Goal: Task Accomplishment & Management: Complete application form

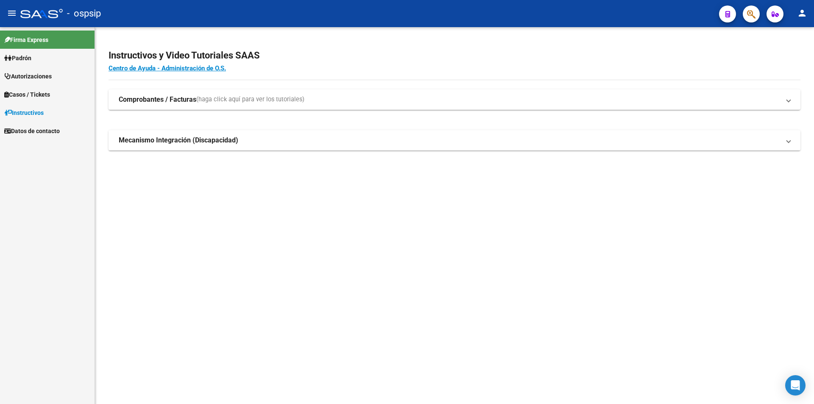
click at [750, 18] on icon "button" at bounding box center [751, 14] width 8 height 10
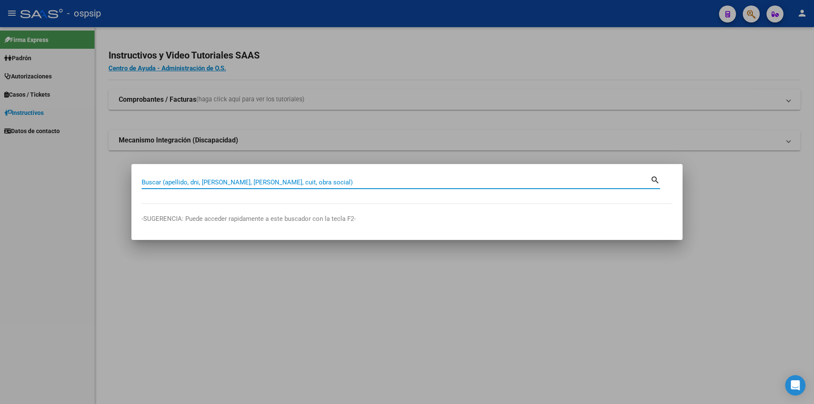
paste input "24924565"
type input "24924565"
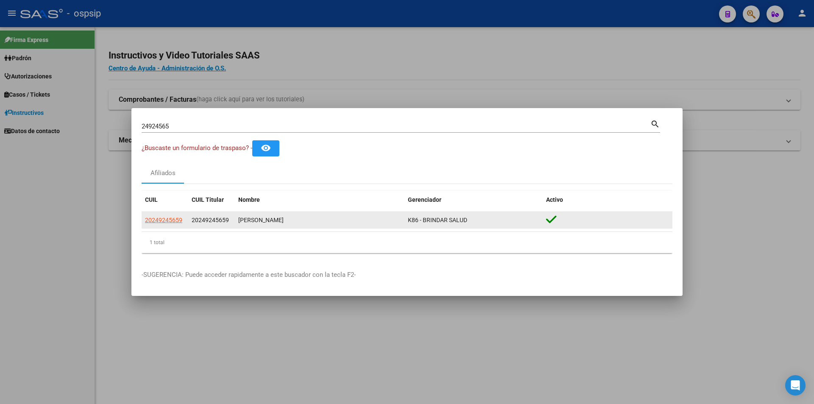
click at [165, 225] on datatable-body-cell "20249245659" at bounding box center [165, 220] width 47 height 17
click at [166, 221] on span "20249245659" at bounding box center [163, 220] width 37 height 7
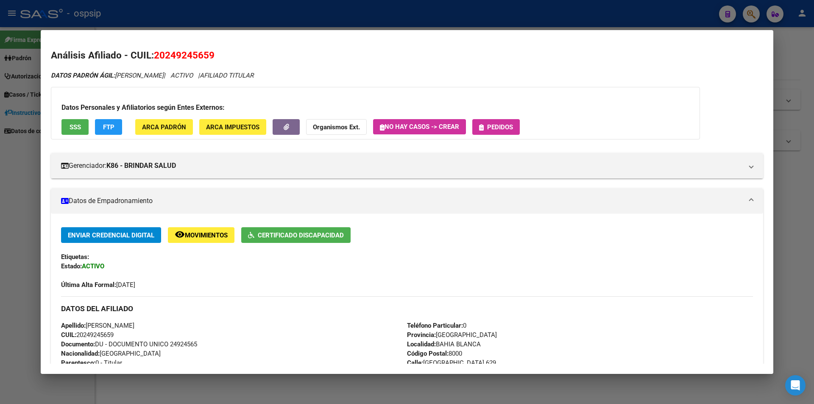
click at [517, 127] on button "Pedidos" at bounding box center [497, 127] width 48 height 16
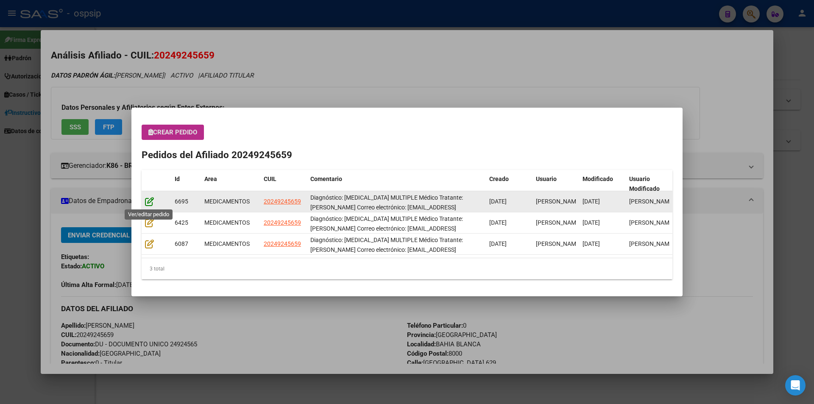
click at [151, 201] on icon at bounding box center [149, 201] width 9 height 9
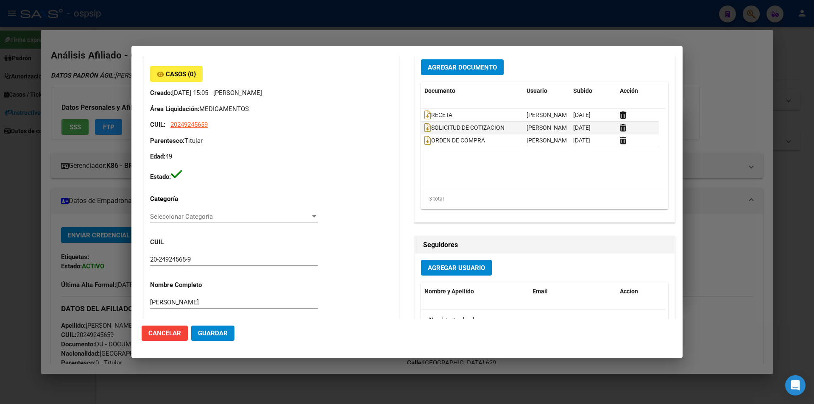
scroll to position [76, 0]
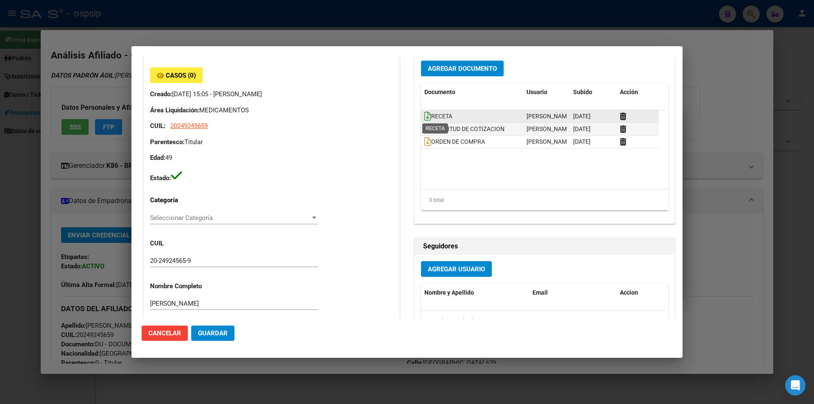
click at [425, 118] on icon at bounding box center [428, 116] width 7 height 9
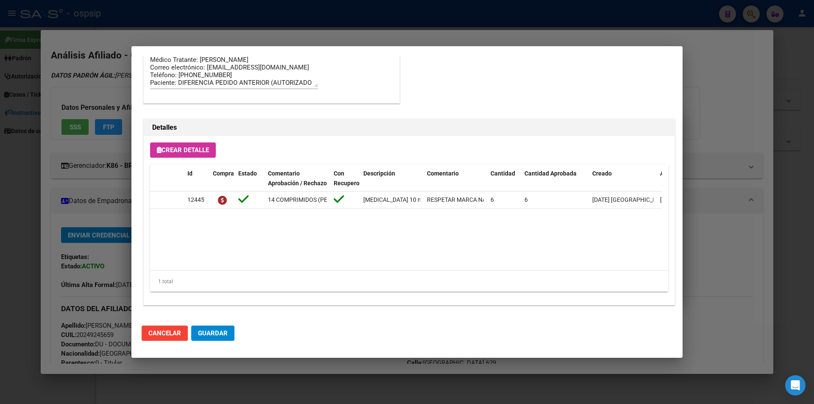
scroll to position [500, 0]
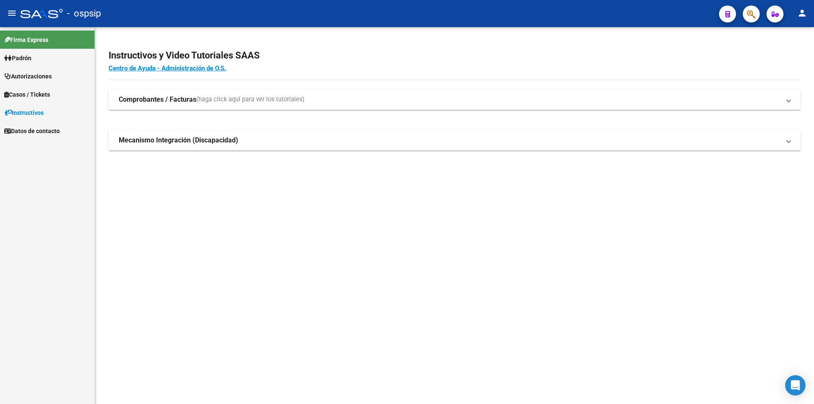
click at [753, 12] on icon "button" at bounding box center [751, 14] width 8 height 10
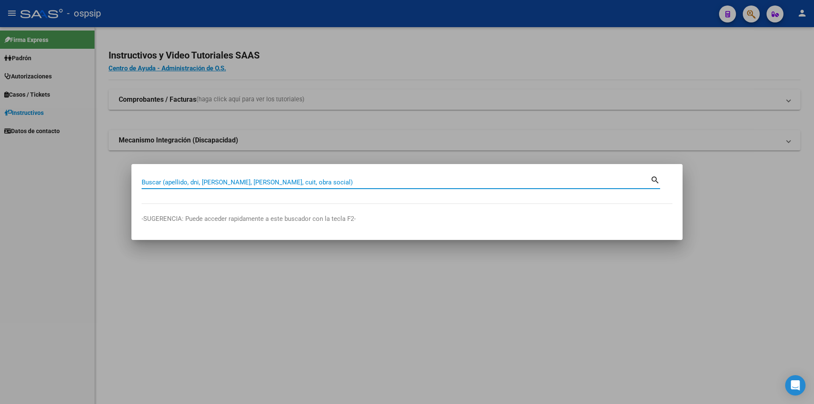
paste input "32794072"
type input "32794072"
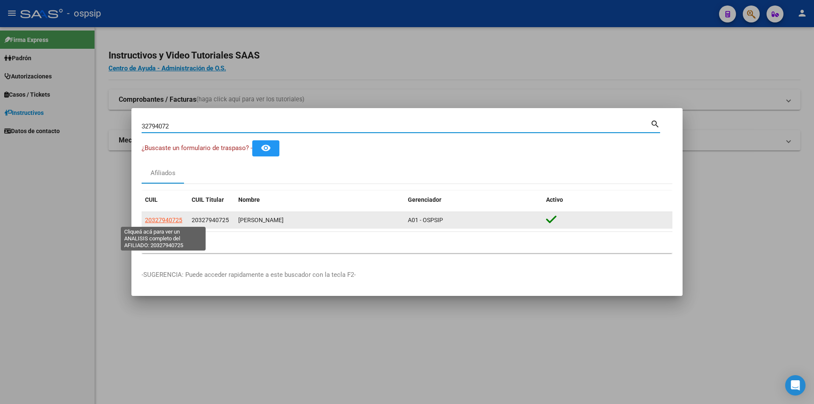
click at [149, 217] on span "20327940725" at bounding box center [163, 220] width 37 height 7
type textarea "20327940725"
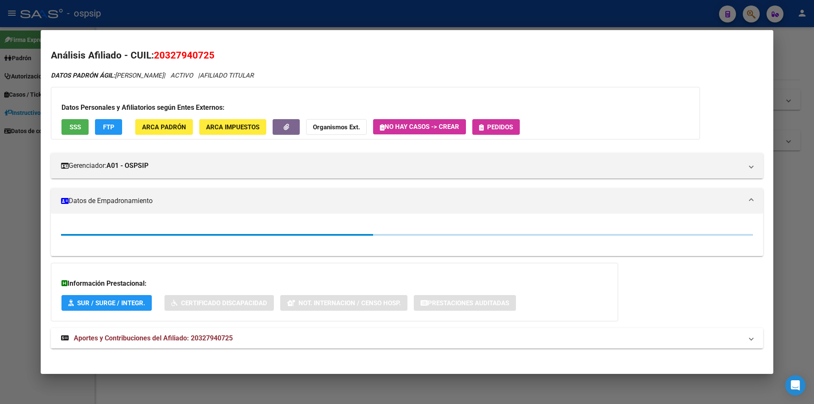
click at [76, 122] on button "SSS" at bounding box center [75, 127] width 27 height 16
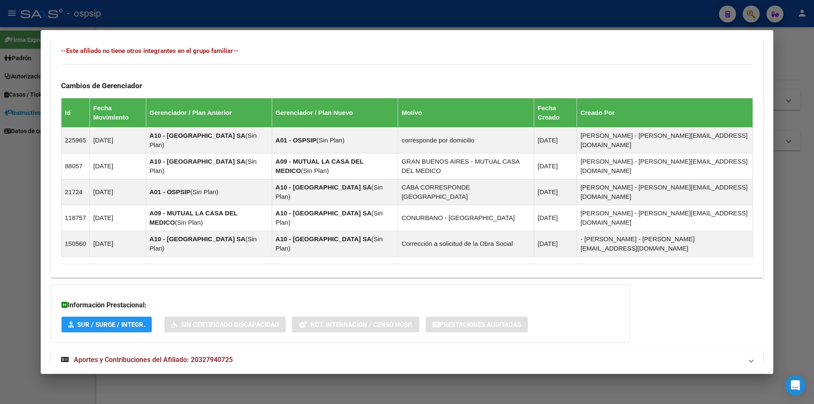
scroll to position [487, 0]
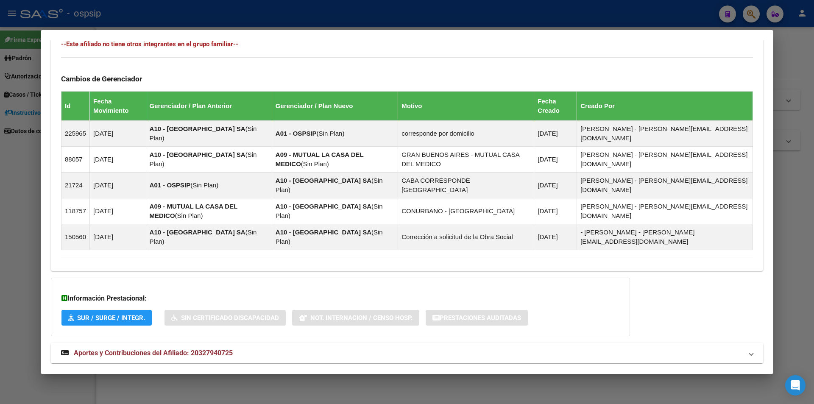
click at [188, 349] on span "Aportes y Contribuciones del Afiliado: 20327940725" at bounding box center [153, 353] width 159 height 8
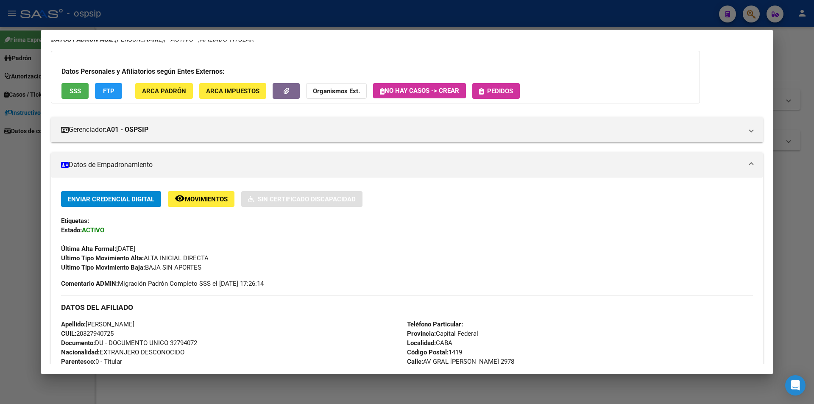
scroll to position [0, 0]
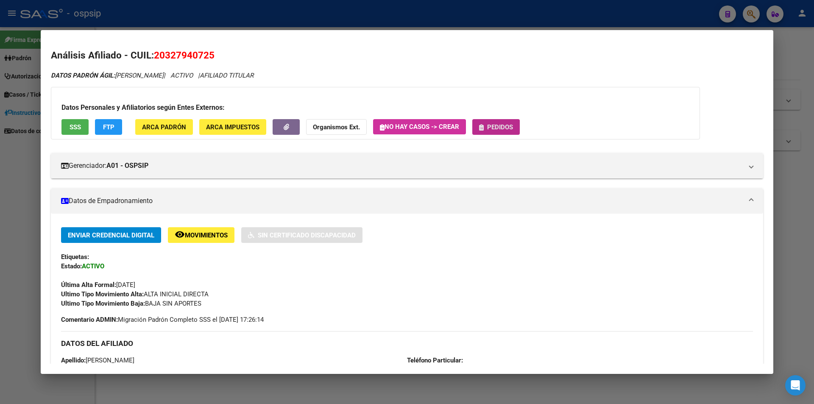
click at [495, 125] on span "Pedidos" at bounding box center [500, 127] width 26 height 8
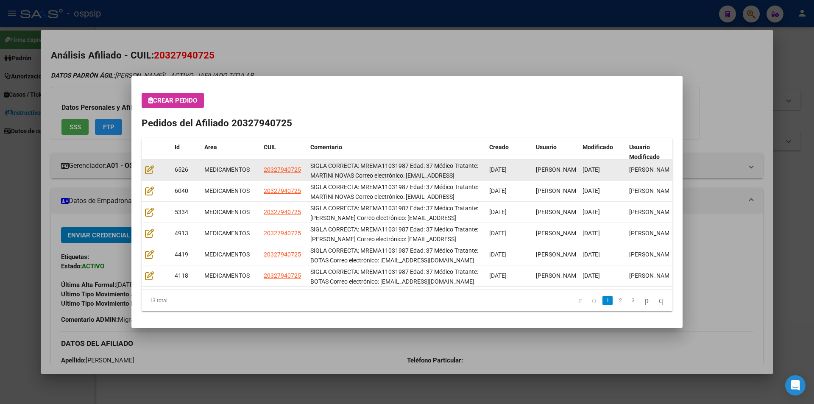
click at [156, 165] on div at bounding box center [156, 170] width 23 height 10
click at [154, 166] on icon at bounding box center [149, 169] width 9 height 9
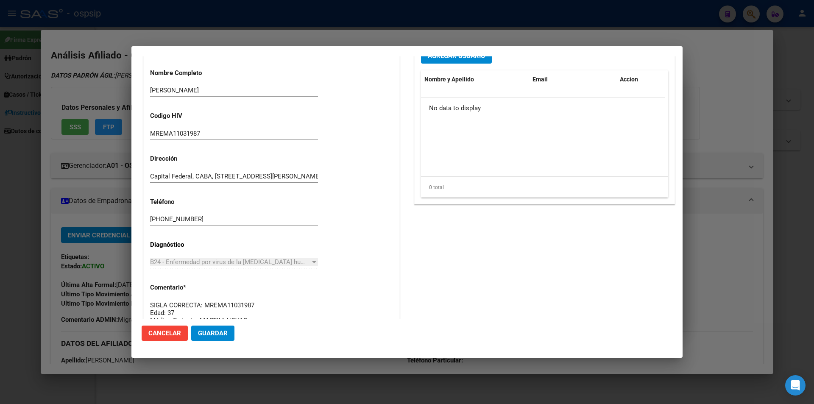
scroll to position [288, 0]
drag, startPoint x: 203, startPoint y: 223, endPoint x: 146, endPoint y: 225, distance: 56.9
click at [146, 225] on div "Casos (0) Creado: [DATE] 14:42 - [PERSON_NAME] Área Liquidación: MEDICAMENTOS C…" at bounding box center [272, 99] width 256 height 515
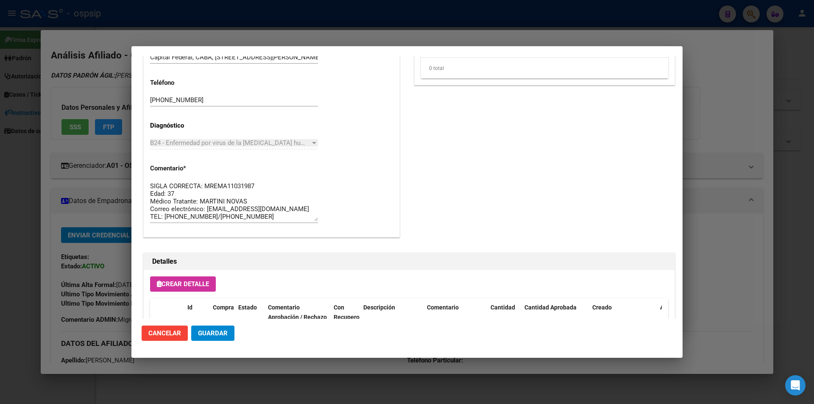
scroll to position [330, 0]
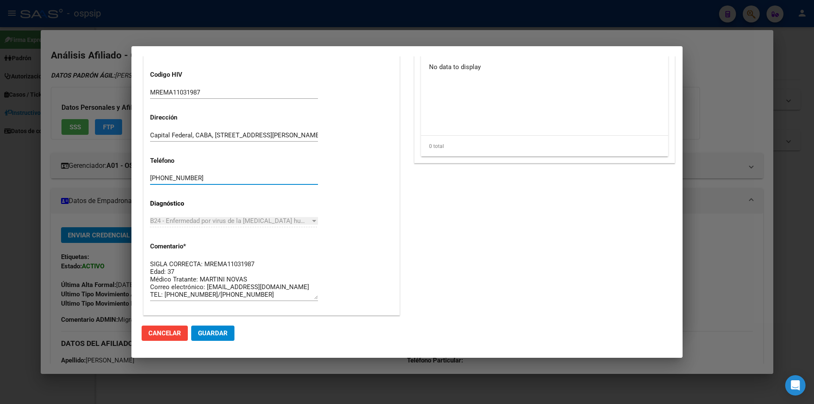
drag, startPoint x: 196, startPoint y: 176, endPoint x: 144, endPoint y: 183, distance: 52.6
click at [144, 183] on div "Casos (0) Creado: [DATE] 14:42 - [PERSON_NAME] Área Liquidación: MEDICAMENTOS C…" at bounding box center [272, 57] width 256 height 515
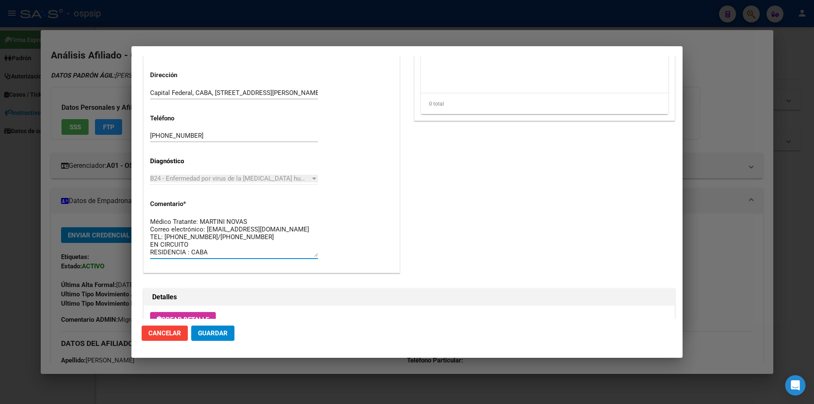
scroll to position [0, 0]
drag, startPoint x: 216, startPoint y: 253, endPoint x: 143, endPoint y: 194, distance: 94.1
click at [143, 194] on div "Información General 20327940725 Casos (0) Creado: [DATE] 14:42 - [PERSON_NAME] …" at bounding box center [271, 6] width 257 height 533
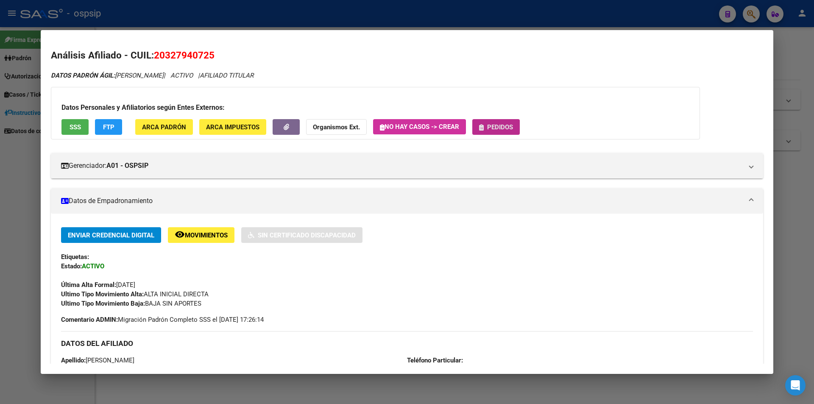
click at [490, 129] on span "Pedidos" at bounding box center [500, 127] width 26 height 8
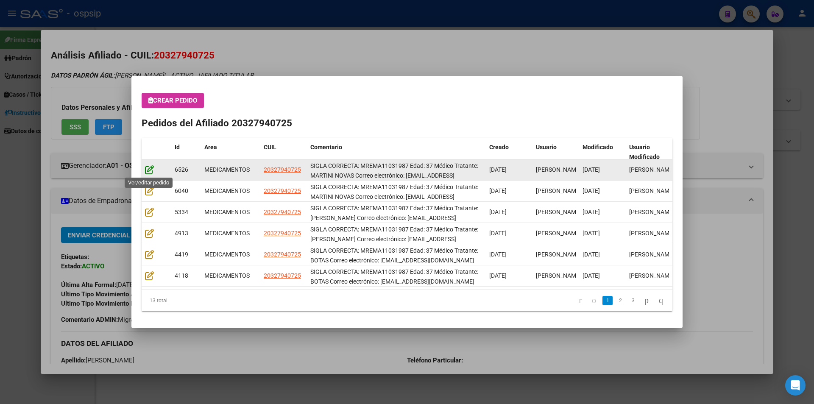
click at [149, 171] on icon at bounding box center [149, 169] width 9 height 9
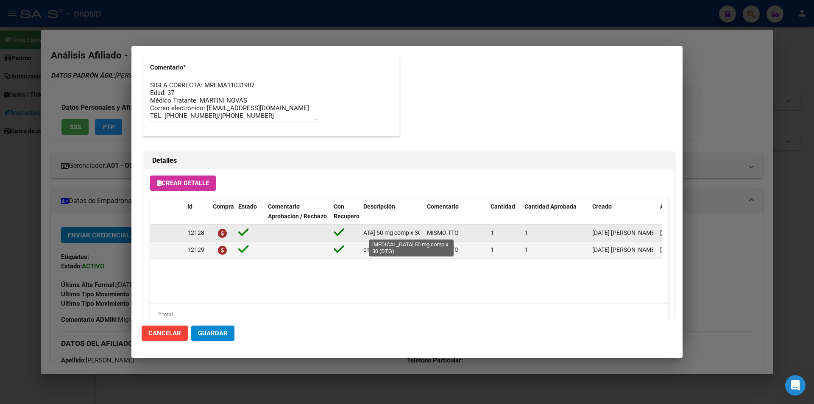
scroll to position [0, 39]
drag, startPoint x: 363, startPoint y: 233, endPoint x: 425, endPoint y: 231, distance: 62.0
click at [425, 231] on div "12128 [MEDICAL_DATA] 50 mg comp x 30 (DTG) MISMO TTO 1 1 [DATE] [PERSON_NAME] […" at bounding box center [467, 233] width 634 height 17
copy span "[MEDICAL_DATA] 50 mg comp x 30 (DTG)"
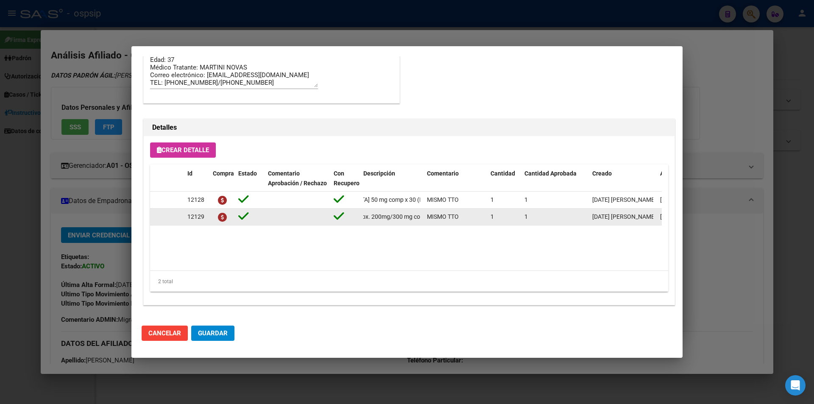
scroll to position [0, 142]
drag, startPoint x: 362, startPoint y: 217, endPoint x: 423, endPoint y: 216, distance: 60.7
click at [423, 216] on datatable-body-cell "emtricitabina+ tenofovirdisoprox. 200mg/300 mg comp.rec.x 30 (FTC/TDF)" at bounding box center [392, 217] width 64 height 17
copy span "emtricitabina+ tenofovirdisoprox. 200mg/300 mg comp.rec.x 30 (FTC/TDF)"
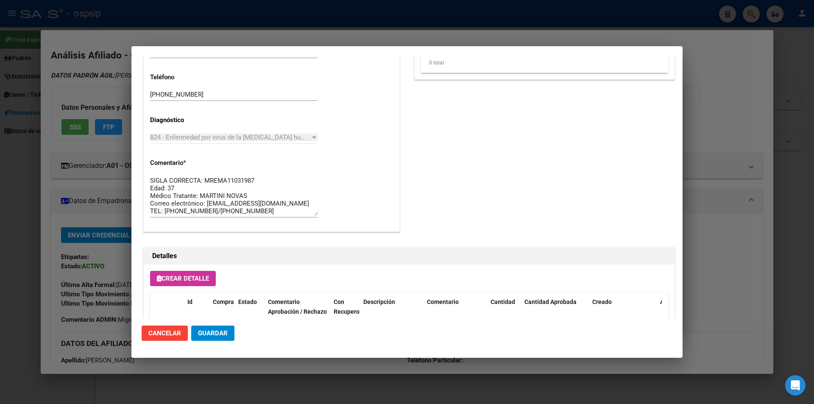
scroll to position [330, 0]
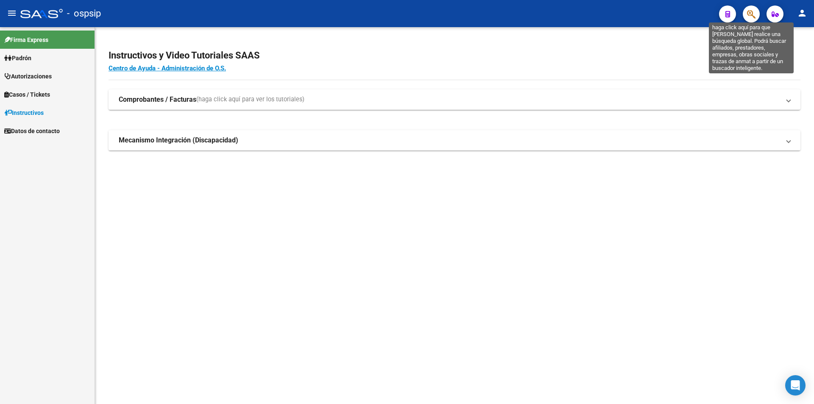
click at [748, 17] on icon "button" at bounding box center [751, 14] width 8 height 10
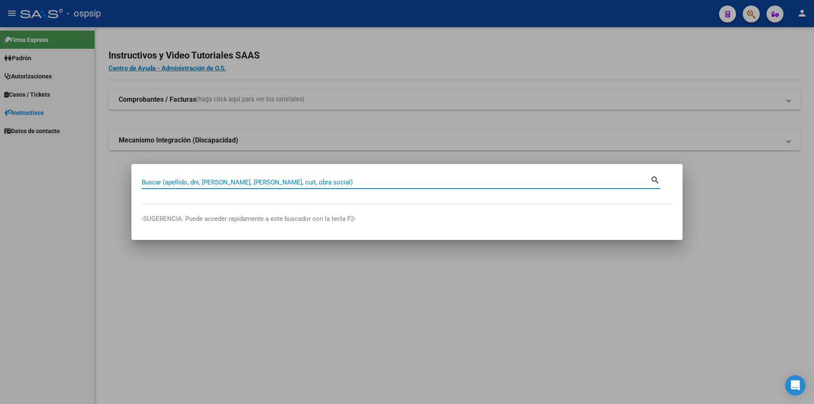
paste input "24924565"
type input "24924565"
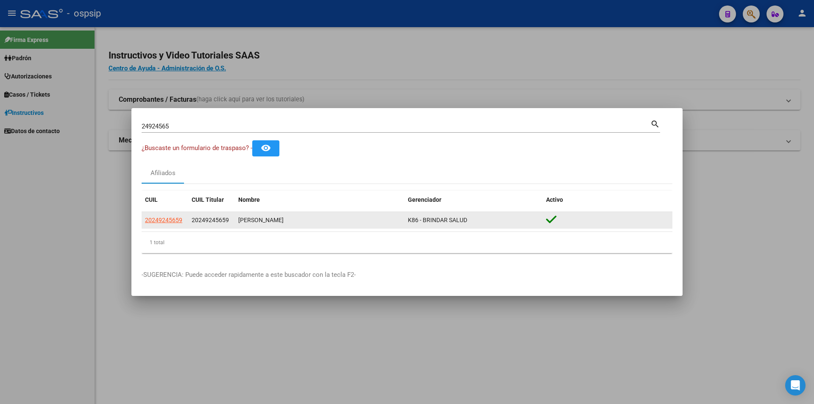
click at [150, 225] on app-link-go-to "20249245659" at bounding box center [163, 220] width 37 height 10
click at [173, 224] on span "20249245659" at bounding box center [163, 220] width 37 height 7
type textarea "20249245659"
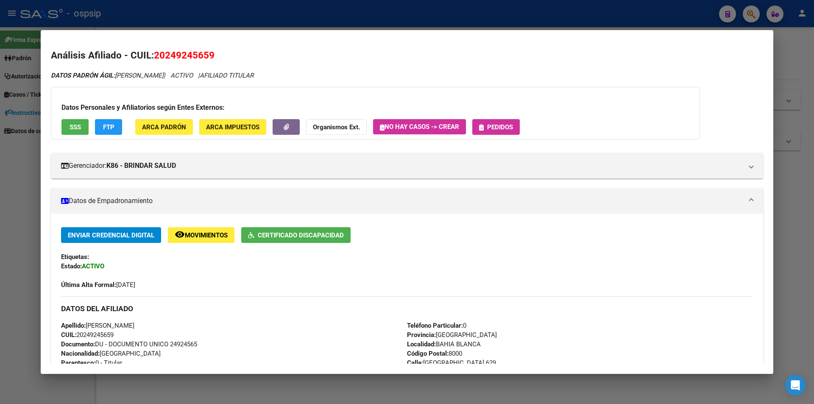
click at [503, 130] on span "Pedidos" at bounding box center [500, 127] width 26 height 8
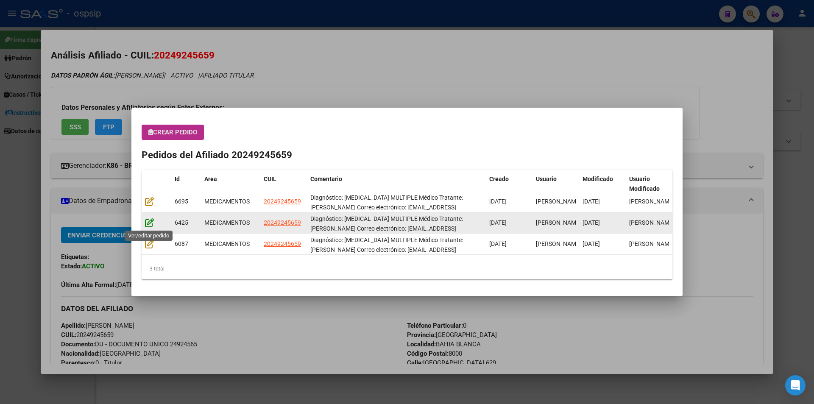
click at [149, 222] on icon at bounding box center [149, 222] width 9 height 9
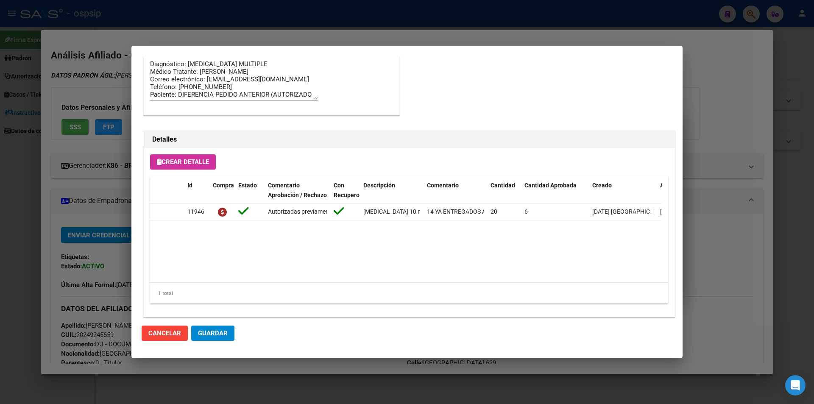
scroll to position [542, 0]
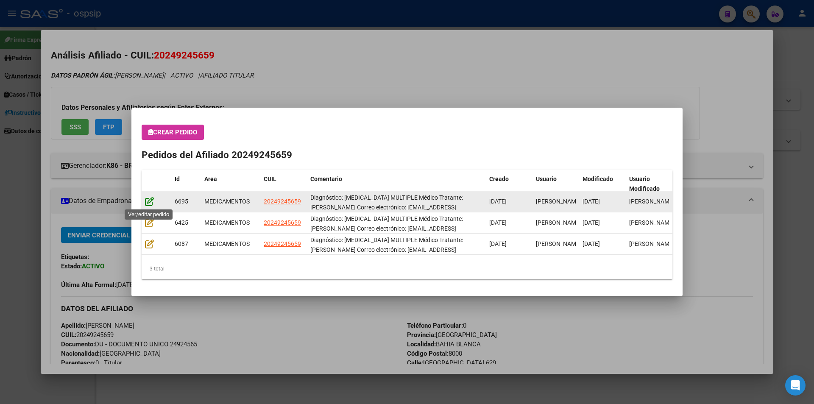
click at [146, 201] on icon at bounding box center [149, 201] width 9 height 9
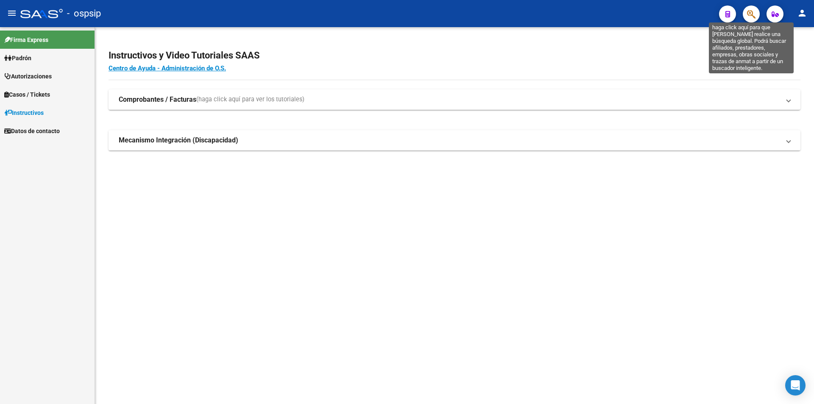
click at [749, 15] on icon "button" at bounding box center [751, 14] width 8 height 10
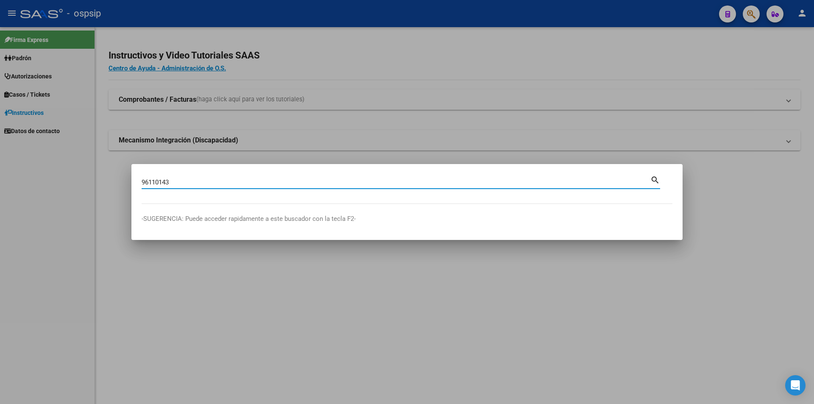
type input "96110143"
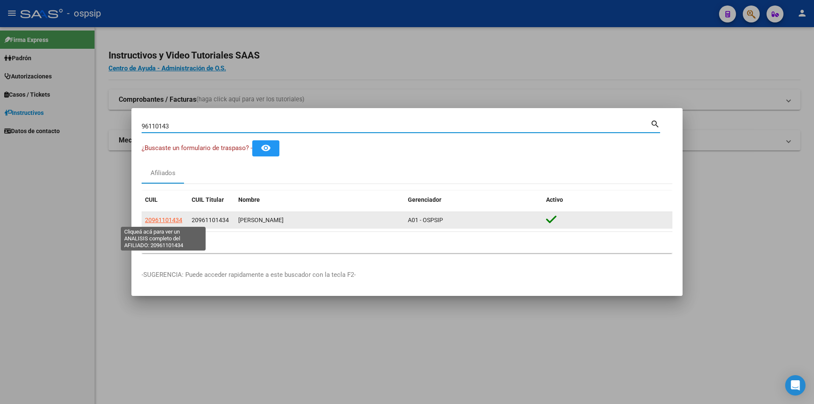
click at [168, 218] on span "20961101434" at bounding box center [163, 220] width 37 height 7
type textarea "20961101434"
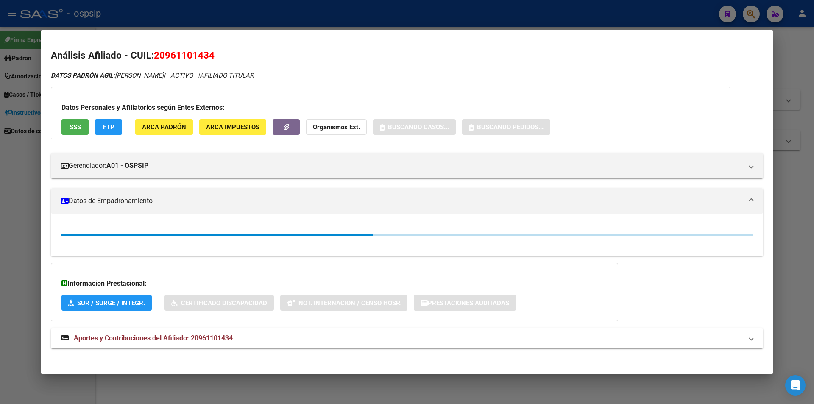
click at [66, 129] on button "SSS" at bounding box center [75, 127] width 27 height 16
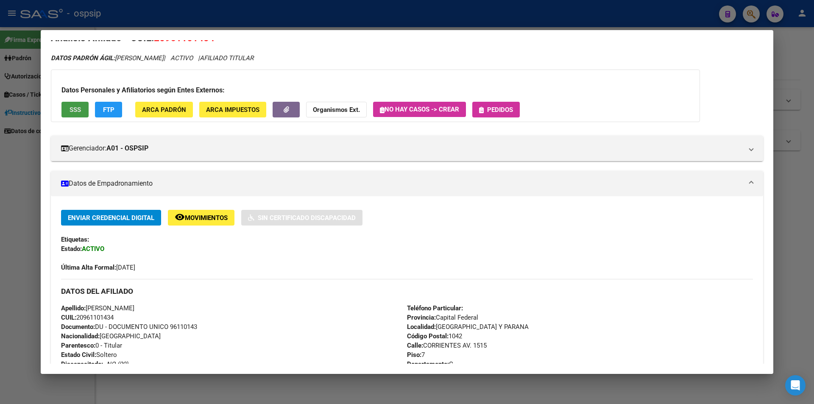
scroll to position [0, 0]
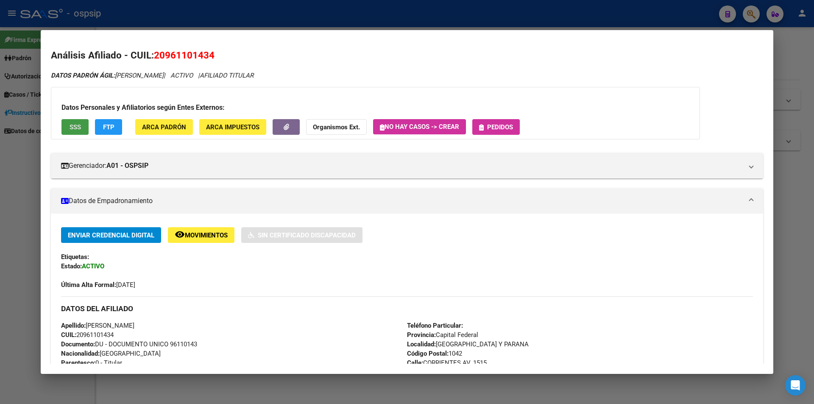
click at [503, 137] on div "Datos Personales y Afiliatorios según Entes Externos: SSS FTP ARCA Padrón ARCA …" at bounding box center [375, 113] width 649 height 53
click at [501, 130] on span "Pedidos" at bounding box center [500, 127] width 26 height 8
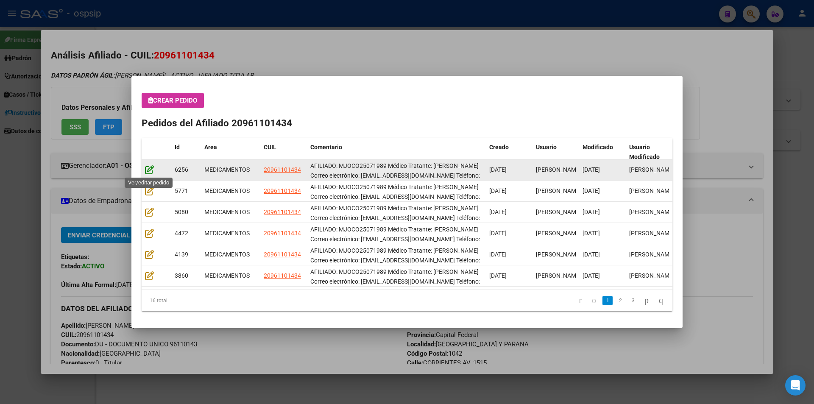
click at [145, 171] on icon at bounding box center [149, 169] width 9 height 9
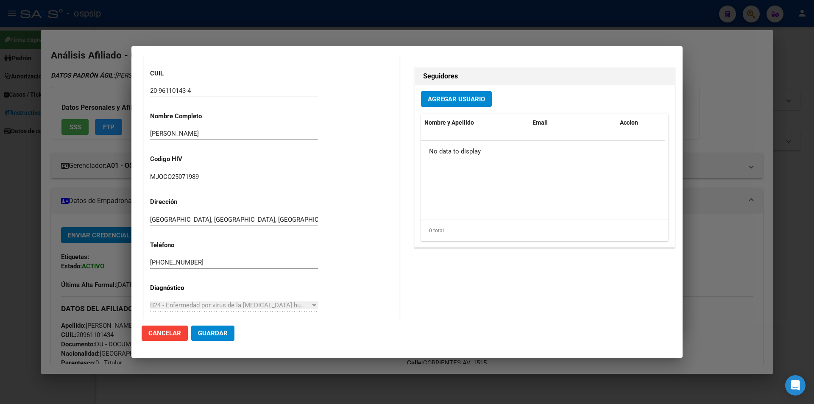
scroll to position [245, 0]
drag, startPoint x: 193, startPoint y: 260, endPoint x: 130, endPoint y: 263, distance: 63.7
click at [127, 263] on div "96110143 Buscar (apellido, dni, cuil, nro traspaso, cuit, obra social) search ¿…" at bounding box center [407, 202] width 814 height 404
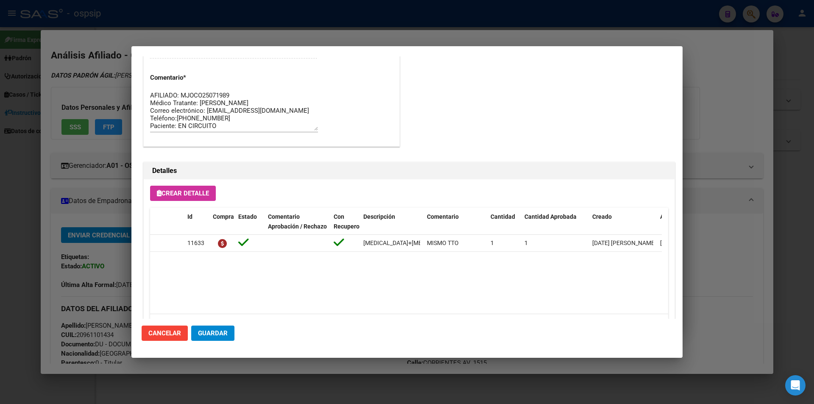
scroll to position [457, 0]
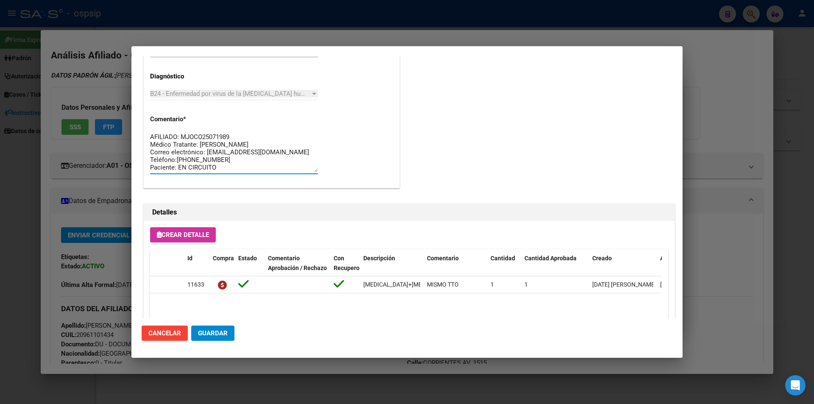
drag, startPoint x: 223, startPoint y: 169, endPoint x: 145, endPoint y: 108, distance: 99.7
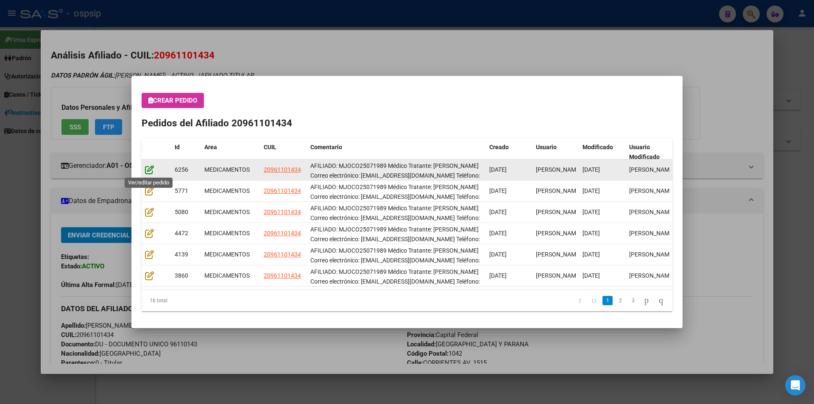
click at [149, 168] on icon at bounding box center [149, 169] width 9 height 9
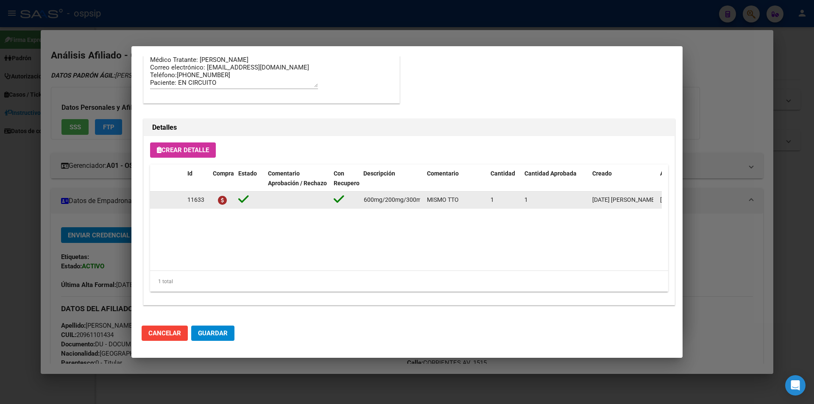
scroll to position [0, 179]
drag, startPoint x: 361, startPoint y: 201, endPoint x: 425, endPoint y: 201, distance: 64.5
click at [425, 201] on div "11633 [MEDICAL_DATA]+[MEDICAL_DATA]+tenofov. 600mg/200mg/300mg comp.rec. X 30 (…" at bounding box center [467, 200] width 634 height 17
copy span "[MEDICAL_DATA]+[MEDICAL_DATA]+tenofov. 600mg/200mg/300mg comp.rec. X 30 (EFV/ F…"
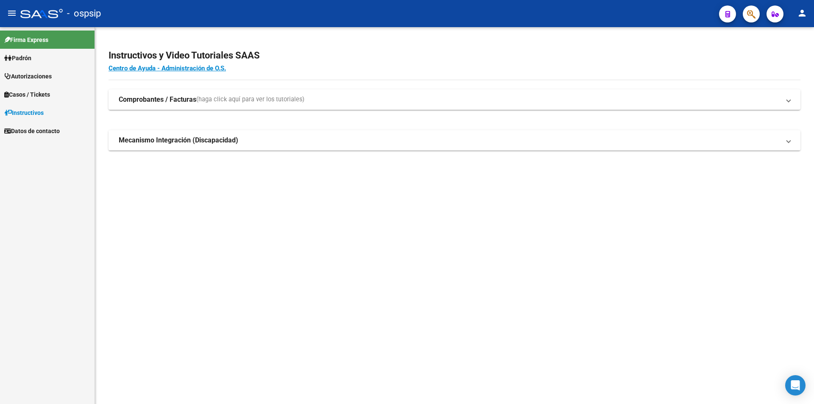
click at [747, 13] on button "button" at bounding box center [751, 14] width 17 height 17
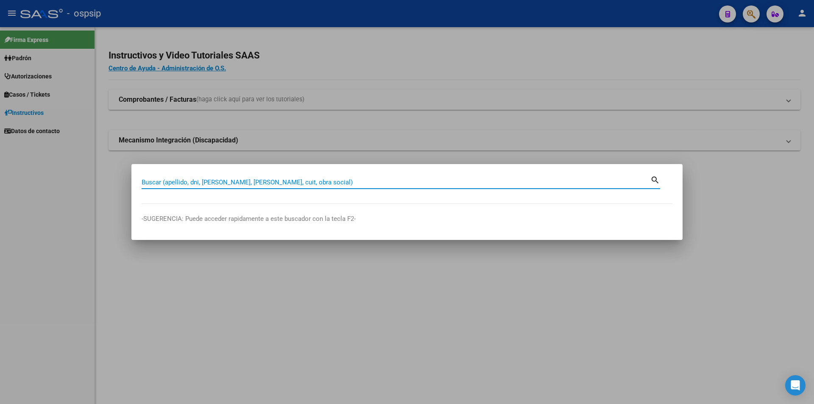
paste input "96110143"
type input "96110143"
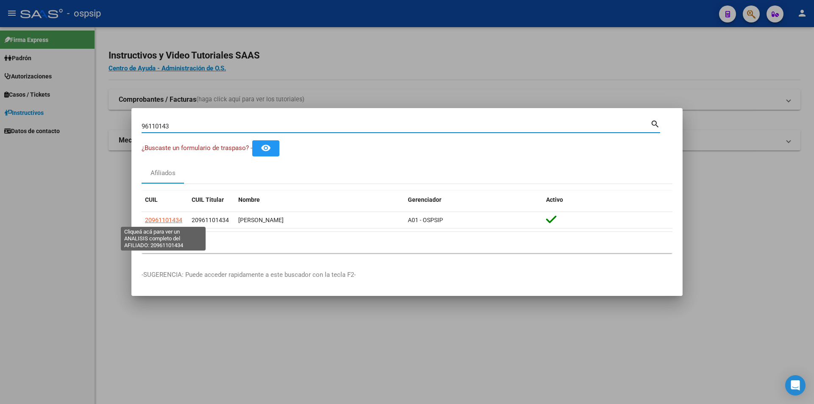
click at [162, 223] on span "20961101434" at bounding box center [163, 220] width 37 height 7
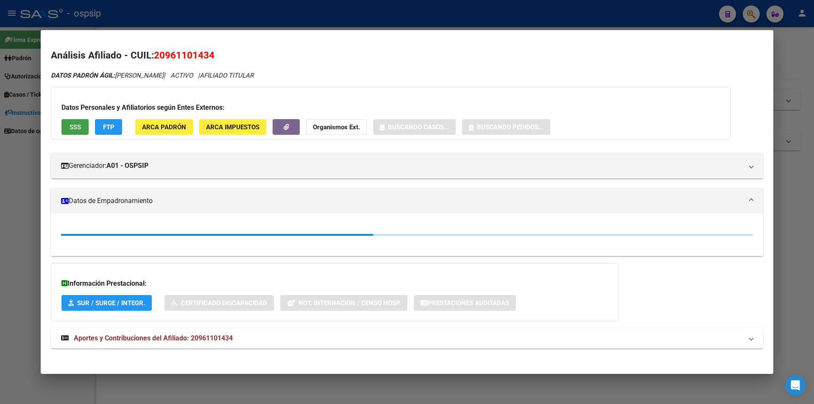
click at [76, 122] on button "SSS" at bounding box center [75, 127] width 27 height 16
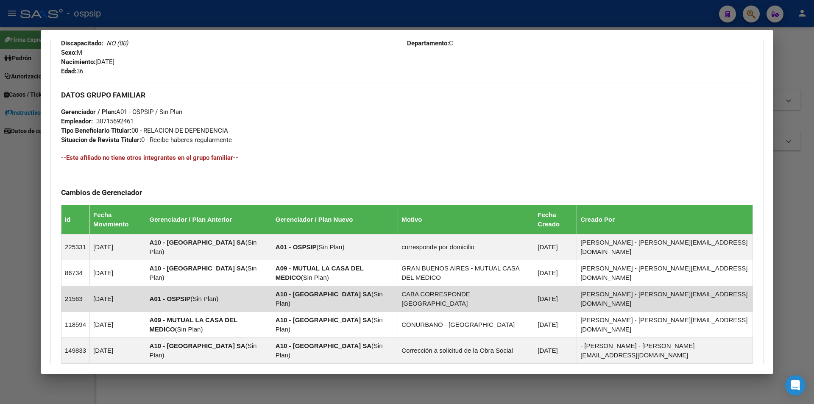
scroll to position [452, 0]
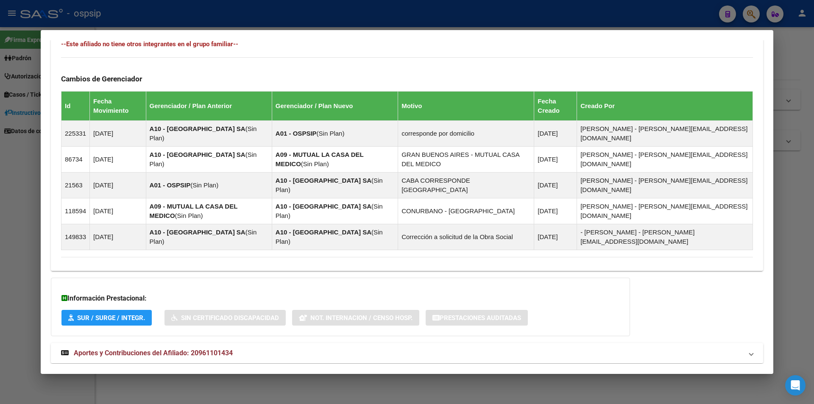
click at [159, 349] on span "Aportes y Contribuciones del Afiliado: 20961101434" at bounding box center [153, 353] width 159 height 8
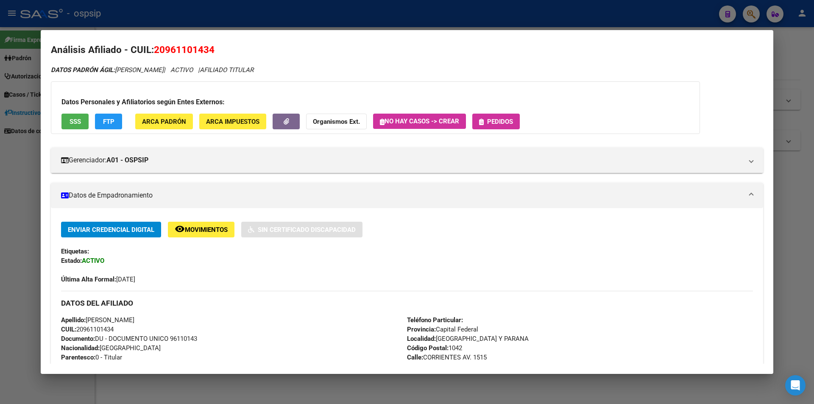
scroll to position [0, 0]
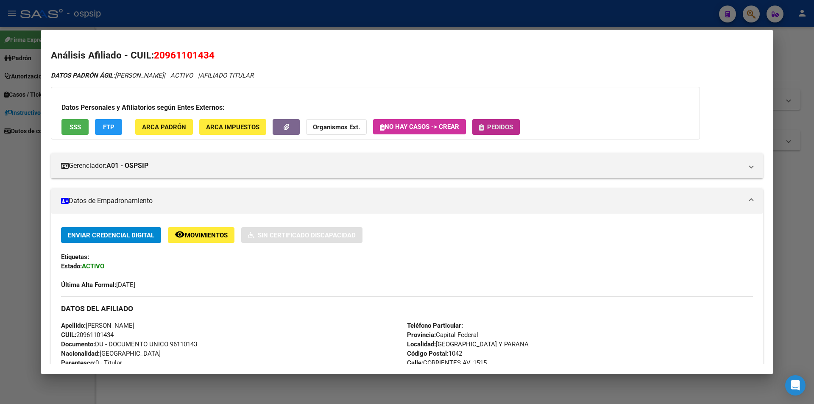
click at [504, 126] on span "Pedidos" at bounding box center [500, 127] width 26 height 8
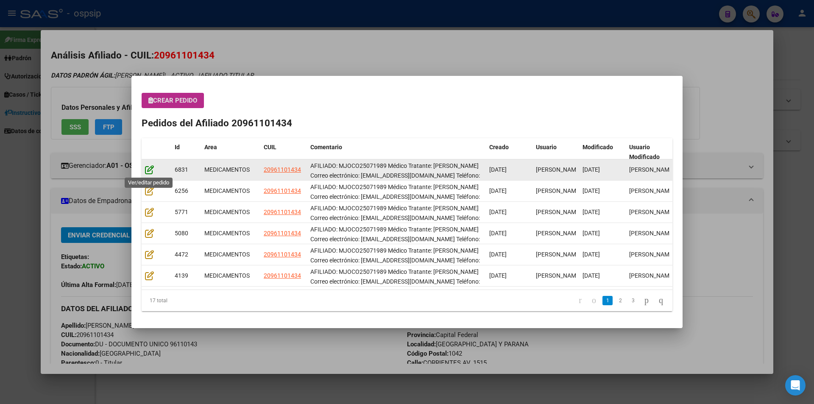
click at [150, 171] on icon at bounding box center [149, 169] width 9 height 9
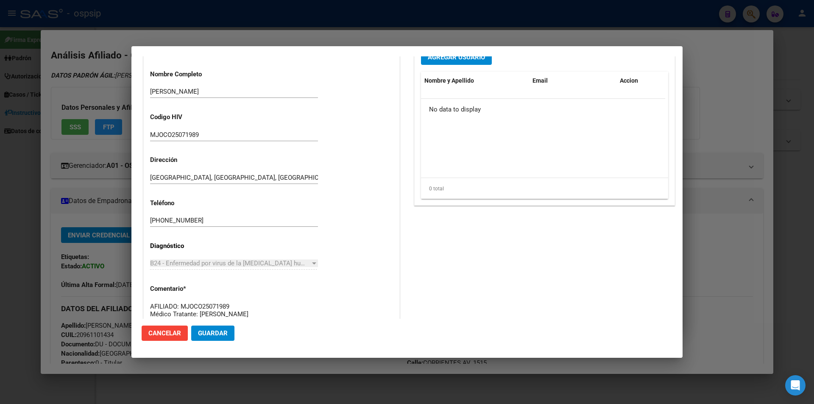
scroll to position [33, 0]
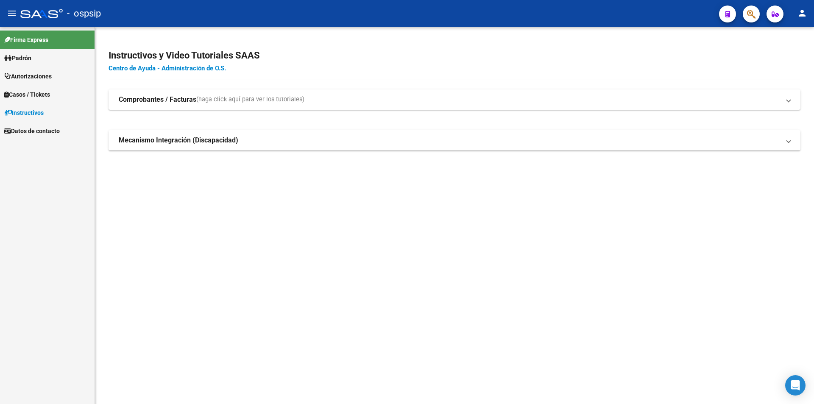
click at [747, 19] on button "button" at bounding box center [751, 14] width 17 height 17
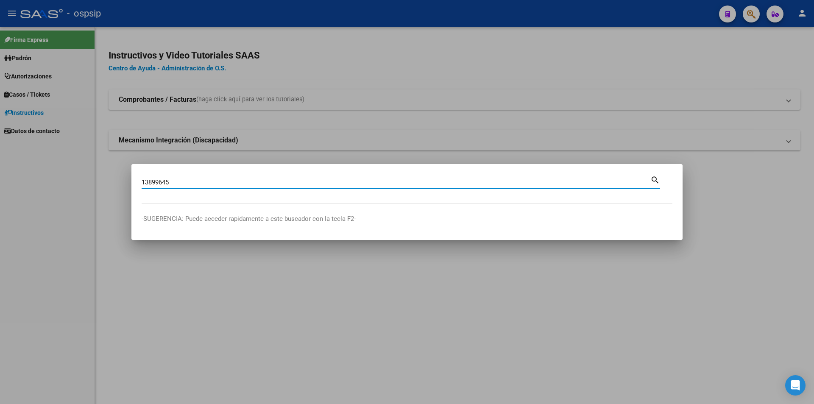
type input "13899645"
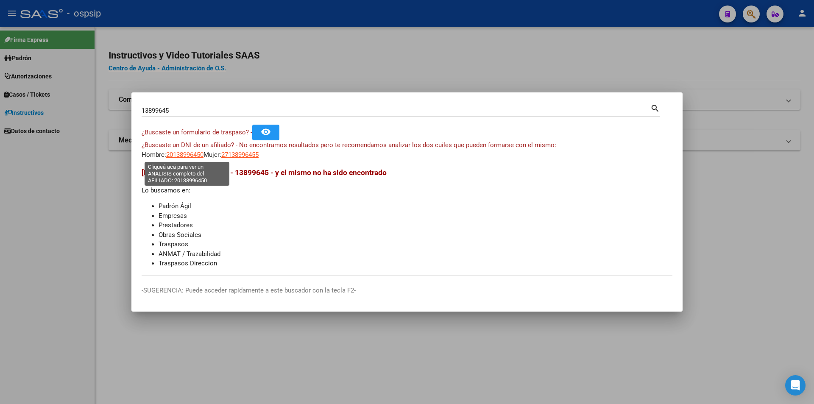
click at [196, 156] on span "20138996450" at bounding box center [184, 155] width 37 height 8
type textarea "20138996450"
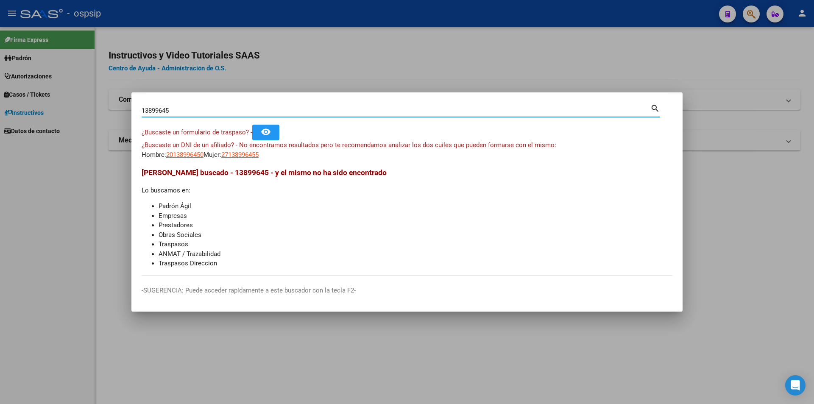
click at [197, 111] on input "13899645" at bounding box center [396, 111] width 509 height 8
type input "13899465"
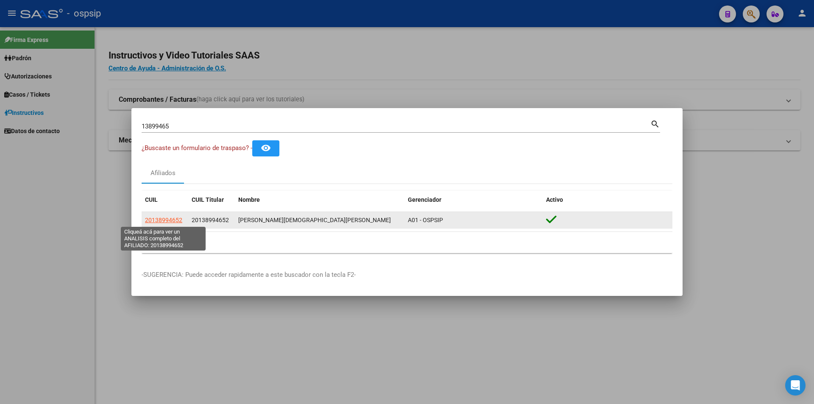
click at [171, 221] on span "20138994652" at bounding box center [163, 220] width 37 height 7
type textarea "20138994652"
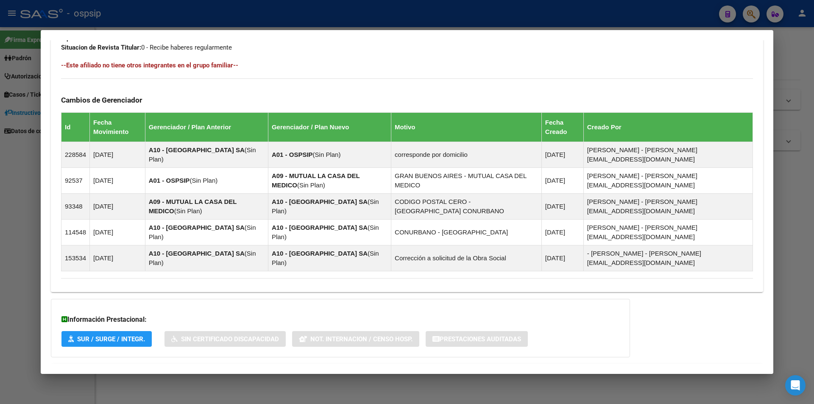
scroll to position [468, 0]
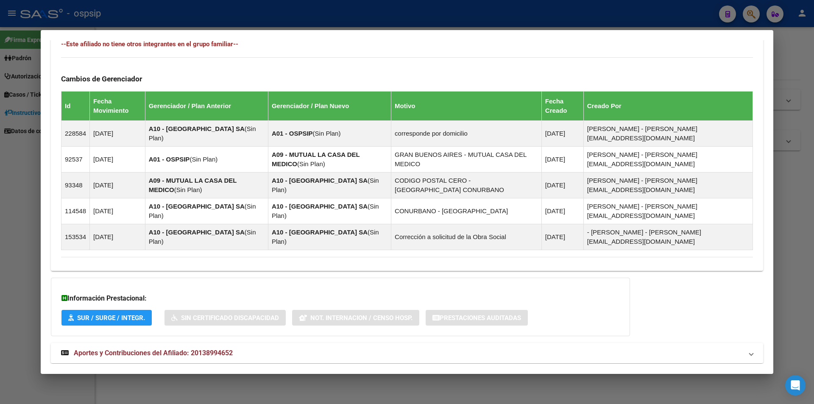
click at [186, 349] on span "Aportes y Contribuciones del Afiliado: 20138994652" at bounding box center [153, 353] width 159 height 8
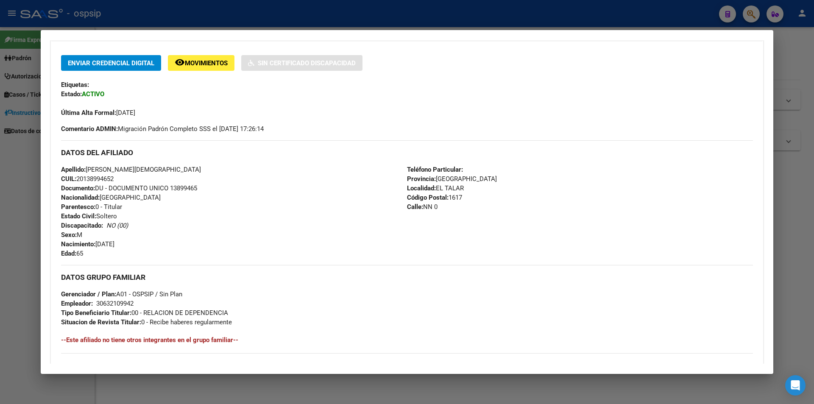
scroll to position [0, 0]
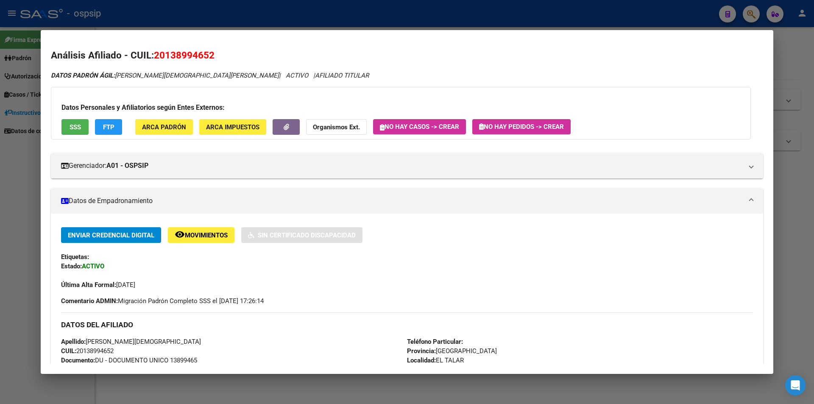
click at [66, 124] on button "SSS" at bounding box center [75, 127] width 27 height 16
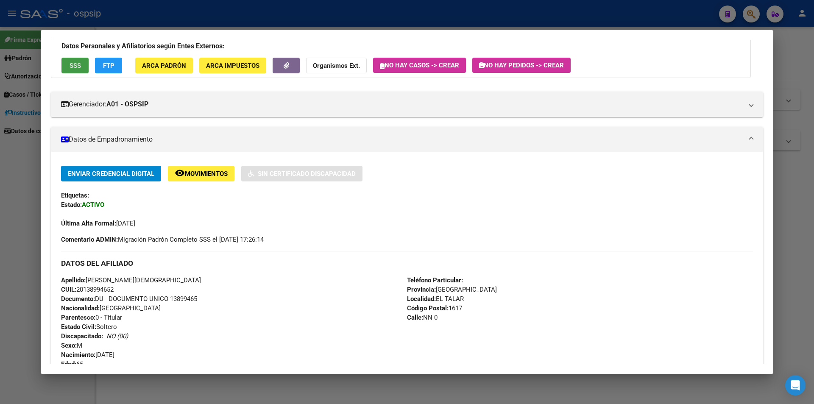
scroll to position [170, 0]
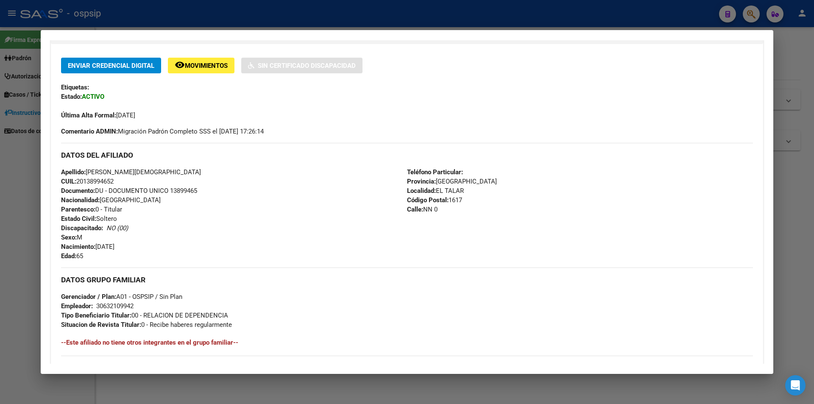
drag, startPoint x: 171, startPoint y: 194, endPoint x: 205, endPoint y: 196, distance: 34.9
click at [221, 196] on div "Apellido: [PERSON_NAME] CUIL: 20138994652 Documento: DU - DOCUMENTO UNICO 13899…" at bounding box center [234, 214] width 346 height 93
drag, startPoint x: 187, startPoint y: 191, endPoint x: 194, endPoint y: 182, distance: 12.1
click at [221, 166] on div "DATOS DEL AFILIADO" at bounding box center [407, 155] width 692 height 25
drag, startPoint x: 171, startPoint y: 191, endPoint x: 213, endPoint y: 196, distance: 42.6
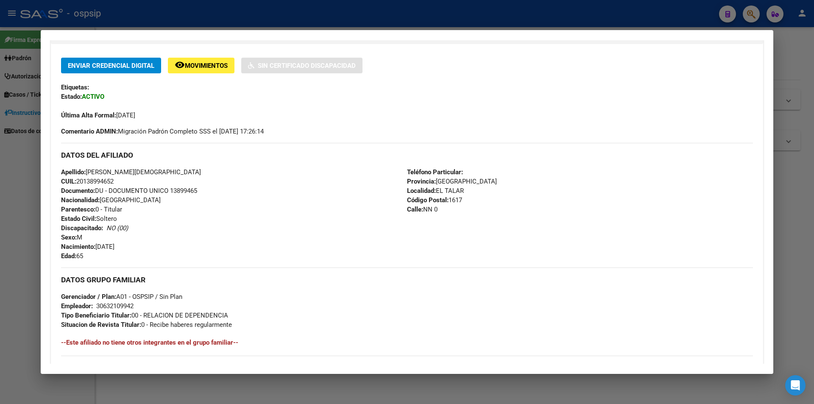
click at [213, 196] on div "Apellido: [PERSON_NAME] CUIL: 20138994652 Documento: DU - DOCUMENTO UNICO 13899…" at bounding box center [234, 214] width 346 height 93
drag, startPoint x: 200, startPoint y: 207, endPoint x: 174, endPoint y: 189, distance: 31.2
click at [199, 207] on div "Apellido: [PERSON_NAME] CUIL: 20138994652 Documento: DU - DOCUMENTO UNICO 13899…" at bounding box center [234, 214] width 346 height 93
drag, startPoint x: 171, startPoint y: 189, endPoint x: 200, endPoint y: 188, distance: 29.7
click at [200, 188] on div "Apellido: [PERSON_NAME] CUIL: 20138994652 Documento: DU - DOCUMENTO UNICO 13899…" at bounding box center [234, 214] width 346 height 93
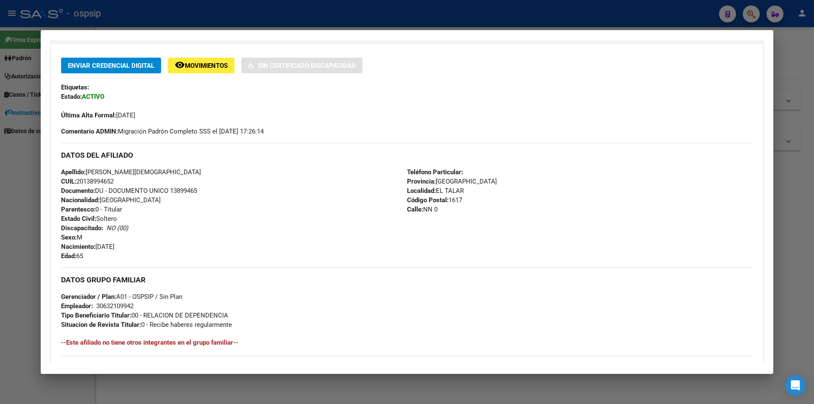
copy span "13899465"
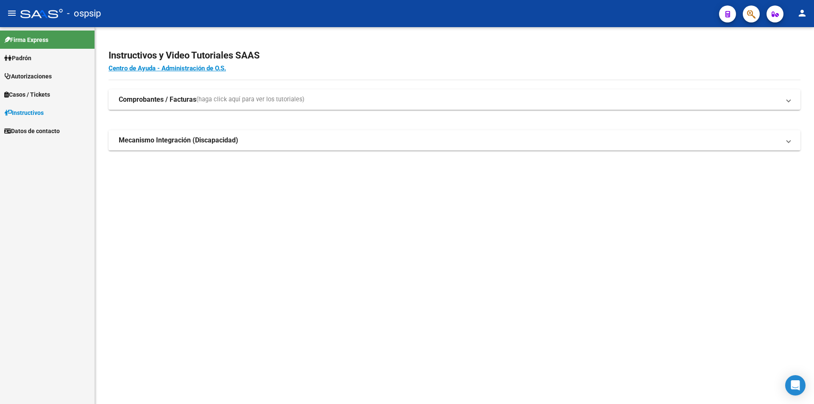
click at [752, 8] on span "button" at bounding box center [751, 14] width 8 height 17
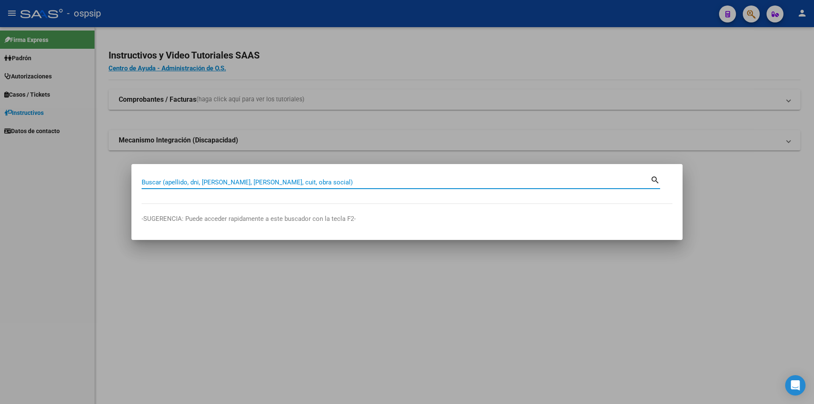
paste input "92853155"
type input "92853155"
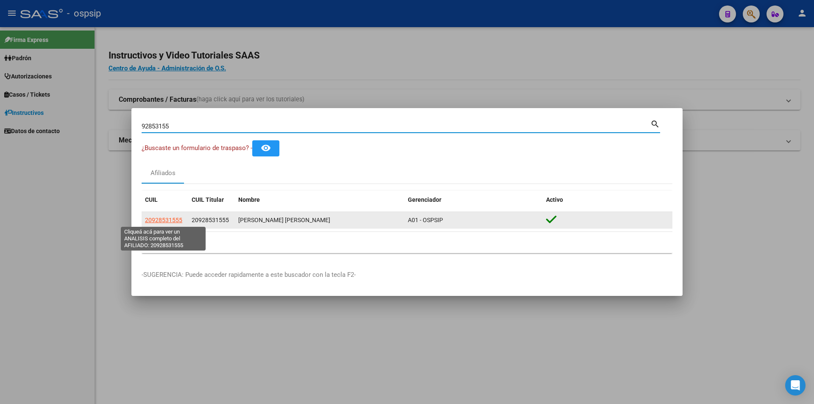
click at [163, 223] on span "20928531555" at bounding box center [163, 220] width 37 height 7
type textarea "20928531555"
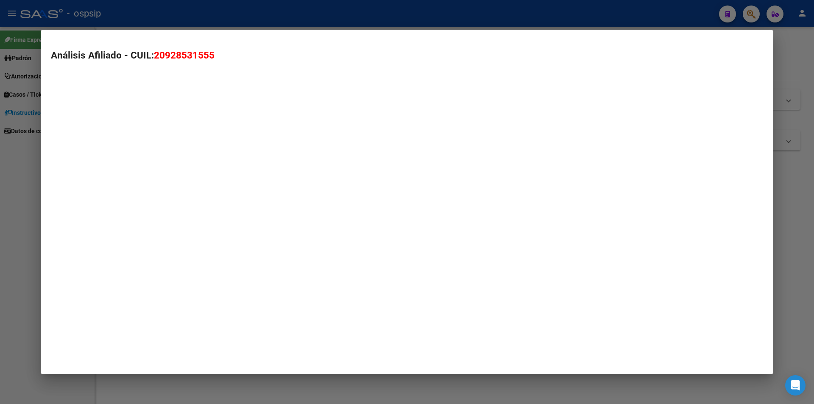
click at [164, 224] on mat-dialog-container "Análisis Afiliado - CUIL: 20928531555" at bounding box center [407, 202] width 733 height 344
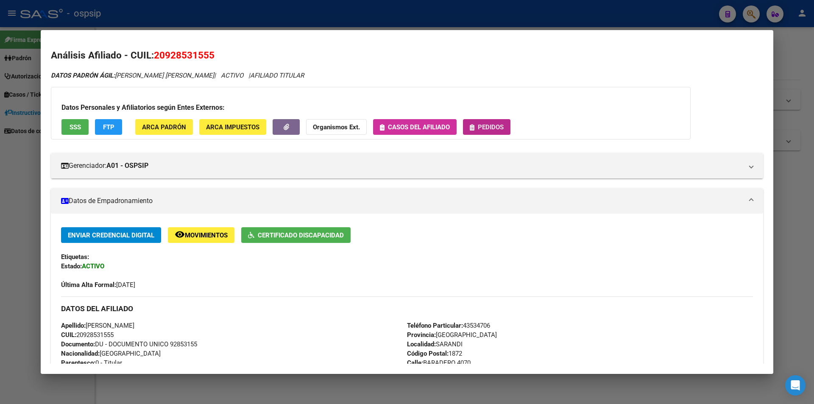
click at [504, 126] on span "Pedidos" at bounding box center [491, 127] width 26 height 8
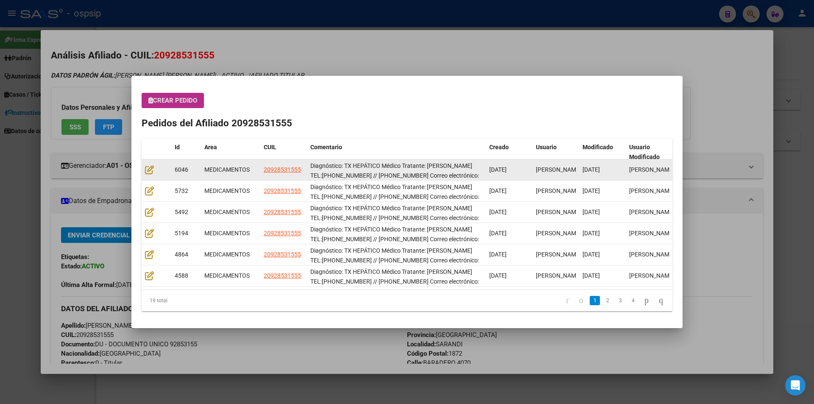
click at [154, 168] on div at bounding box center [156, 170] width 23 height 10
click at [153, 168] on icon at bounding box center [149, 169] width 9 height 9
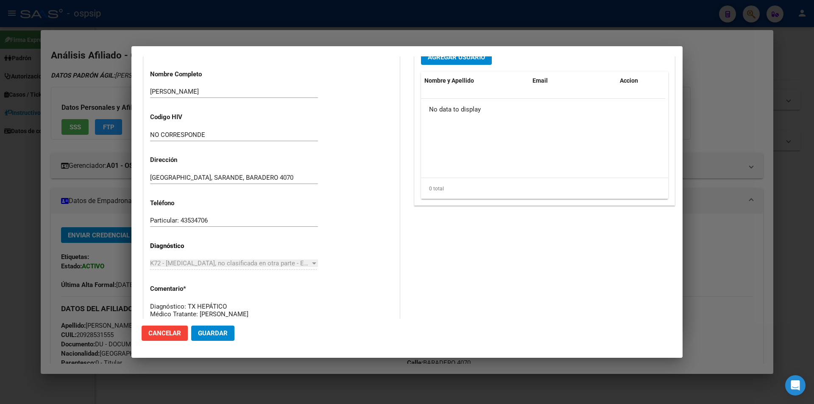
scroll to position [118, 0]
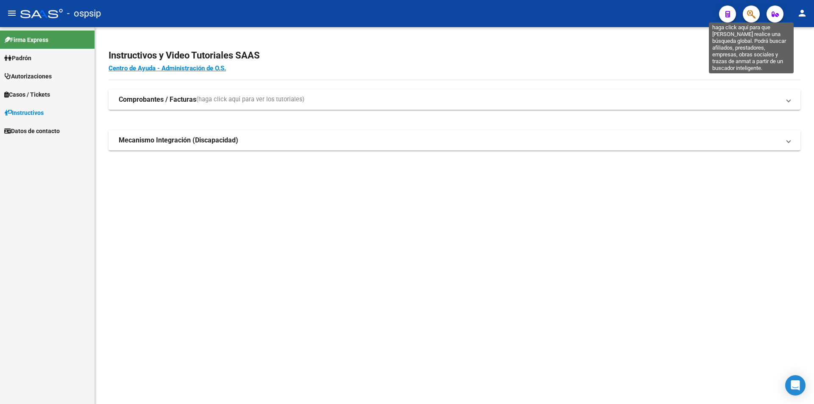
click at [753, 14] on icon "button" at bounding box center [751, 14] width 8 height 10
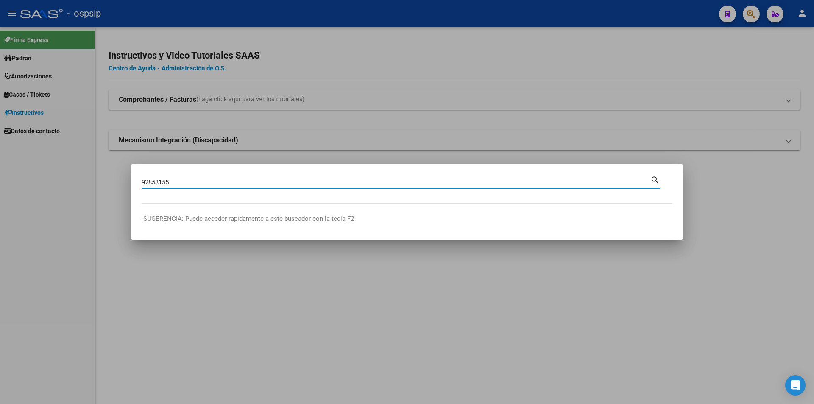
type input "92853155"
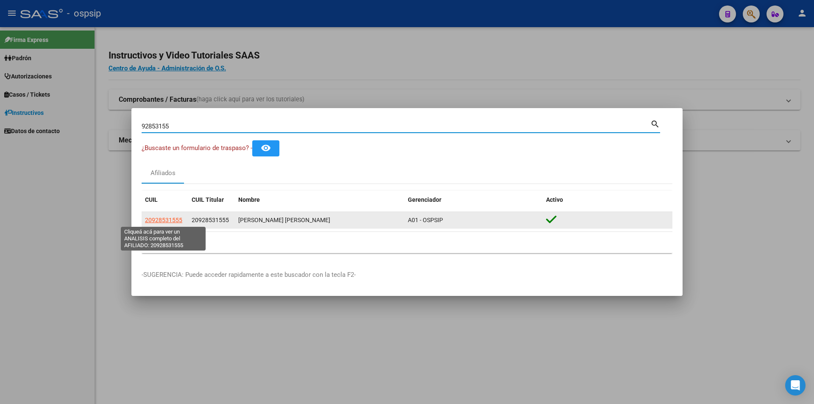
click at [165, 218] on span "20928531555" at bounding box center [163, 220] width 37 height 7
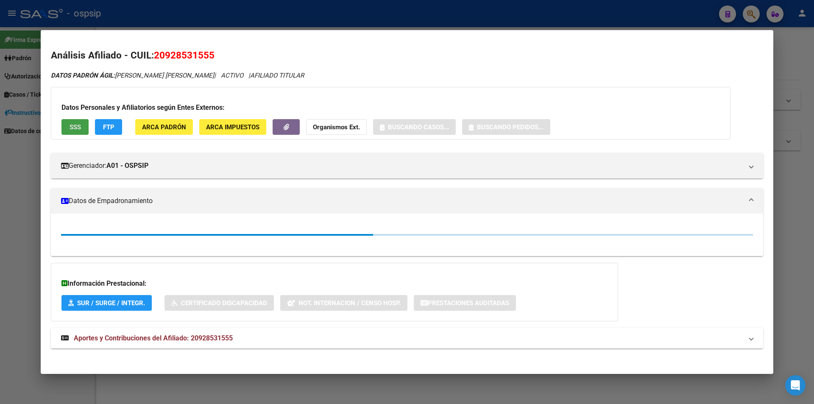
click at [78, 133] on button "SSS" at bounding box center [75, 127] width 27 height 16
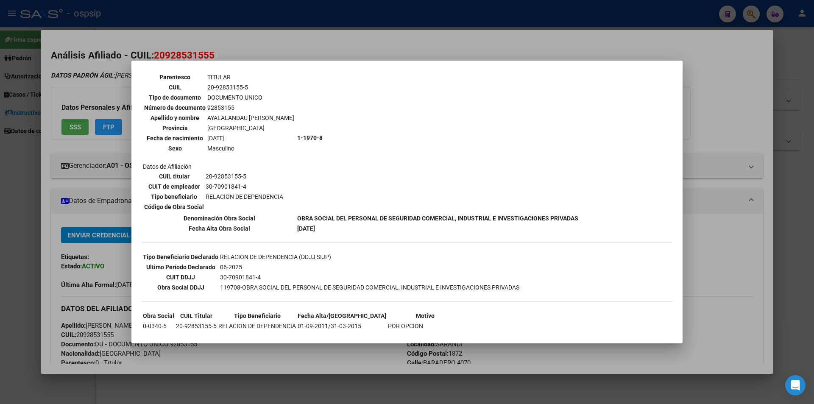
scroll to position [108, 0]
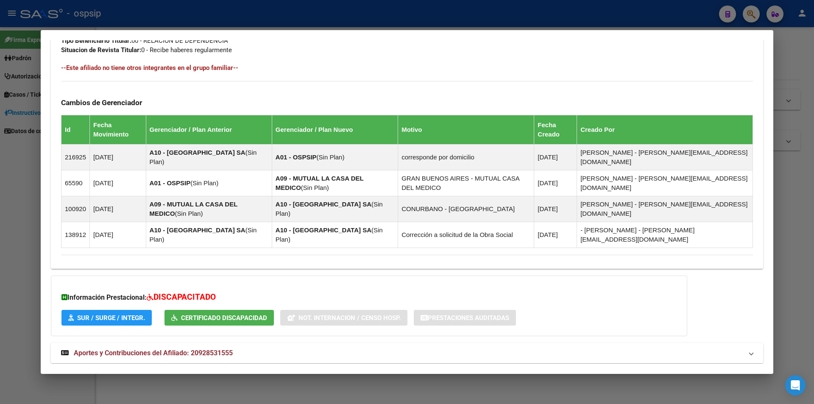
click at [140, 349] on span "Aportes y Contribuciones del Afiliado: 20928531555" at bounding box center [153, 353] width 159 height 8
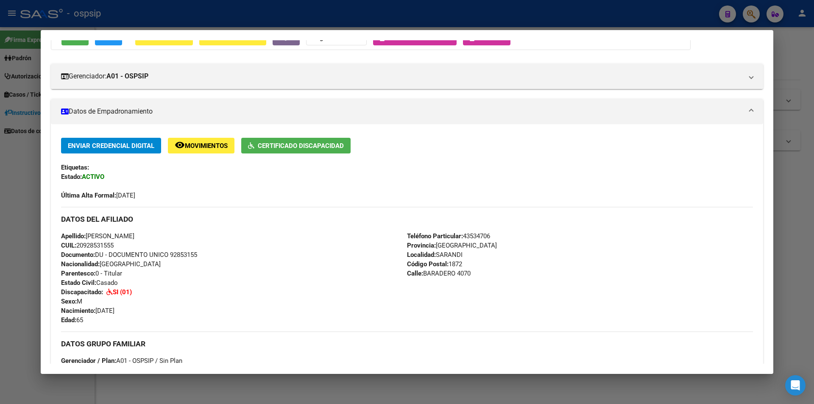
scroll to position [0, 0]
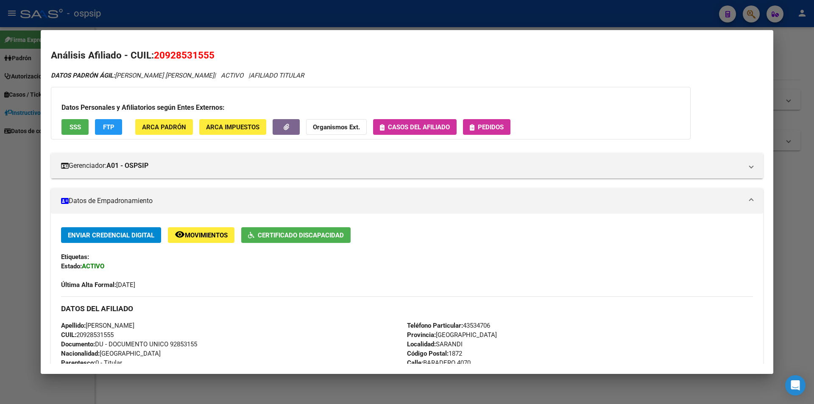
click at [498, 122] on button "Pedidos" at bounding box center [487, 127] width 48 height 16
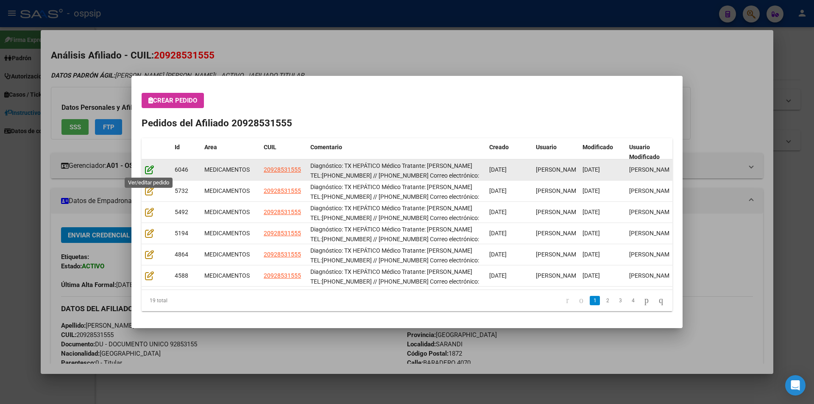
click at [152, 173] on icon at bounding box center [149, 169] width 9 height 9
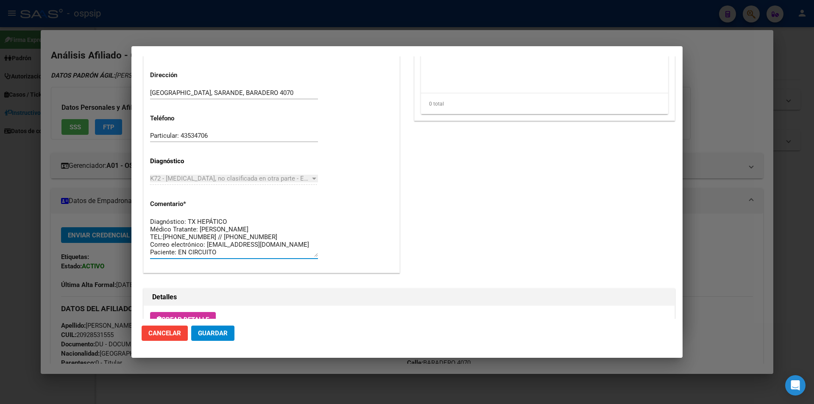
drag, startPoint x: 213, startPoint y: 253, endPoint x: 140, endPoint y: 210, distance: 84.8
click at [140, 210] on mat-dialog-content "Editar Pedido 6046 COMENTARIOS DEL PEDIDO Escriba su comentario aquí. Enviar co…" at bounding box center [406, 187] width 551 height 263
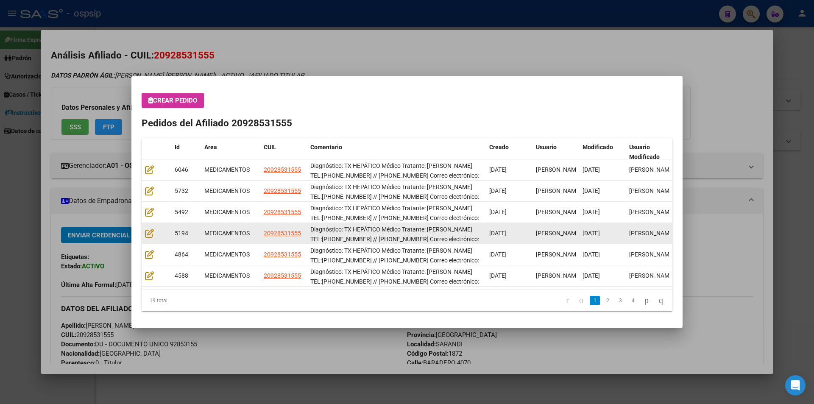
scroll to position [21, 0]
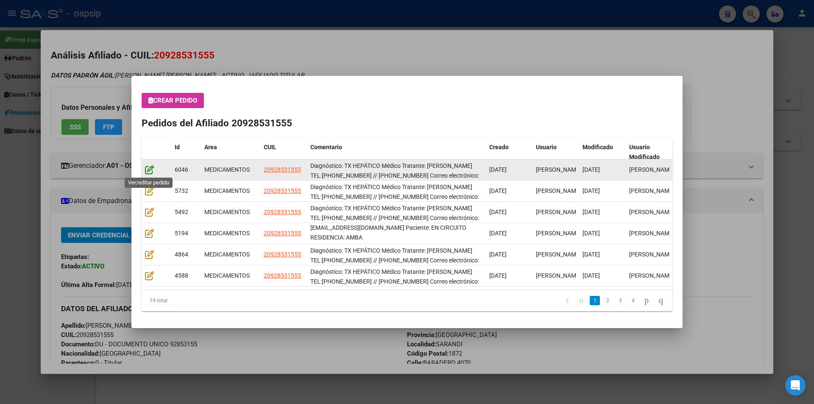
click at [152, 171] on icon at bounding box center [149, 169] width 9 height 9
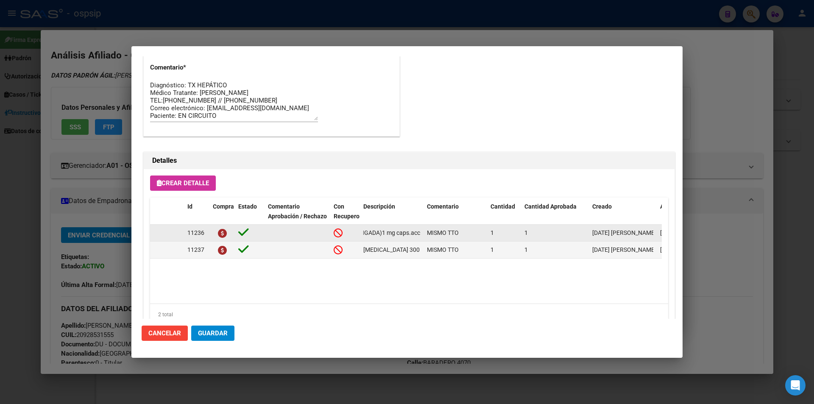
scroll to position [0, 119]
drag, startPoint x: 364, startPoint y: 232, endPoint x: 424, endPoint y: 235, distance: 60.3
click at [424, 235] on div "11236 [MEDICAL_DATA] XL ( ACCION PROLONGADA)1 mg caps.acc.prol.x 50 MISMO TTO 1…" at bounding box center [467, 233] width 634 height 17
copy span "[MEDICAL_DATA] XL ( ACCION PROLONGADA)1 mg caps.acc.prol.x 50"
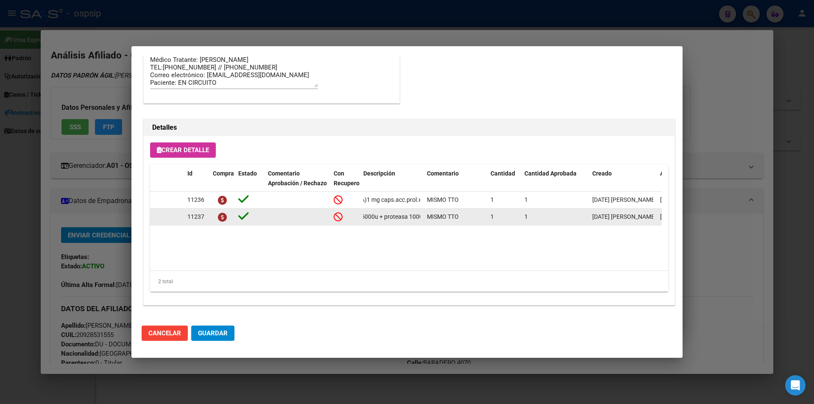
scroll to position [0, 165]
drag, startPoint x: 362, startPoint y: 217, endPoint x: 421, endPoint y: 218, distance: 59.0
click at [422, 218] on datatable-body-cell "[MEDICAL_DATA] 300 mg (amilasa 1800u+ lipasa 25000u + proteasa 1000u) cáps.x 50" at bounding box center [392, 217] width 64 height 17
copy span "[MEDICAL_DATA] 300 mg (amilasa 1800u+ lipasa 25000u + proteasa 1000u) cáps.x 50"
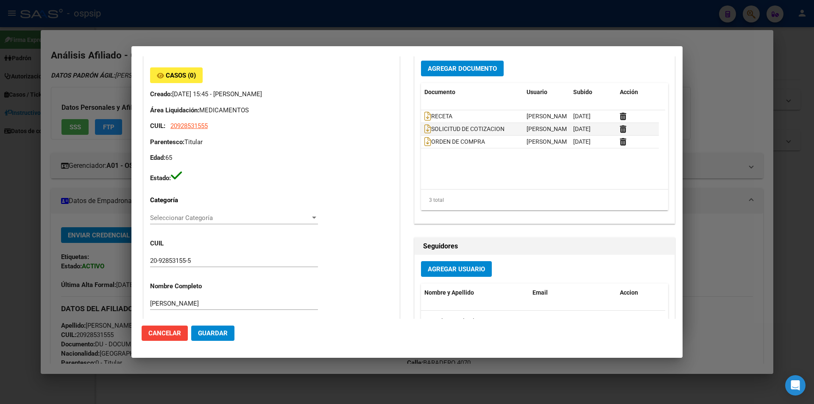
scroll to position [0, 0]
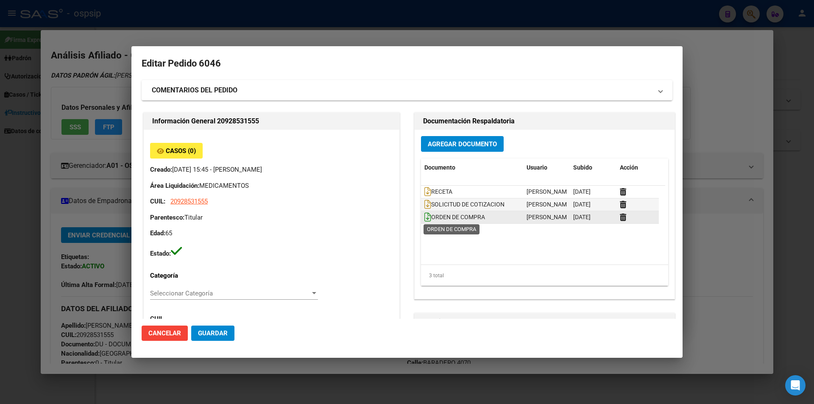
click at [425, 219] on icon at bounding box center [428, 217] width 7 height 9
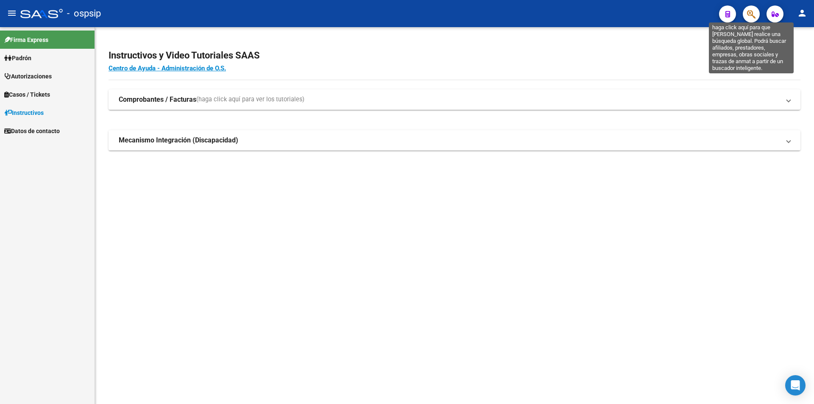
click at [758, 13] on button "button" at bounding box center [751, 14] width 17 height 17
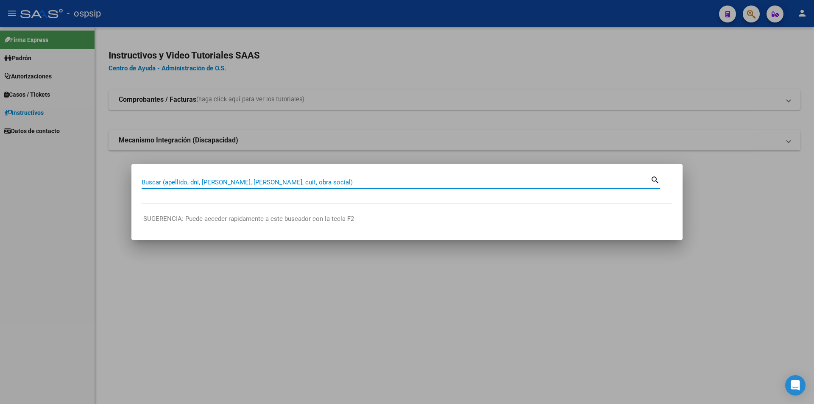
paste input "20327940725"
type input "20327940725"
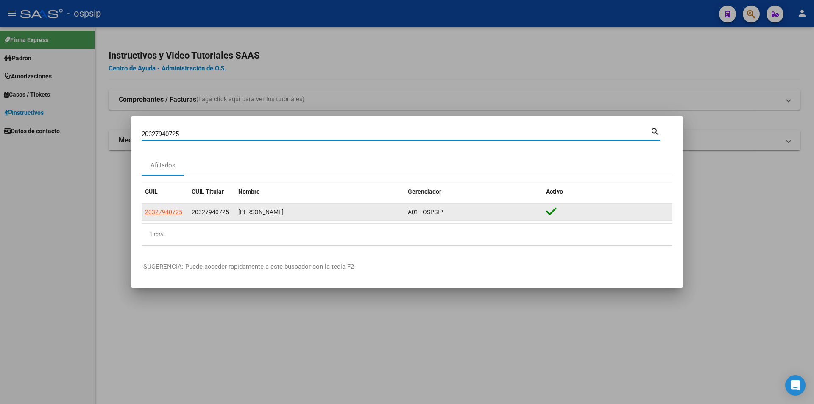
click at [182, 216] on div "20327940725" at bounding box center [165, 212] width 40 height 10
click at [178, 216] on app-link-go-to "20327940725" at bounding box center [163, 212] width 37 height 10
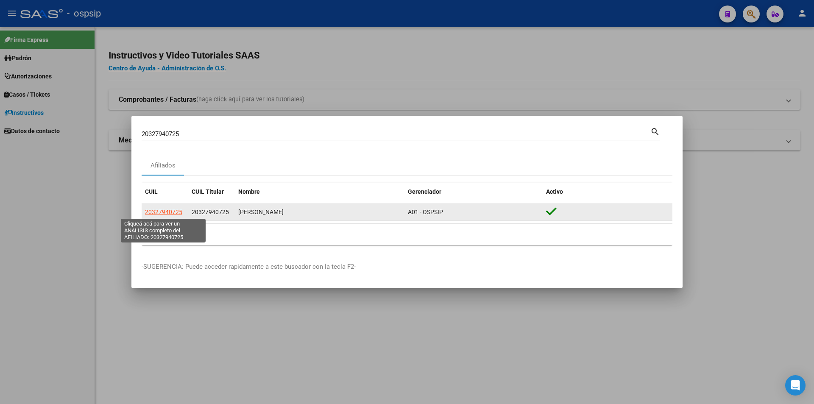
click at [173, 209] on span "20327940725" at bounding box center [163, 212] width 37 height 7
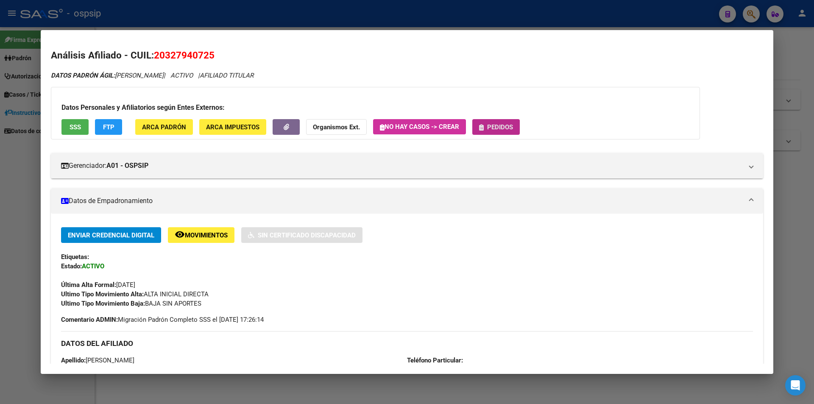
click at [508, 126] on span "Pedidos" at bounding box center [500, 127] width 26 height 8
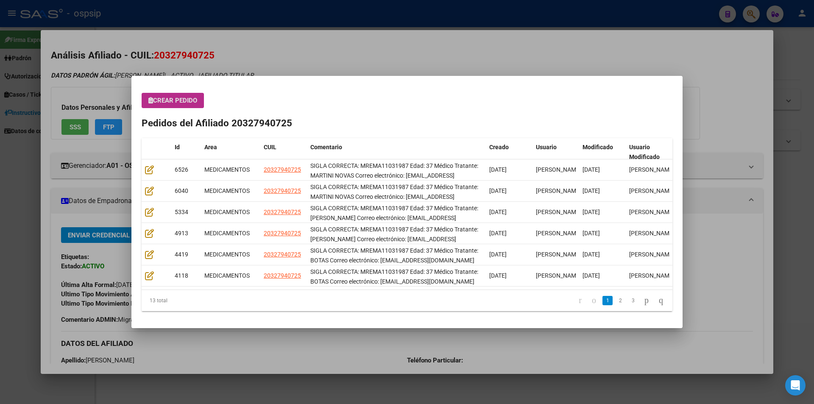
click at [178, 114] on div "Crear Pedido Pedidos del Afiliado 20327940725 Id Area CUIL Comentario Creado Us…" at bounding box center [407, 202] width 531 height 218
click at [180, 97] on span "Crear Pedido" at bounding box center [172, 101] width 49 height 8
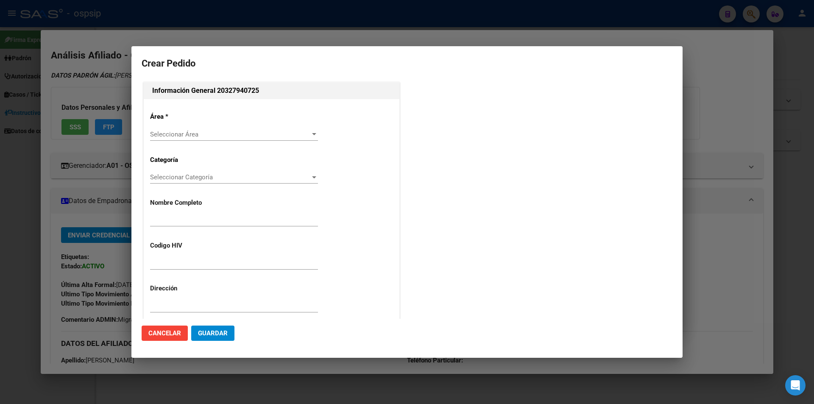
type input "[PERSON_NAME]"
type input "MREMA11031987"
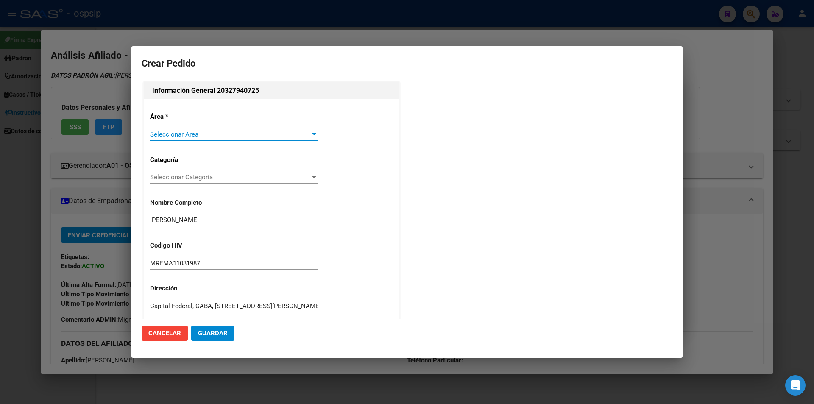
type input "CIUDAD AUTONOMA BUENOS AIRES, CABA, AV GRAL MOSCONI 2978, Piso: 5"
click at [167, 131] on span "Seleccionar Área" at bounding box center [230, 135] width 160 height 8
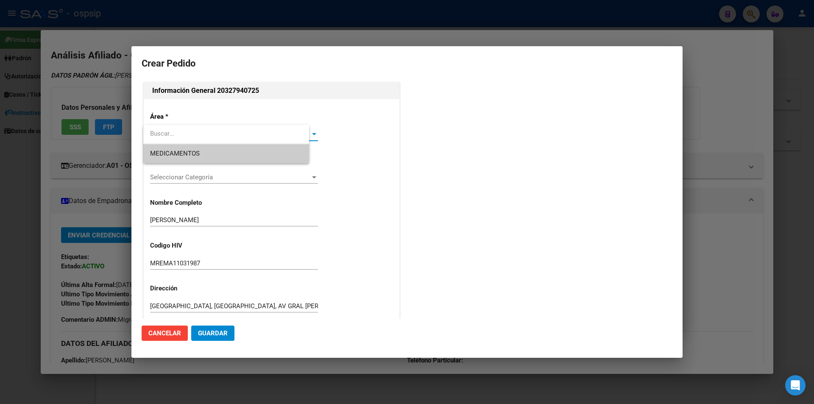
click at [171, 146] on span "MEDICAMENTOS" at bounding box center [226, 153] width 152 height 19
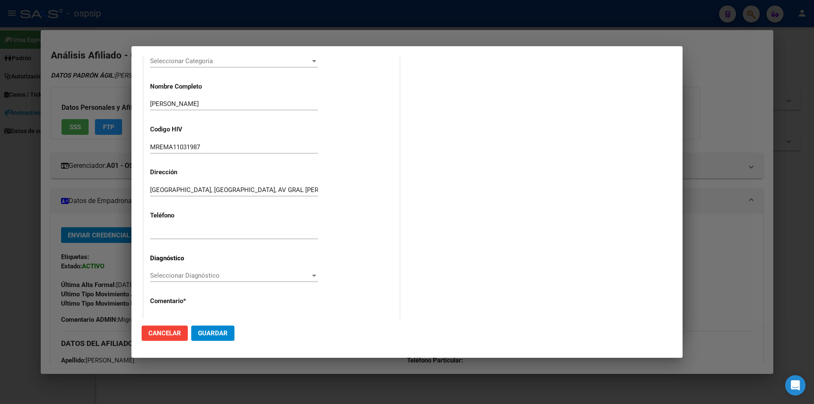
scroll to position [181, 0]
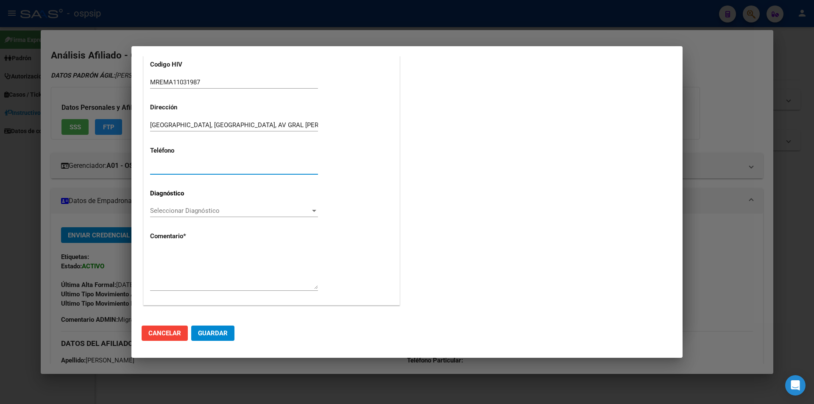
paste input "[PHONE_NUMBER]"
type input "[PHONE_NUMBER]"
click at [162, 215] on div "Seleccionar Diagnóstico Seleccionar Diagnóstico" at bounding box center [234, 210] width 168 height 13
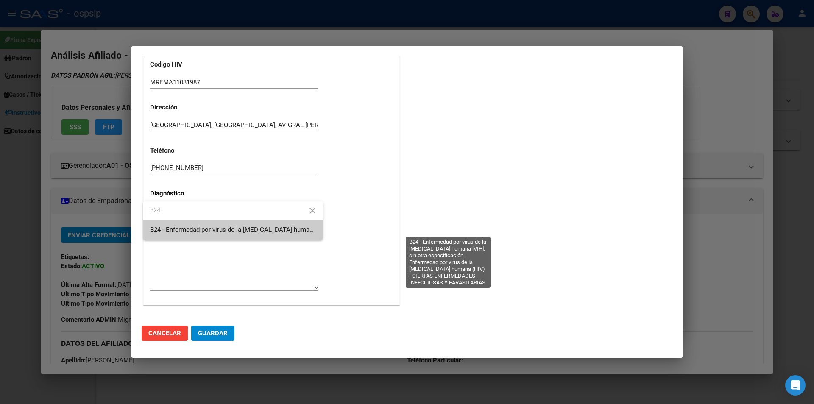
type input "b24"
click at [155, 229] on span "B24 - Enfermedad por virus de la [MEDICAL_DATA] humana [VIH], sin otra especifi…" at bounding box center [446, 230] width 593 height 8
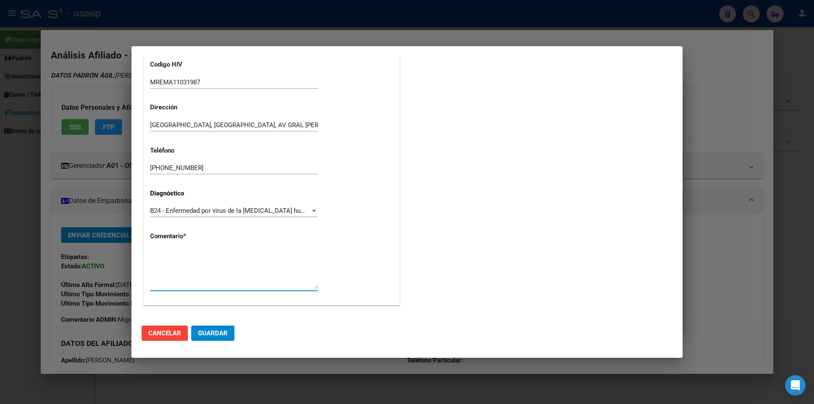
paste textarea "SIGLA CORRECTA: MREMA11031987 Edad: 37 Médico Tratante: MARTINI NOVAS Correo el…"
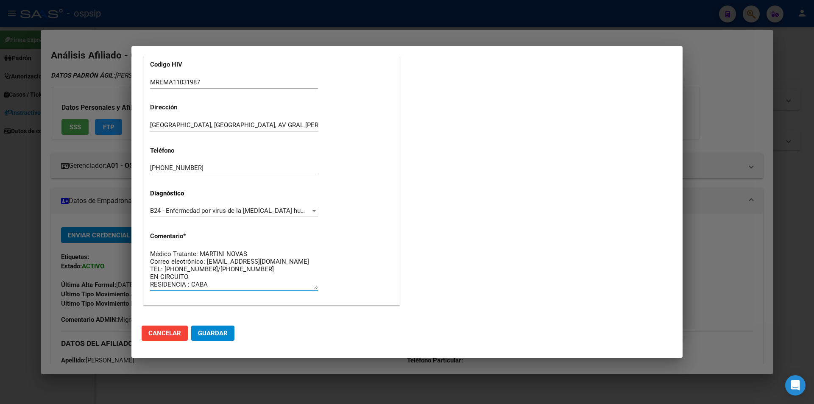
type textarea "SIGLA CORRECTA: MREMA11031987 Edad: 37 Médico Tratante: MARTINI NOVAS Correo el…"
click at [223, 332] on span "Guardar" at bounding box center [213, 334] width 30 height 8
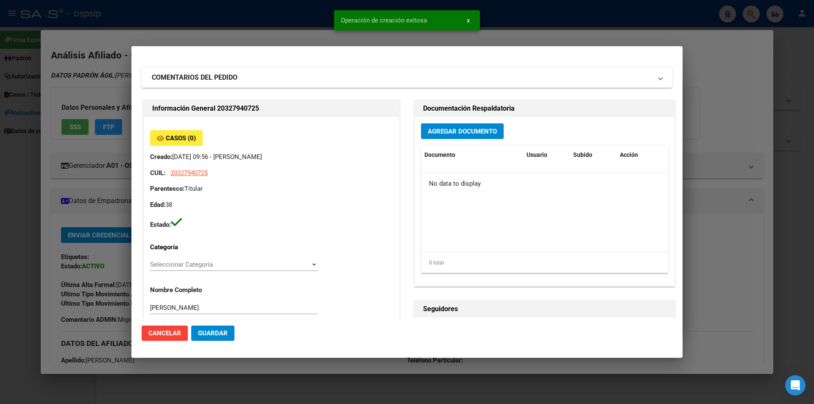
scroll to position [0, 0]
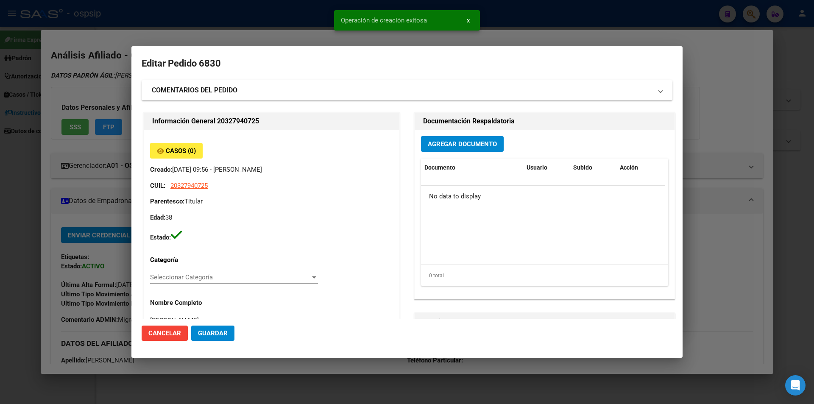
click at [441, 139] on button "Agregar Documento" at bounding box center [462, 144] width 83 height 16
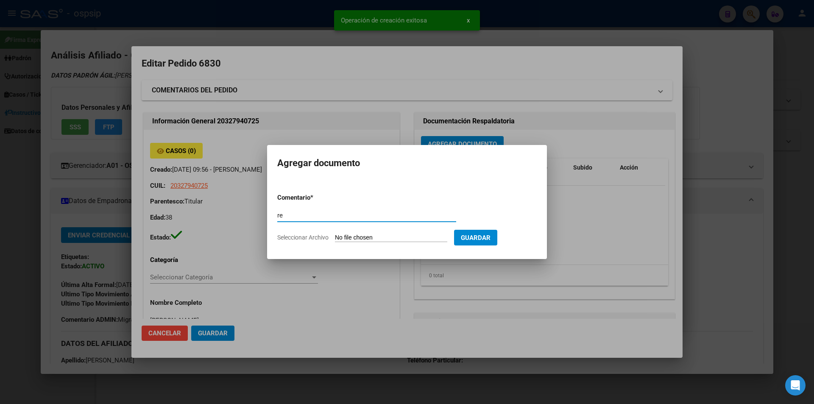
type input "r"
type input "RECETA"
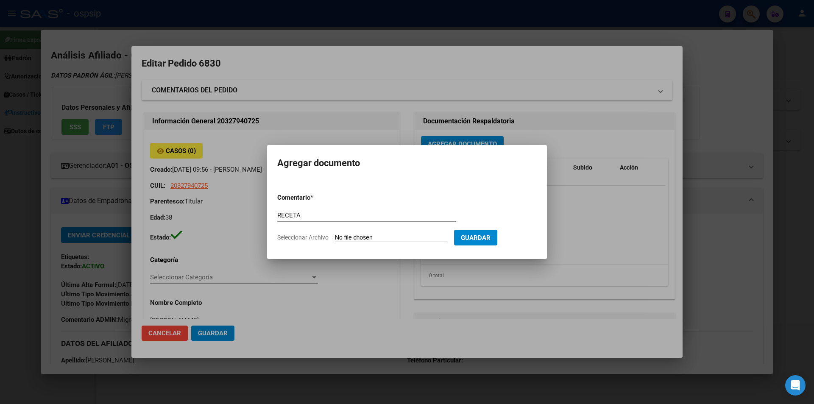
click at [394, 245] on form "Comentario * RECETA Comentario Seleccionar Archivo Guardar" at bounding box center [407, 218] width 260 height 62
click at [391, 241] on input "Seleccionar Archivo" at bounding box center [391, 238] width 112 height 8
type input "C:\fakepath\receta_2 (13).pdf"
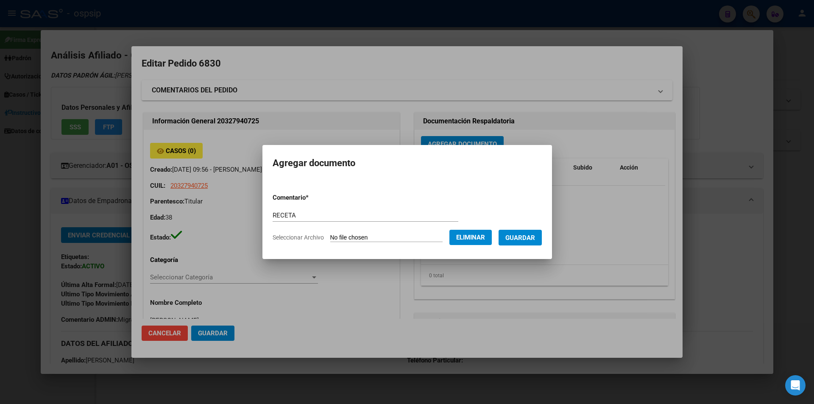
click at [529, 239] on span "Guardar" at bounding box center [521, 238] width 30 height 8
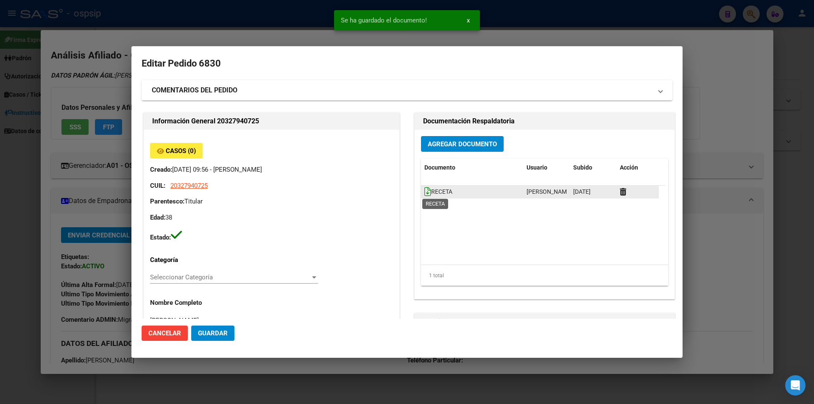
click at [427, 190] on icon at bounding box center [428, 191] width 7 height 9
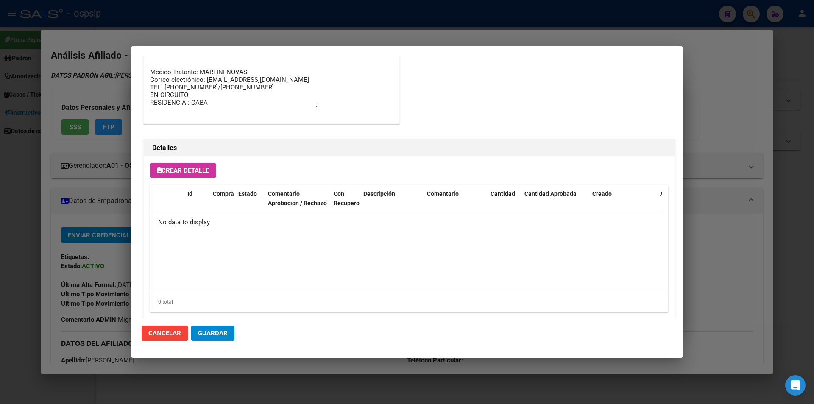
scroll to position [484, 0]
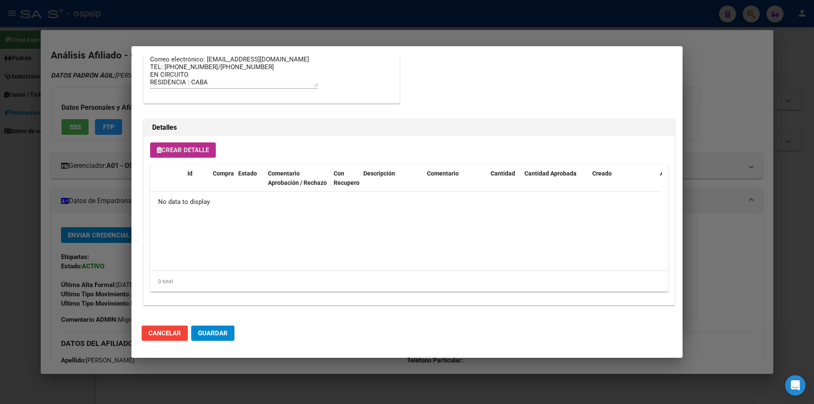
click at [194, 147] on span "Crear Detalle" at bounding box center [183, 150] width 52 height 8
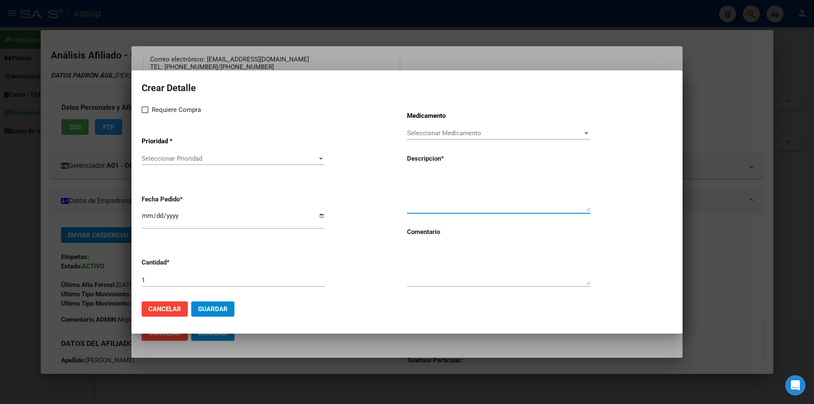
paste textarea "[MEDICAL_DATA] 50 mg comp x 30 (DTG)"
type textarea "[MEDICAL_DATA] 50 mg comp x 30 (DTG)"
click at [439, 277] on textarea at bounding box center [498, 265] width 183 height 40
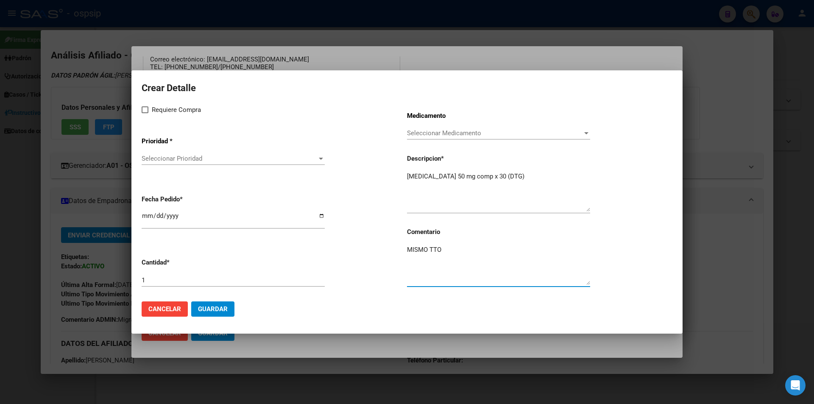
type textarea "MISMO TTO"
click at [141, 109] on mat-dialog-content "Crear Detalle Requiere Compra Prioridad * Seleccionar Prioridad Seleccionar Pri…" at bounding box center [406, 188] width 551 height 214
click at [148, 115] on label "Requiere Compra" at bounding box center [171, 110] width 59 height 10
click at [145, 114] on input "Requiere Compra" at bounding box center [145, 113] width 0 height 0
checkbox input "true"
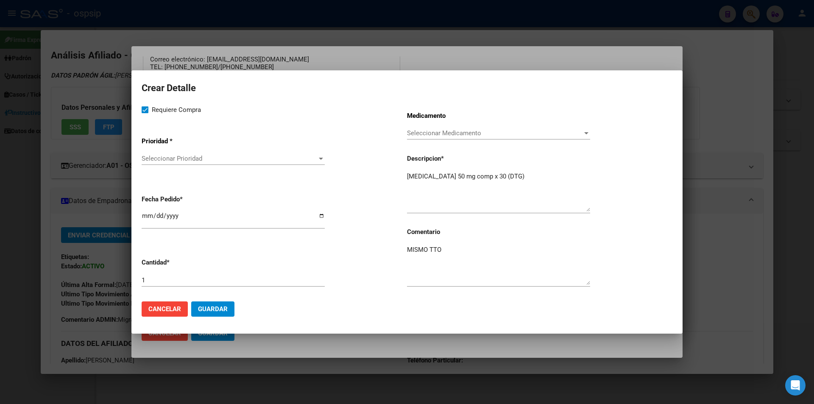
click at [169, 157] on span "Seleccionar Prioridad" at bounding box center [230, 159] width 176 height 8
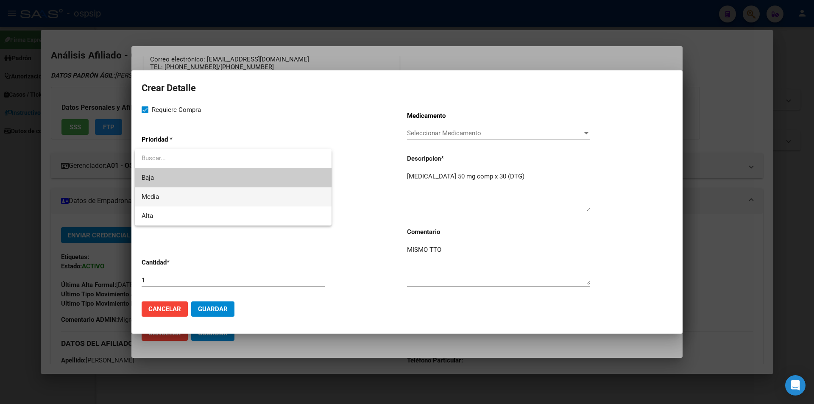
click at [167, 199] on span "Media" at bounding box center [233, 196] width 183 height 19
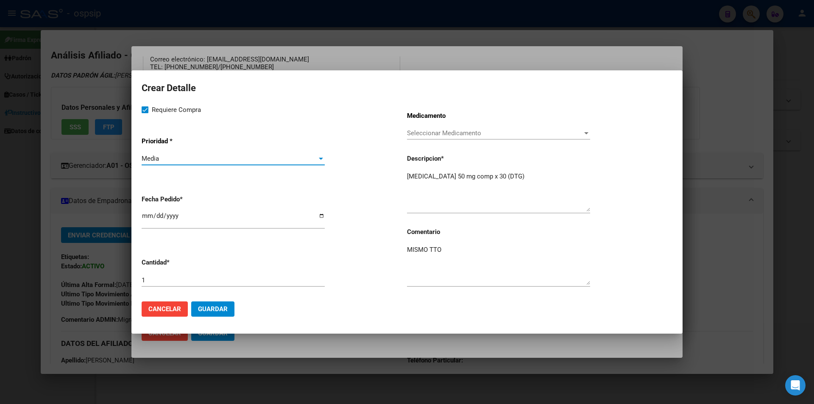
click at [145, 216] on input "2025-08-14" at bounding box center [233, 220] width 183 height 14
type input "2025-08-10"
click at [209, 314] on button "Guardar" at bounding box center [212, 309] width 43 height 15
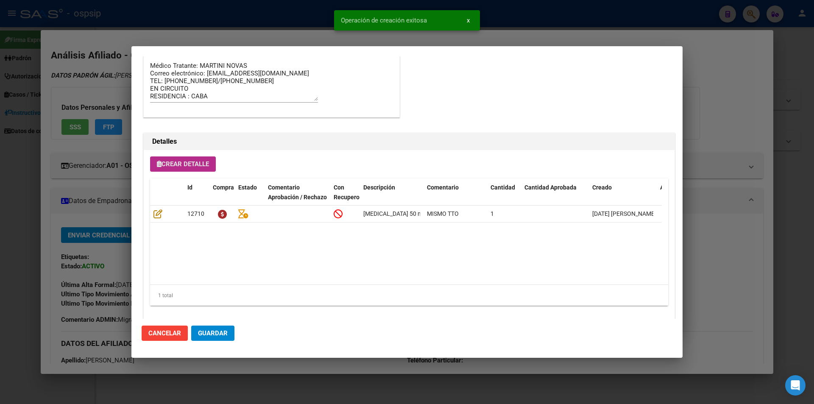
scroll to position [499, 0]
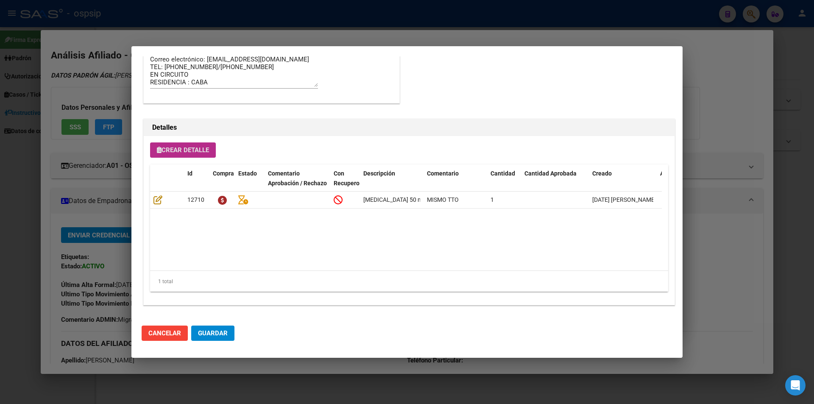
click at [179, 147] on span "Crear Detalle" at bounding box center [183, 150] width 52 height 8
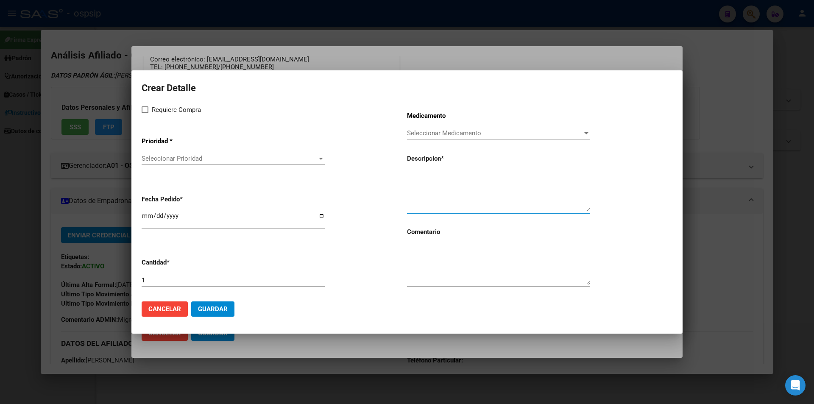
paste textarea "emtricitabina+ tenofovirdisoprox. 200mg/300 mg comp.rec.x 30 (FTC/TDF)"
type textarea "emtricitabina+ tenofovirdisoprox. 200mg/300 mg comp.rec.x 30 (FTC/TDF)"
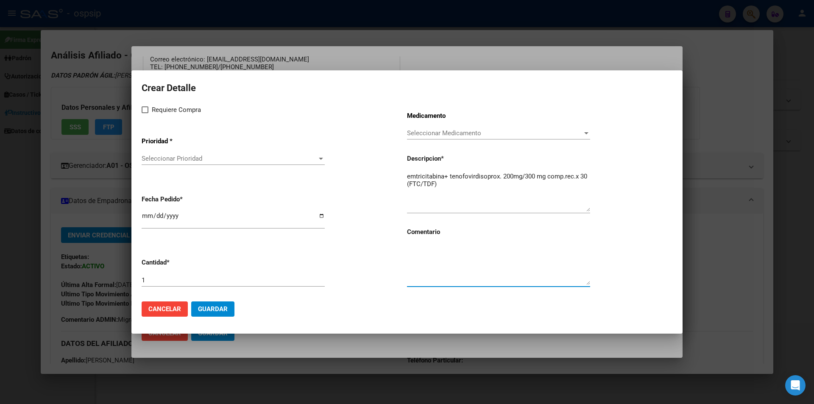
click at [444, 267] on textarea at bounding box center [498, 265] width 183 height 40
type textarea "m"
type textarea "MISMO TTO"
click at [150, 111] on label "Requiere Compra" at bounding box center [171, 110] width 59 height 10
click at [145, 113] on input "Requiere Compra" at bounding box center [145, 113] width 0 height 0
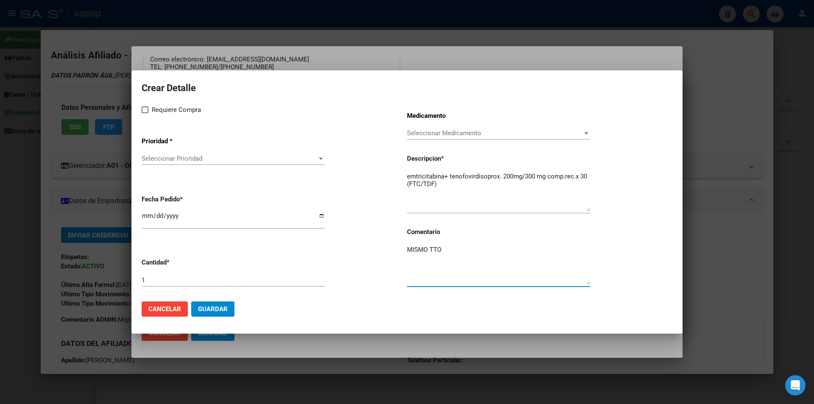
checkbox input "true"
click at [159, 157] on span "Seleccionar Prioridad" at bounding box center [230, 159] width 176 height 8
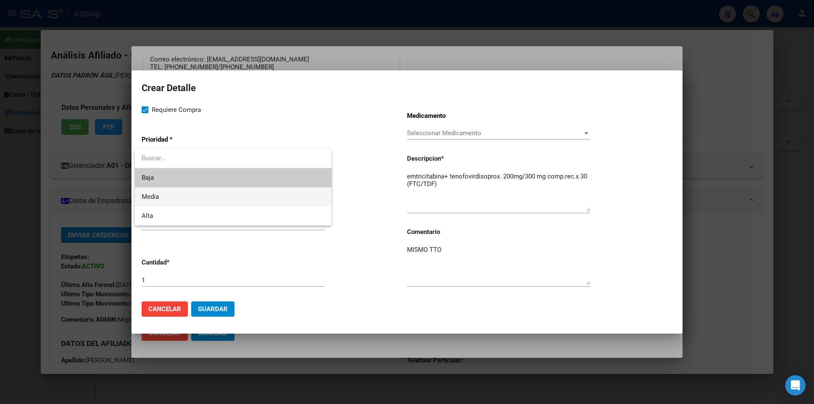
click at [148, 196] on span "Media" at bounding box center [150, 197] width 17 height 8
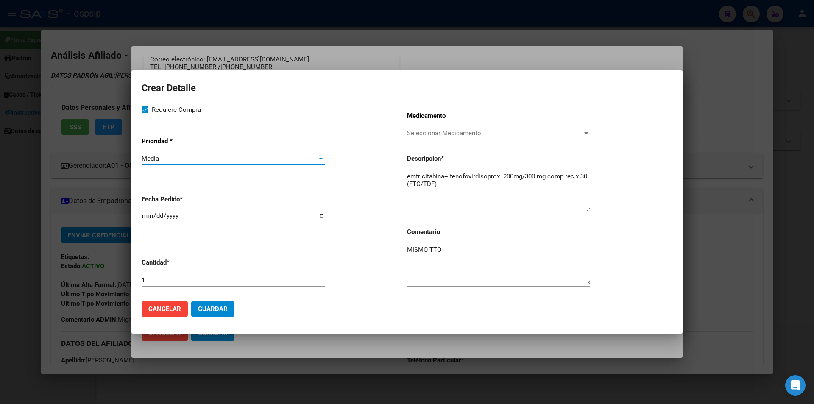
click at [149, 215] on input "2025-08-14" at bounding box center [233, 220] width 183 height 14
type input "2025-08-10"
click at [216, 312] on span "Guardar" at bounding box center [213, 309] width 30 height 8
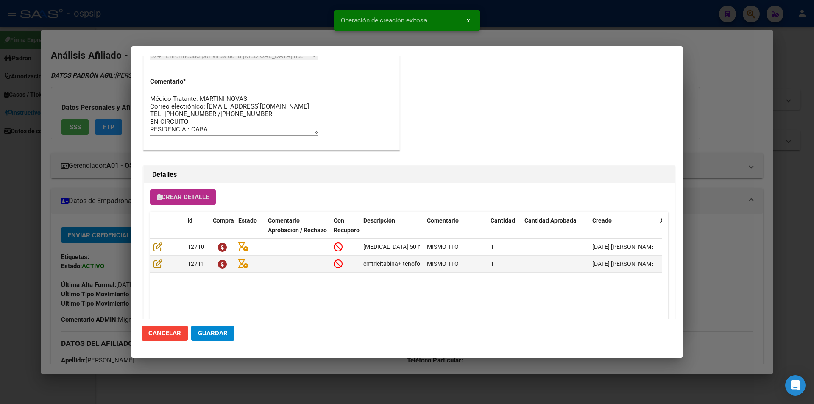
scroll to position [414, 0]
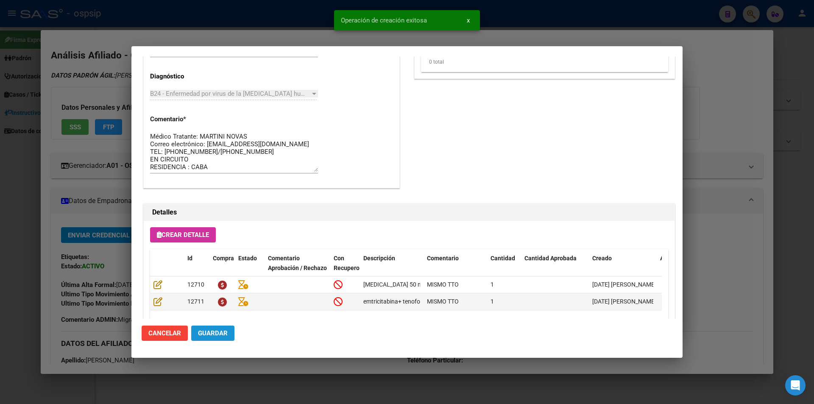
click at [219, 338] on button "Guardar" at bounding box center [212, 333] width 43 height 15
click at [222, 335] on span "Guardar" at bounding box center [213, 334] width 30 height 8
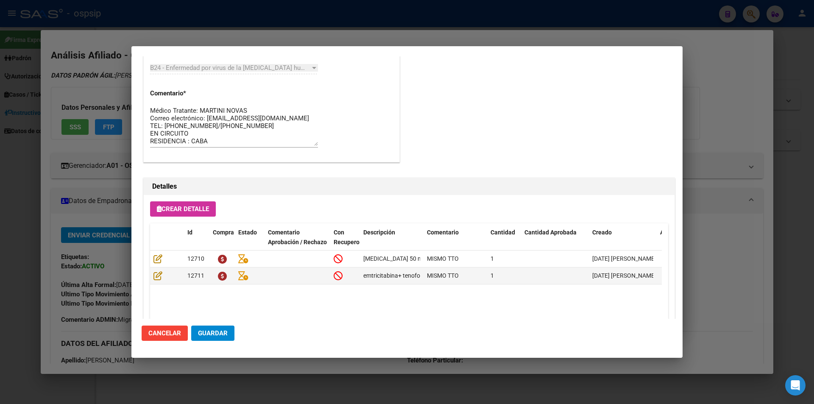
scroll to position [499, 0]
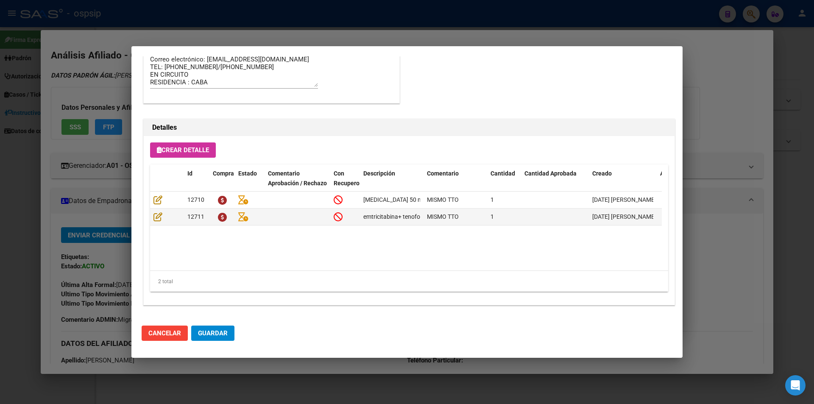
click at [215, 334] on span "Guardar" at bounding box center [213, 334] width 30 height 8
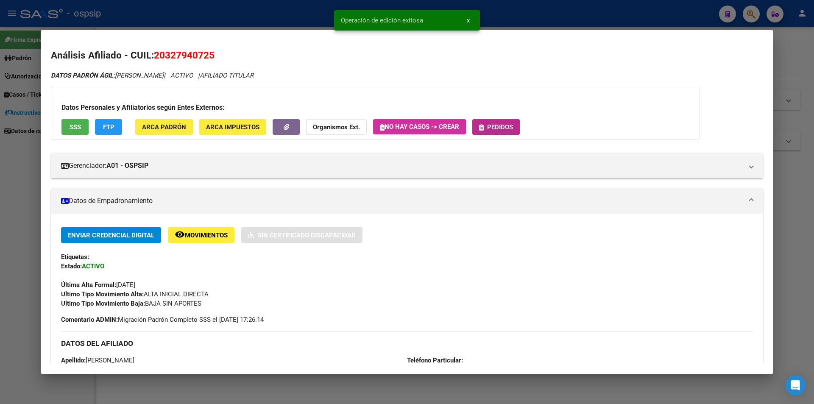
click at [499, 128] on span "Pedidos" at bounding box center [500, 127] width 26 height 8
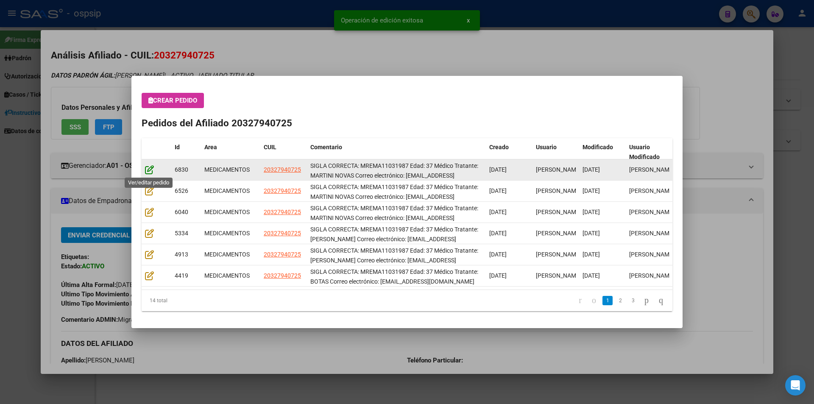
click at [152, 173] on icon at bounding box center [149, 169] width 9 height 9
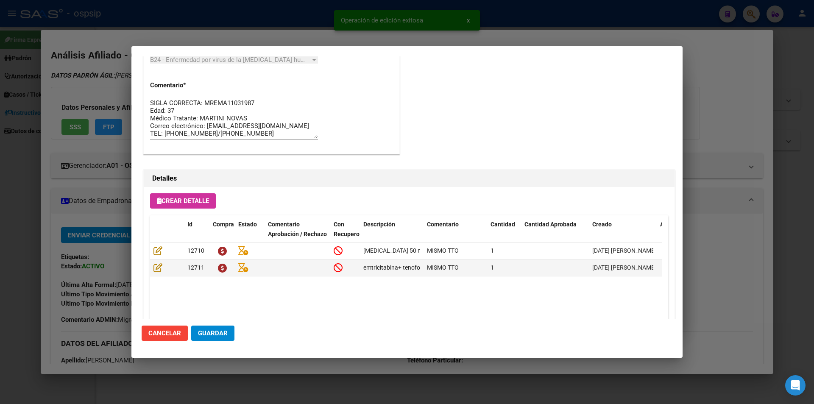
scroll to position [542, 0]
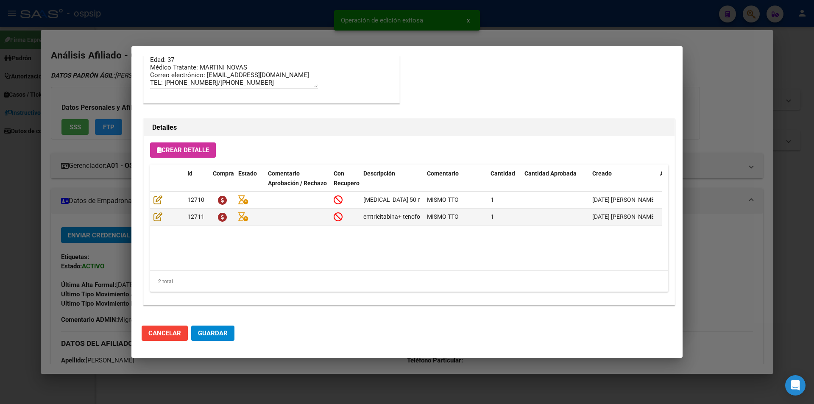
click at [218, 333] on span "Guardar" at bounding box center [213, 334] width 30 height 8
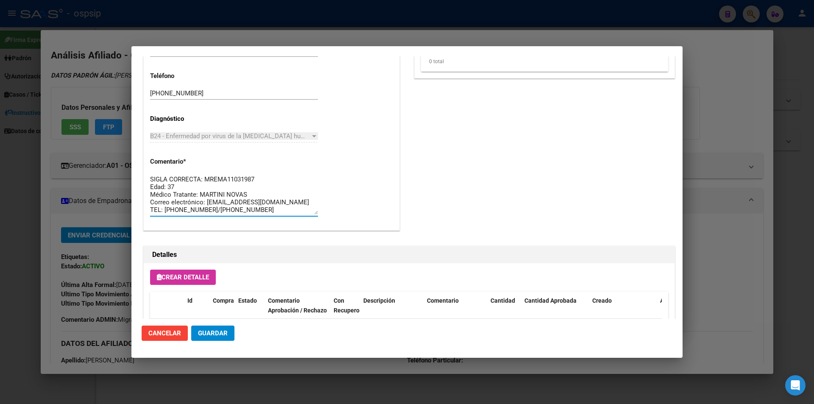
scroll to position [15, 0]
drag, startPoint x: 221, startPoint y: 213, endPoint x: 143, endPoint y: 162, distance: 93.4
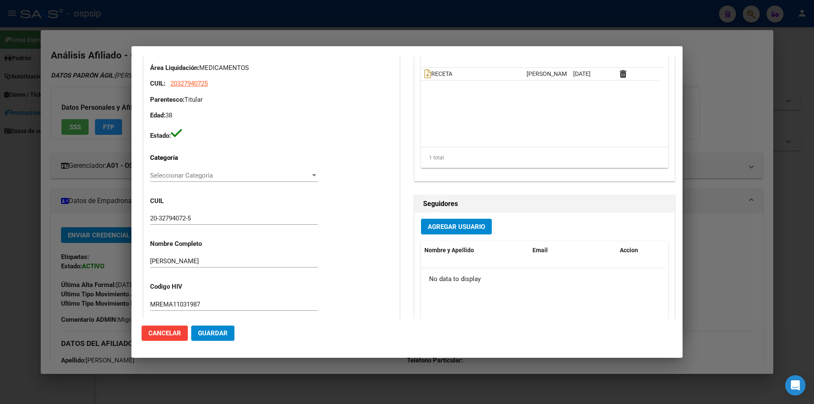
scroll to position [0, 0]
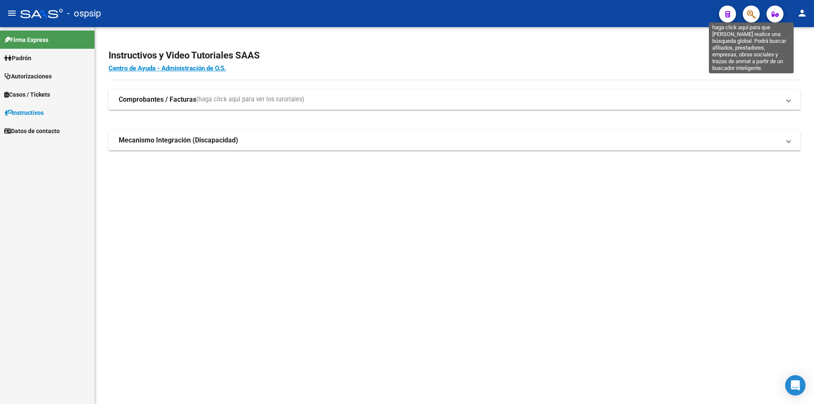
click at [755, 17] on icon "button" at bounding box center [751, 14] width 8 height 10
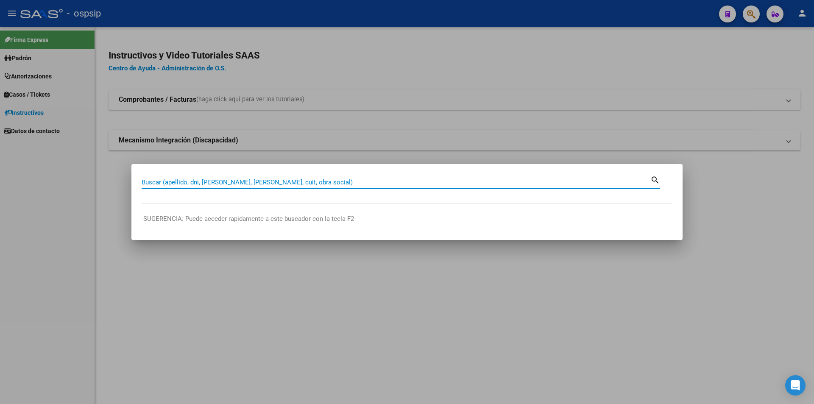
paste input "20961101434"
type input "20961101434"
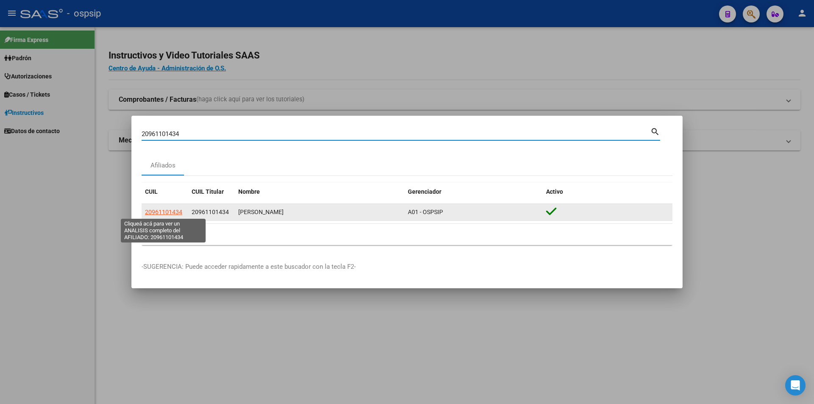
click at [177, 213] on span "20961101434" at bounding box center [163, 212] width 37 height 7
type textarea "20961101434"
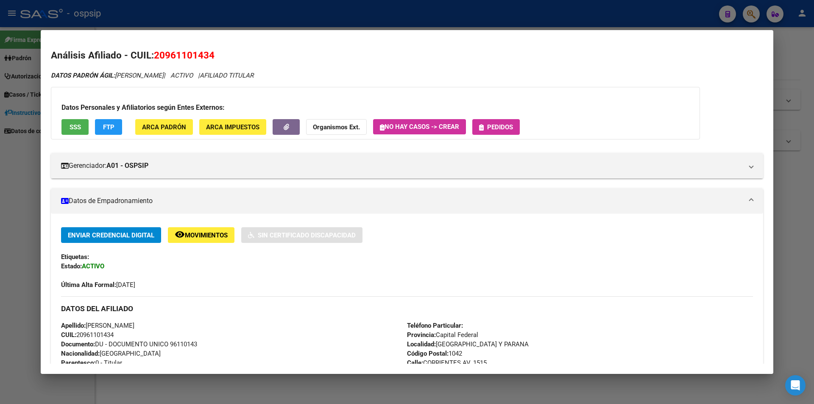
click at [505, 126] on span "Pedidos" at bounding box center [500, 127] width 26 height 8
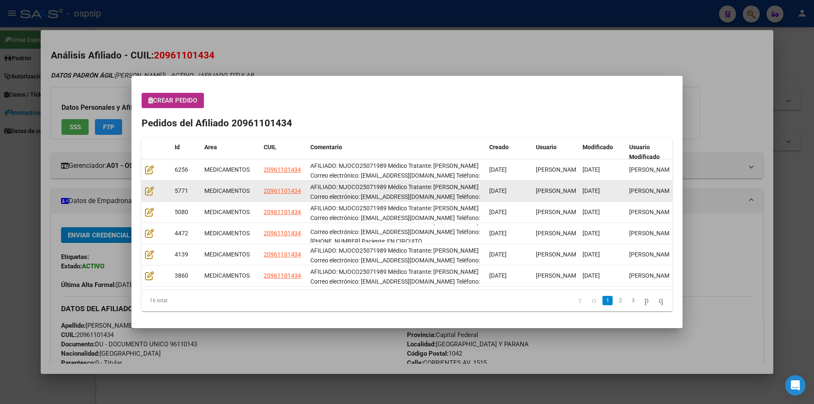
scroll to position [11, 0]
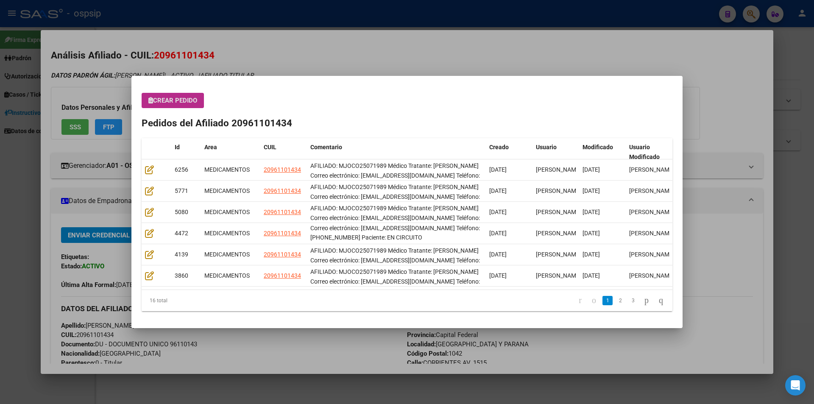
click at [175, 107] on button "Crear Pedido" at bounding box center [173, 100] width 62 height 15
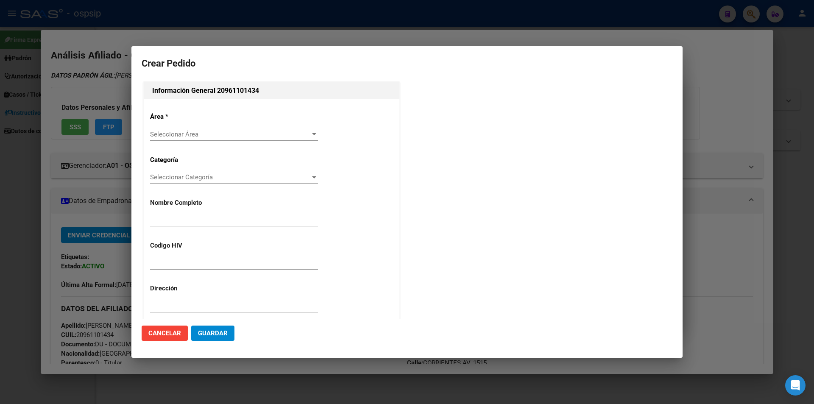
type input "[PERSON_NAME]"
type input "MJOCO25071989"
type input "[GEOGRAPHIC_DATA], [GEOGRAPHIC_DATA], [GEOGRAPHIC_DATA] AV. 1515, Piso: 7"
click at [169, 135] on span "Seleccionar Área" at bounding box center [230, 135] width 160 height 8
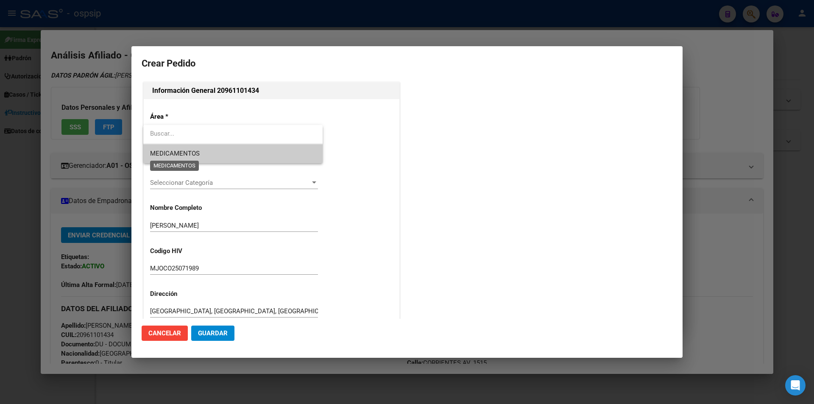
click at [177, 154] on span "MEDICAMENTOS" at bounding box center [175, 154] width 50 height 8
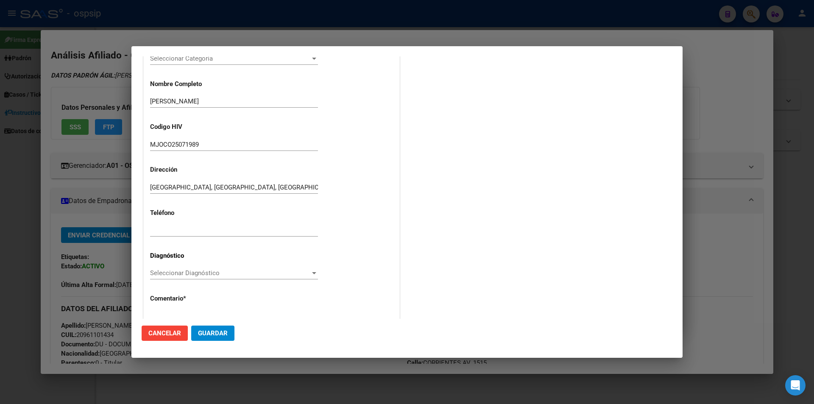
scroll to position [181, 0]
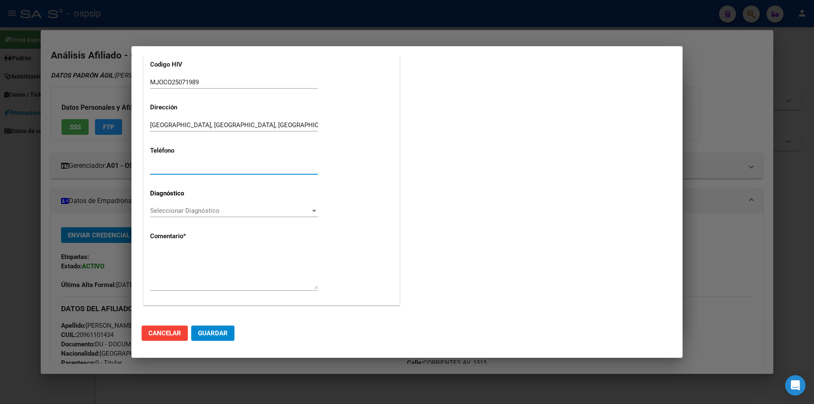
paste input "[PHONE_NUMBER]"
type input "[PHONE_NUMBER]"
click at [156, 211] on span "Seleccionar Diagnóstico" at bounding box center [230, 211] width 160 height 8
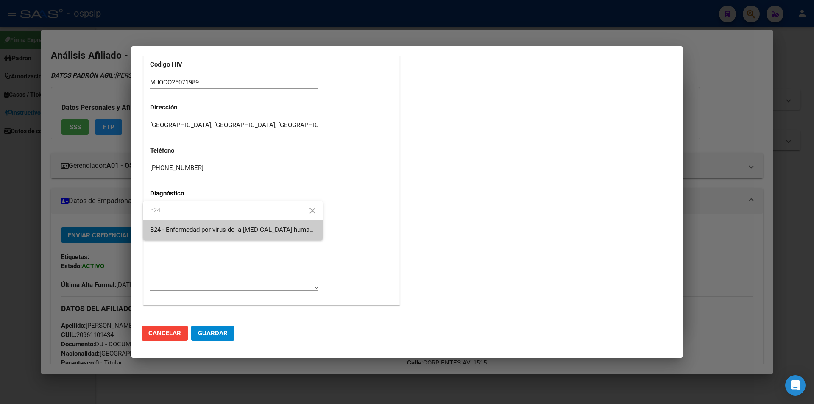
type input "b24"
click at [200, 226] on span "B24 - Enfermedad por virus de la [MEDICAL_DATA] humana [VIH], sin otra especifi…" at bounding box center [233, 230] width 166 height 19
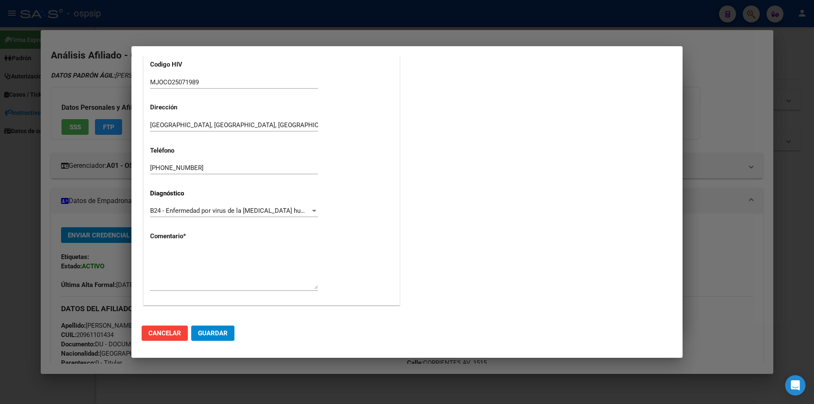
drag, startPoint x: 166, startPoint y: 241, endPoint x: 164, endPoint y: 251, distance: 10.5
paste textarea "AFILIADO: MJOCO25071989 Médico Tratante: [PERSON_NAME] Correo electrónico: [EMA…"
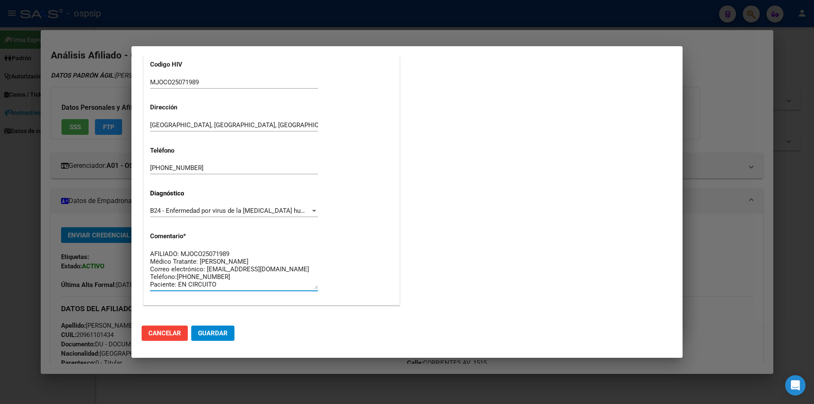
scroll to position [14, 0]
type textarea "AFILIADO: MJOCO25071989 Médico Tratante: [PERSON_NAME] Correo electrónico: [EMA…"
click at [223, 329] on button "Guardar" at bounding box center [212, 333] width 43 height 15
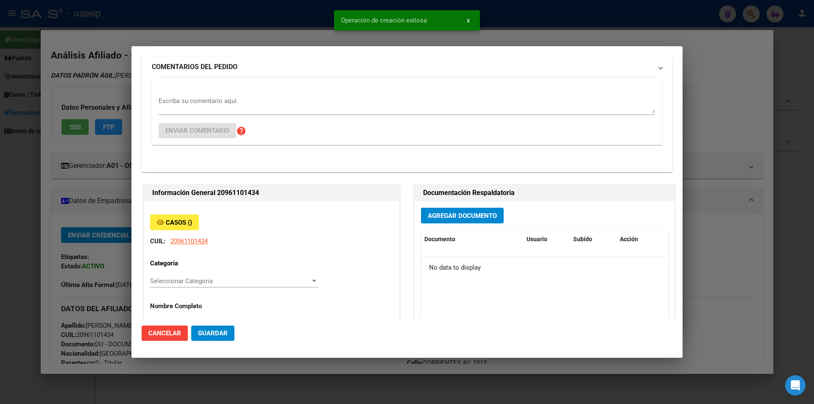
scroll to position [0, 0]
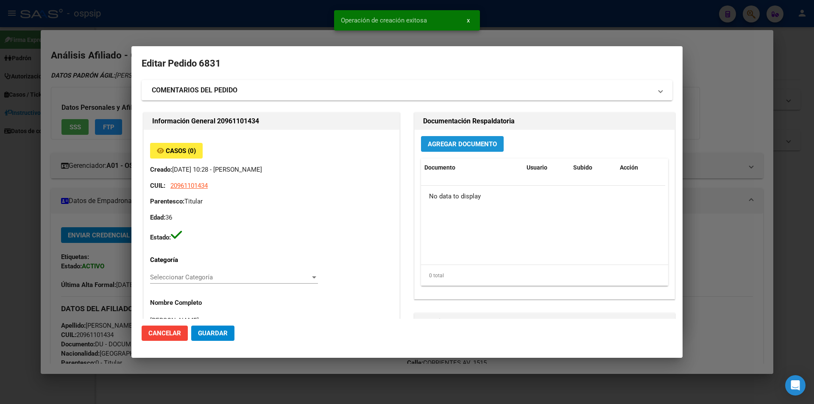
click at [450, 151] on button "Agregar Documento" at bounding box center [462, 144] width 83 height 16
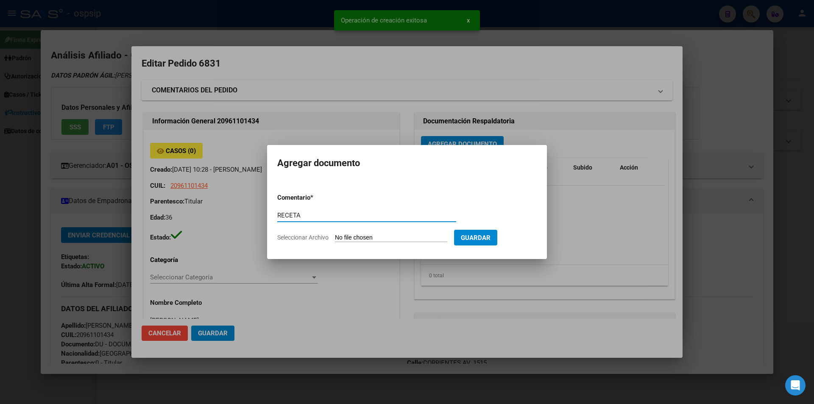
type input "RECETA"
click at [349, 242] on input "Seleccionar Archivo" at bounding box center [391, 238] width 112 height 8
type input "C:\fakepath\1000113132.jpg"
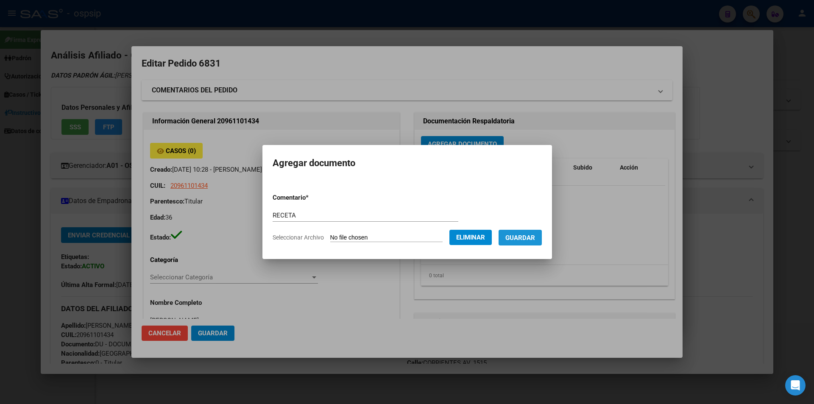
click at [525, 240] on span "Guardar" at bounding box center [521, 238] width 30 height 8
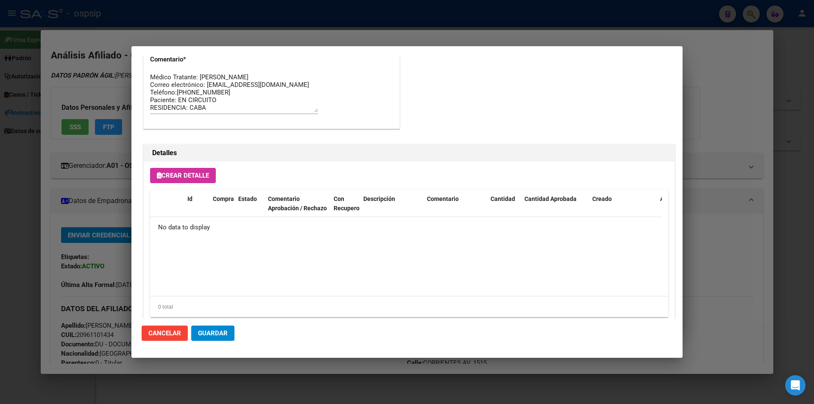
scroll to position [484, 0]
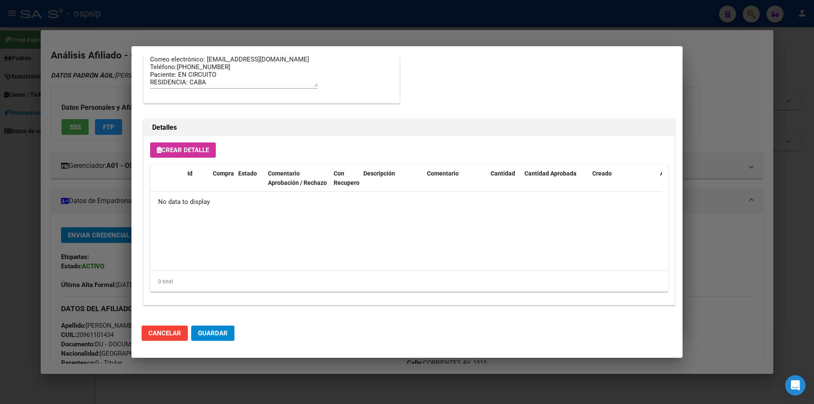
click at [194, 152] on span "Crear Detalle" at bounding box center [183, 150] width 52 height 8
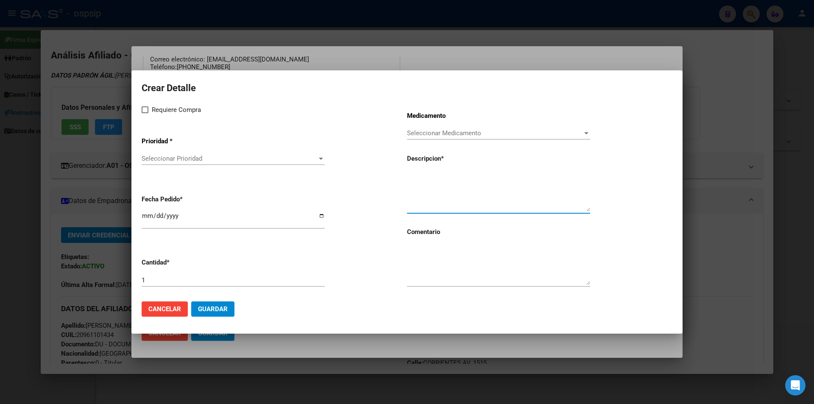
paste textarea "[MEDICAL_DATA]+[MEDICAL_DATA]+tenofov. 600mg/200mg/300mg comp.rec. X 30 (EFV/ F…"
type textarea "[MEDICAL_DATA]+[MEDICAL_DATA]+tenofov. 600mg/200mg/300mg comp.rec. X 30 (EFV/ F…"
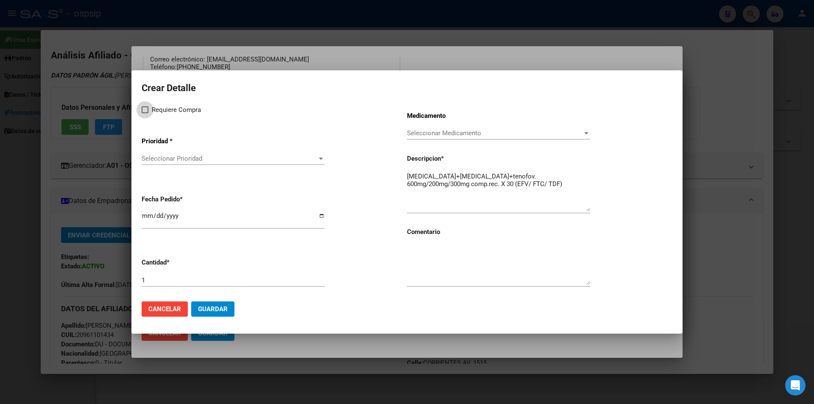
click at [149, 114] on label "Requiere Compra" at bounding box center [171, 110] width 59 height 10
click at [145, 114] on input "Requiere Compra" at bounding box center [145, 113] width 0 height 0
checkbox input "true"
click at [173, 152] on app-drop-down-list "Prioridad * Seleccionar Prioridad Seleccionar Prioridad" at bounding box center [275, 151] width 266 height 43
click at [176, 162] on span "Seleccionar Prioridad" at bounding box center [230, 159] width 176 height 8
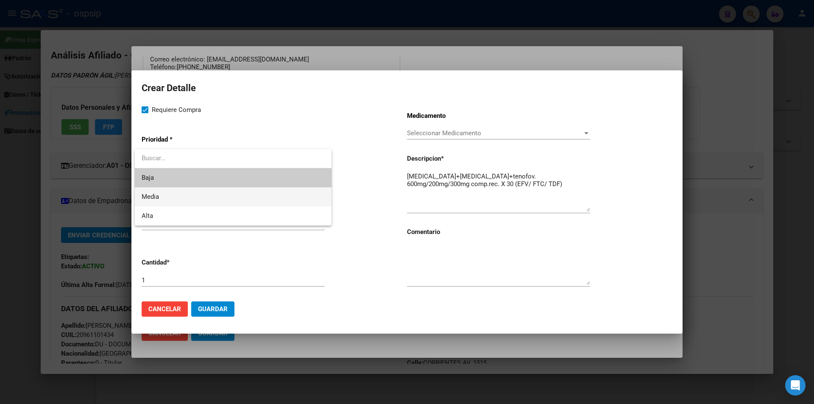
click at [166, 198] on span "Media" at bounding box center [233, 196] width 183 height 19
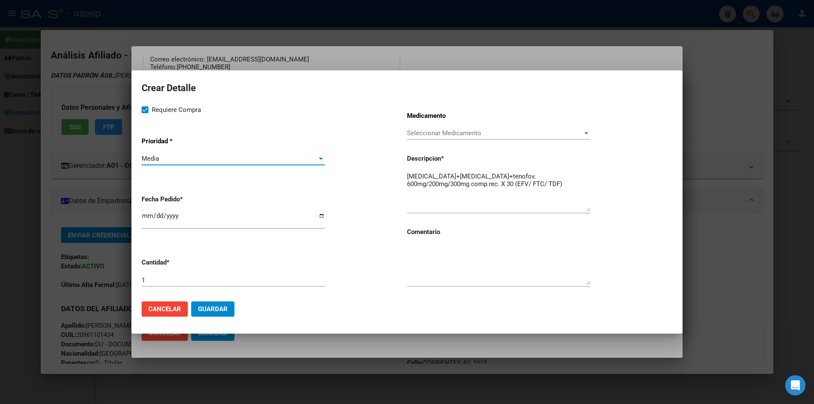
click at [462, 265] on textarea at bounding box center [498, 265] width 183 height 40
type textarea "m"
type textarea "MISMO TTO"
click at [228, 303] on button "Guardar" at bounding box center [212, 309] width 43 height 15
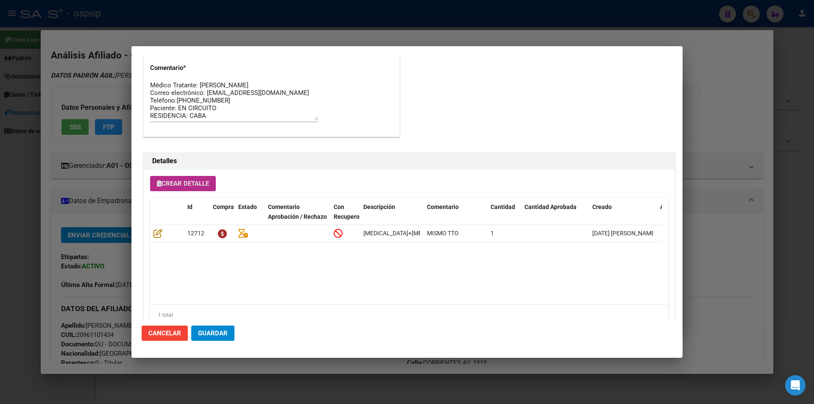
scroll to position [499, 0]
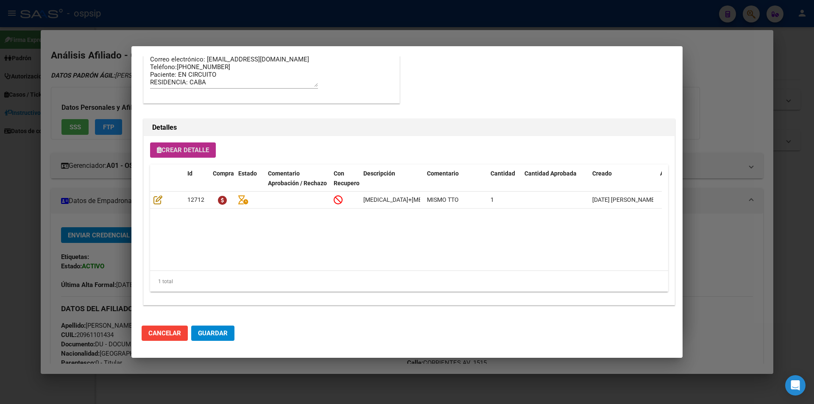
click at [223, 330] on span "Guardar" at bounding box center [213, 334] width 30 height 8
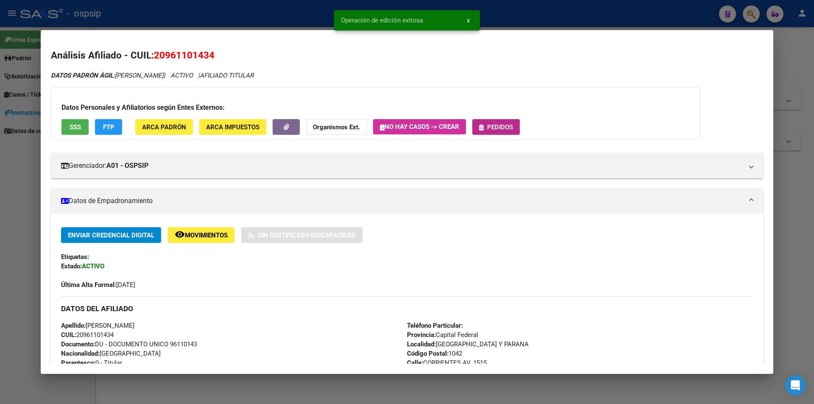
click at [498, 121] on button "Pedidos" at bounding box center [497, 127] width 48 height 16
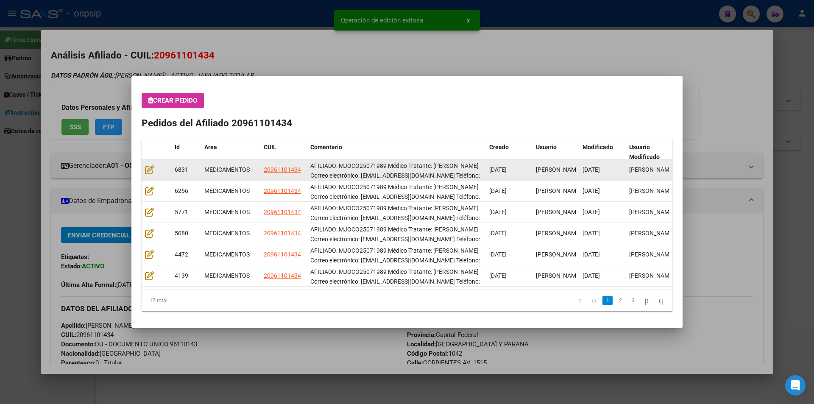
click at [143, 170] on datatable-body-cell at bounding box center [157, 169] width 30 height 21
click at [146, 172] on icon at bounding box center [149, 169] width 9 height 9
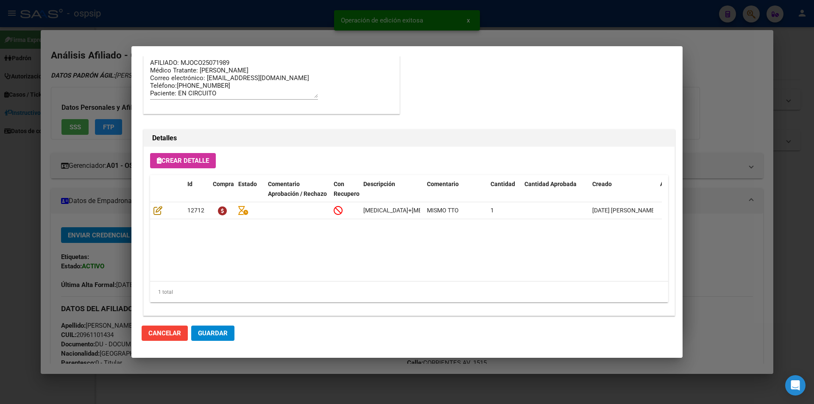
scroll to position [542, 0]
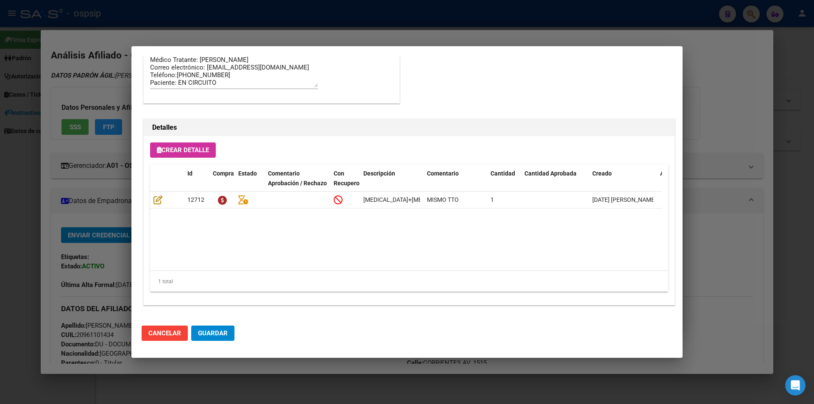
click at [219, 332] on span "Guardar" at bounding box center [213, 334] width 30 height 8
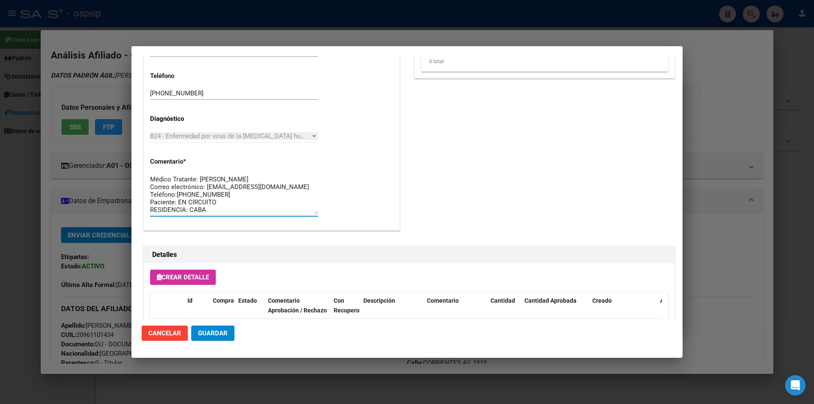
scroll to position [0, 0]
drag, startPoint x: 229, startPoint y: 204, endPoint x: 141, endPoint y: 161, distance: 98.1
click at [141, 161] on mat-dialog-content "Editar Pedido 6831 COMENTARIOS DEL PEDIDO Escriba su comentario aquí. Enviar co…" at bounding box center [406, 187] width 551 height 263
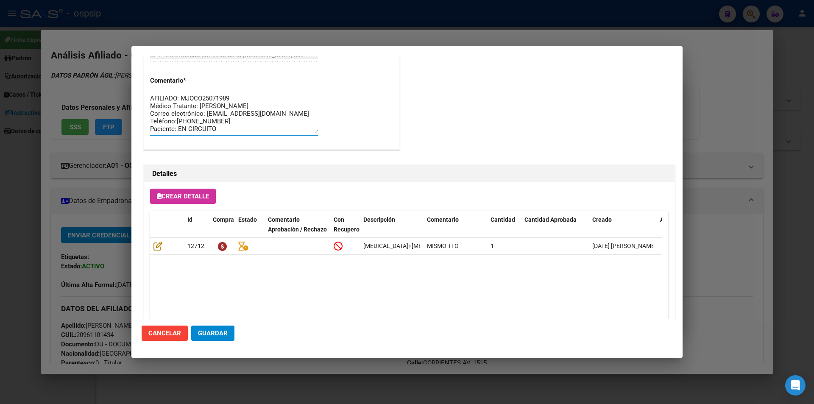
scroll to position [542, 0]
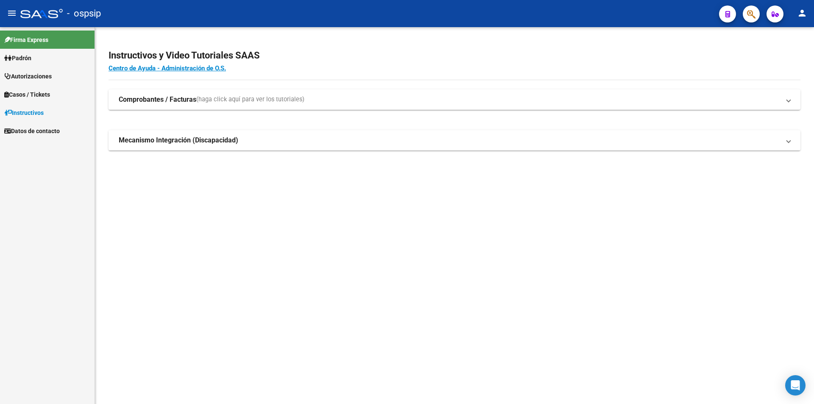
click at [758, 14] on mat-toolbar "menu - ospsip person" at bounding box center [407, 13] width 814 height 27
click at [758, 14] on button "button" at bounding box center [751, 14] width 17 height 17
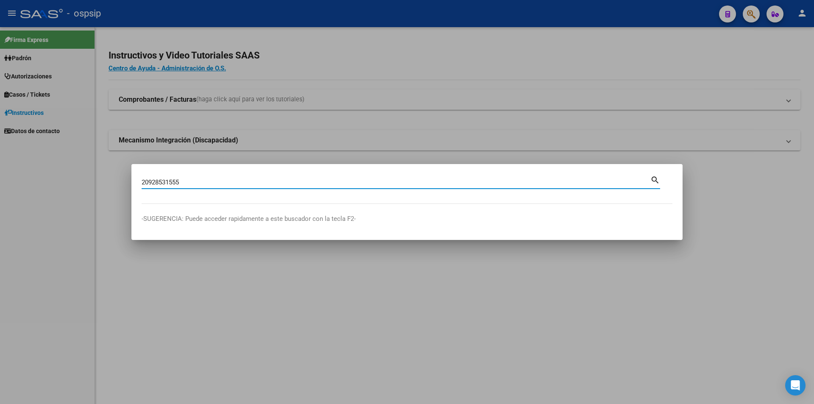
type input "20928531555"
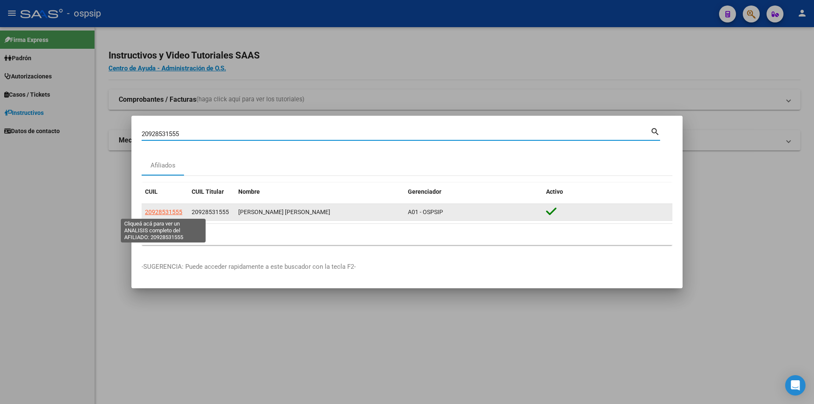
click at [164, 213] on span "20928531555" at bounding box center [163, 212] width 37 height 7
type textarea "20928531555"
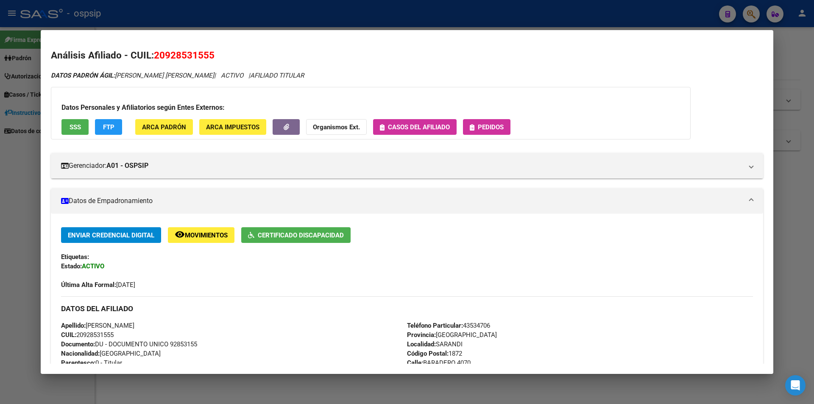
click at [499, 124] on span "Pedidos" at bounding box center [491, 127] width 26 height 8
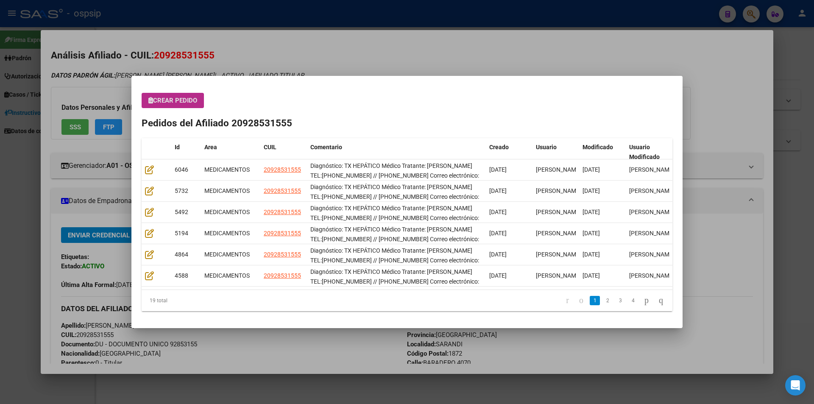
click at [177, 112] on div "Crear Pedido Pedidos del Afiliado 20928531555 Id Area CUIL Comentario Creado Us…" at bounding box center [407, 202] width 531 height 218
click at [177, 105] on button "Crear Pedido" at bounding box center [173, 100] width 62 height 15
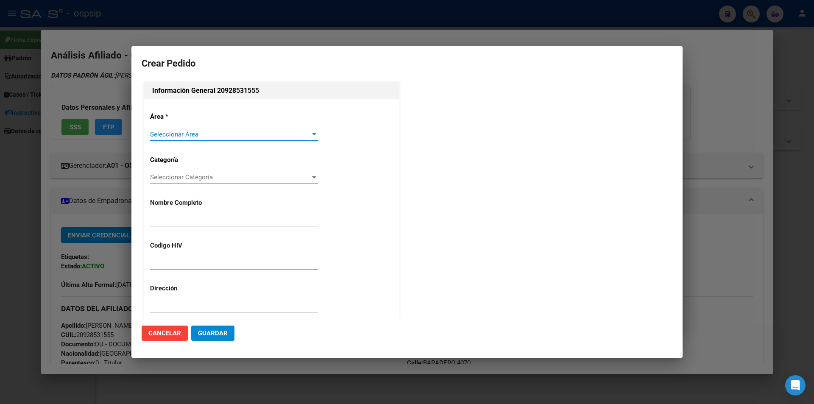
type input "[PERSON_NAME]"
type input "NO CORRESPONDE"
type input "Buenos Aires, SARANDI, BARADERO 4070"
type input "Particular: 43534706"
type input "[PERSON_NAME]"
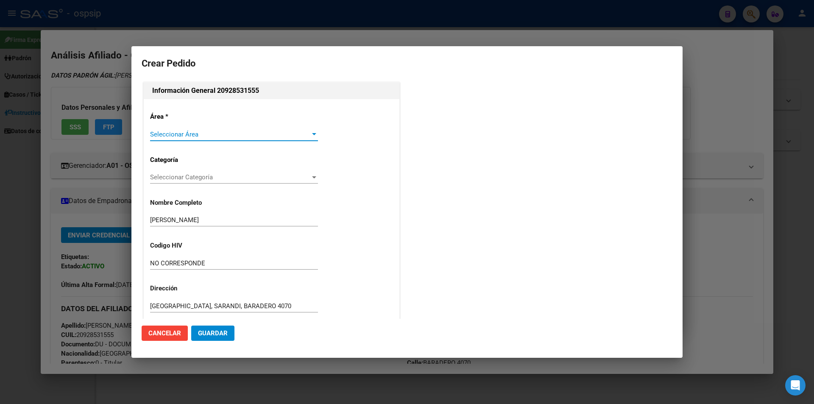
type input "[GEOGRAPHIC_DATA], SARANDE, BARADERO 4070"
click at [176, 132] on span "Seleccionar Área" at bounding box center [230, 135] width 160 height 8
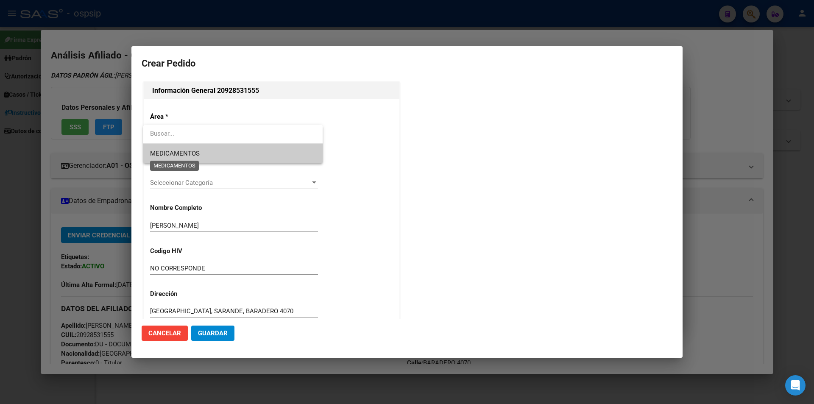
click at [183, 152] on span "MEDICAMENTOS" at bounding box center [175, 154] width 50 height 8
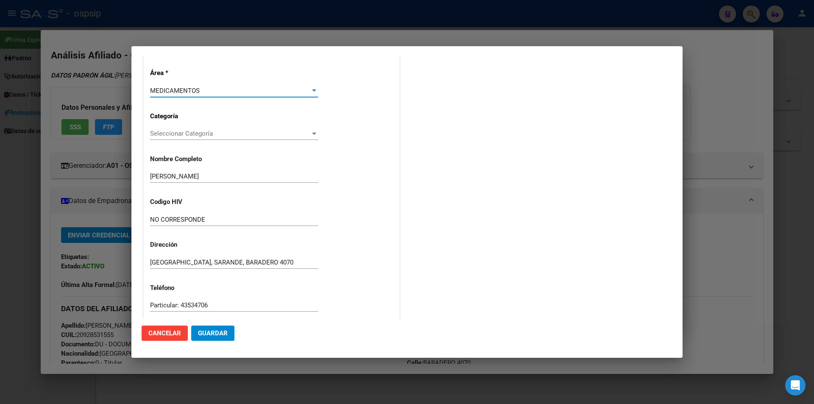
scroll to position [85, 0]
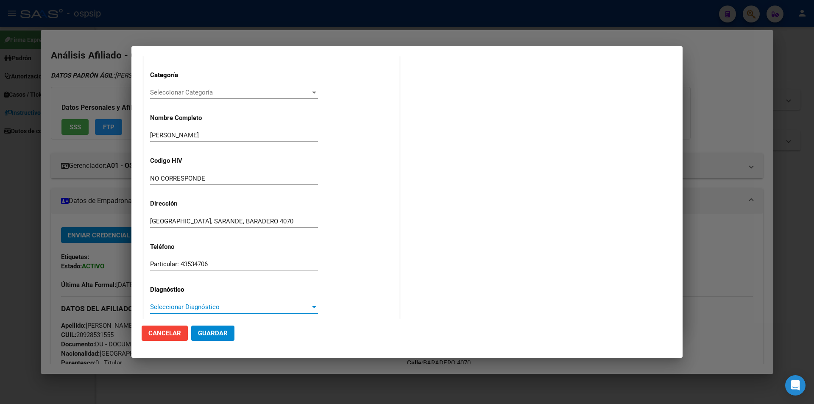
click at [167, 309] on span "Seleccionar Diagnóstico" at bounding box center [230, 307] width 160 height 8
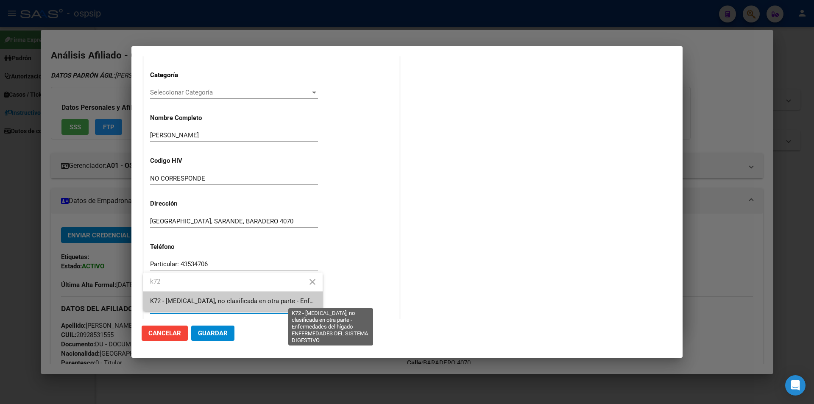
type input "k72"
click at [176, 301] on span "K72 - [MEDICAL_DATA], no clasificada en otra parte - Enfermedades del hígado - …" at bounding box center [325, 301] width 351 height 8
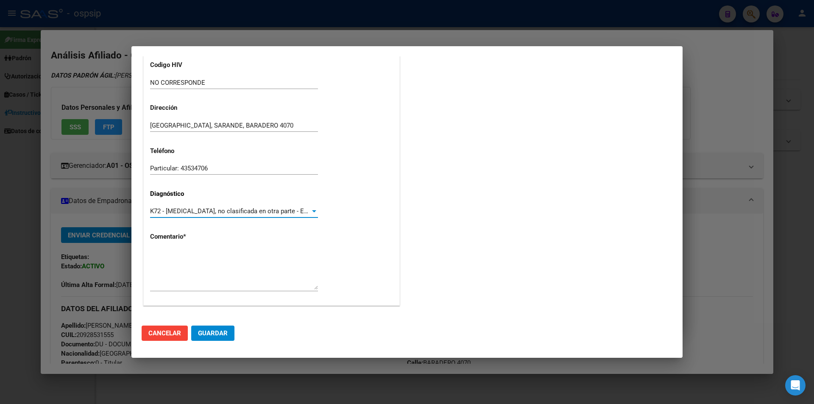
scroll to position [181, 0]
paste textarea "Diagnóstico: TX HEPÁTICO Médico Tratante: [PERSON_NAME] TEL:[PHONE_NUMBER] // […"
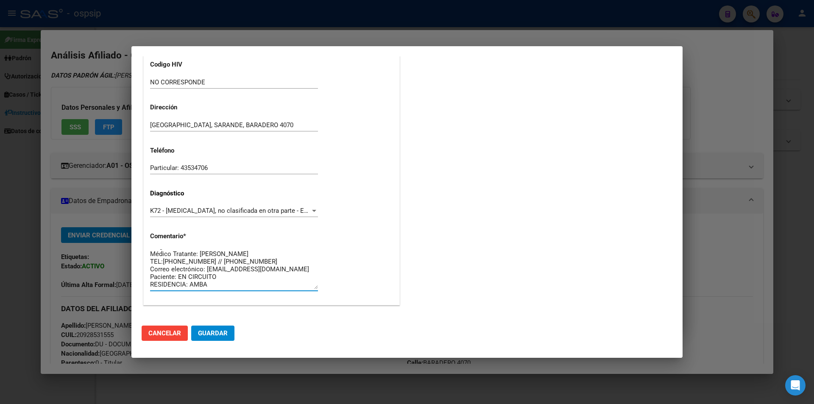
scroll to position [139, 0]
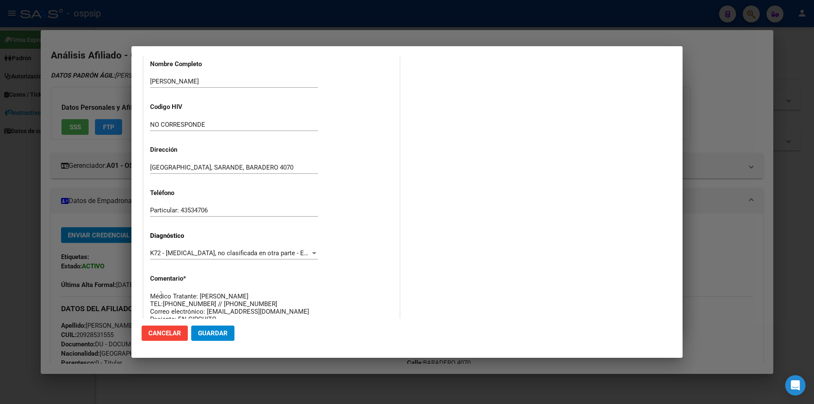
click at [228, 294] on textarea "Diagnóstico: TX HEPÁTICO Médico Tratante: [PERSON_NAME] TEL:[PHONE_NUMBER] // […" at bounding box center [234, 312] width 168 height 40
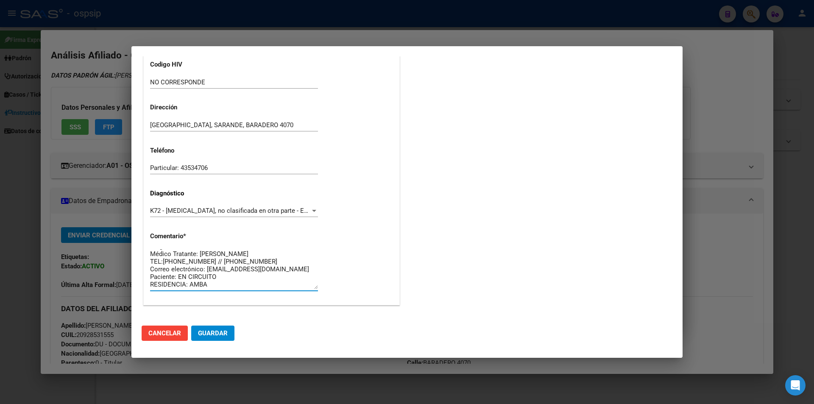
click at [225, 289] on textarea "Diagnóstico: TX HEPÁTICO Médico Tratante: PAOLA COISSON TEL:4353-4706 // 15-589…" at bounding box center [234, 269] width 168 height 40
type textarea "Diagnóstico: TX HEPÁTICO Médico Tratante: PAOLA COISSON TEL:4353-4706 // 15-589…"
click at [219, 328] on button "Guardar" at bounding box center [212, 333] width 43 height 15
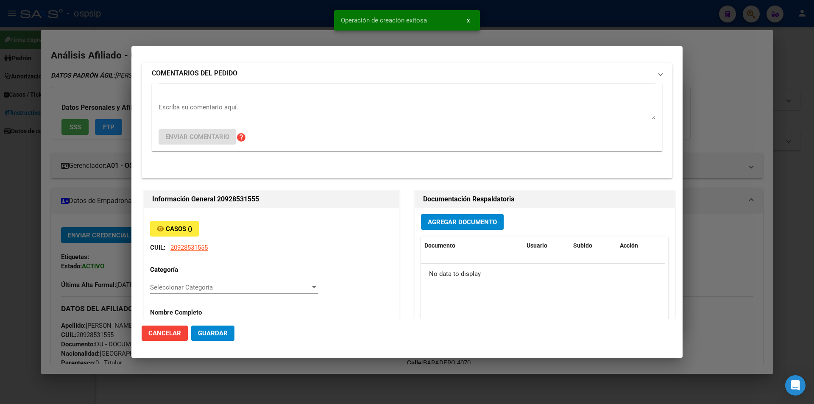
scroll to position [0, 0]
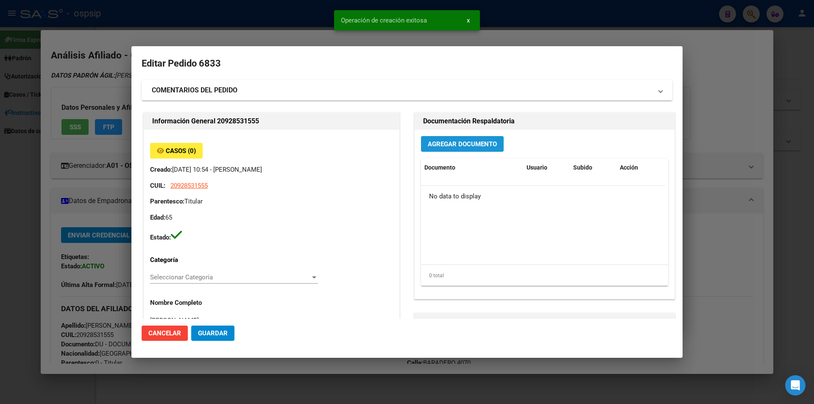
click at [466, 150] on button "Agregar Documento" at bounding box center [462, 144] width 83 height 16
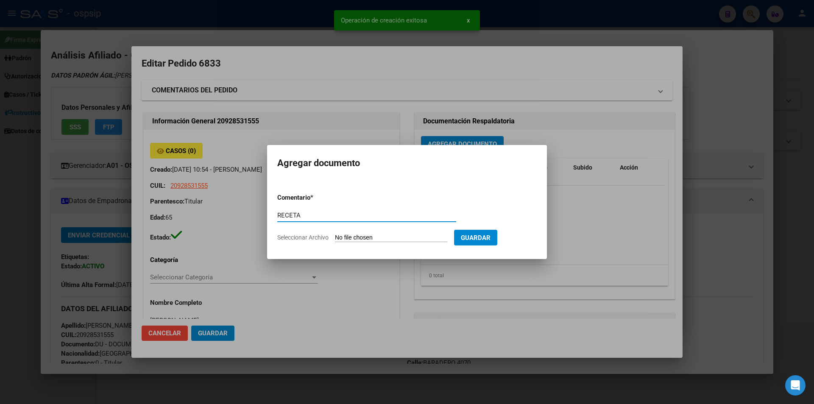
type input "RECETA"
click at [392, 241] on input "Seleccionar Archivo" at bounding box center [391, 238] width 112 height 8
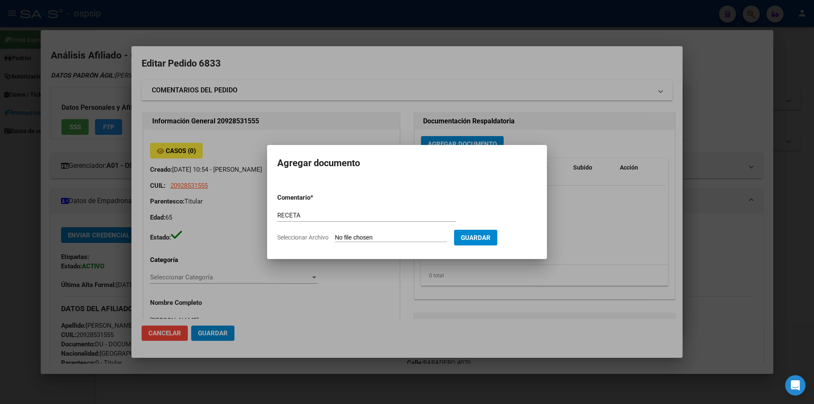
type input "C:\fakepath\RECETAS (14).jpg"
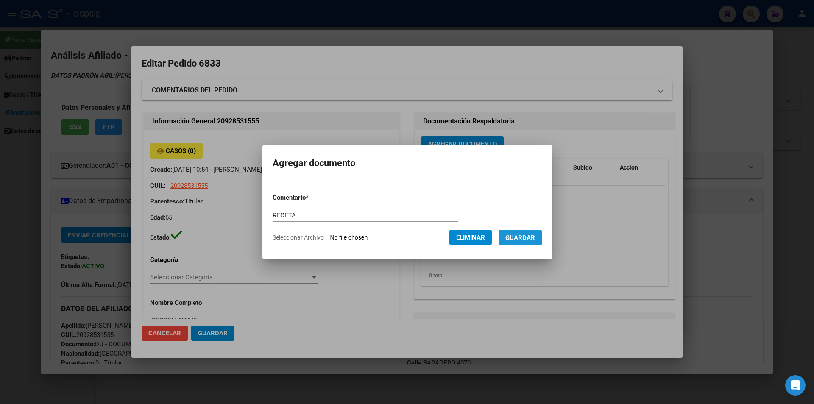
click at [527, 239] on span "Guardar" at bounding box center [521, 238] width 30 height 8
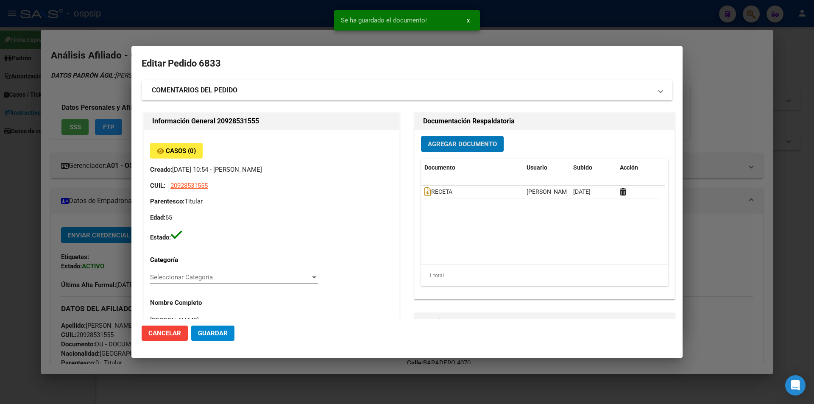
click at [458, 151] on button "Agregar Documento" at bounding box center [462, 144] width 83 height 16
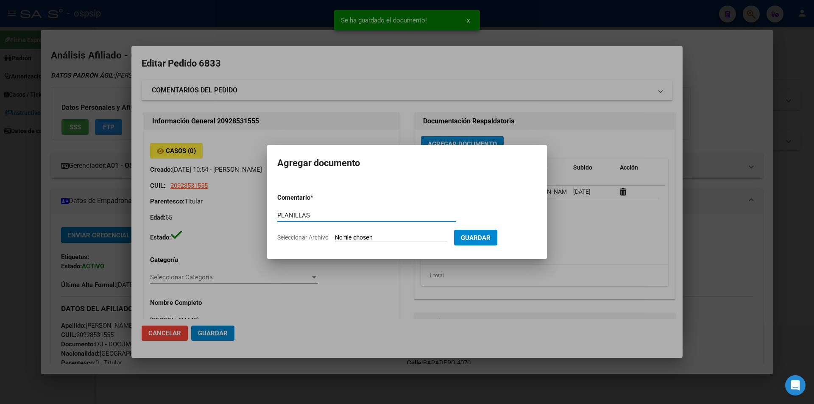
type input "PLANILLAS"
click at [374, 252] on mat-dialog-container "Agregar documento Comentario * PLANILLAS Comentario Seleccionar Archivo Guardar" at bounding box center [407, 202] width 280 height 114
click at [371, 241] on input "Seleccionar Archivo" at bounding box center [391, 238] width 112 height 8
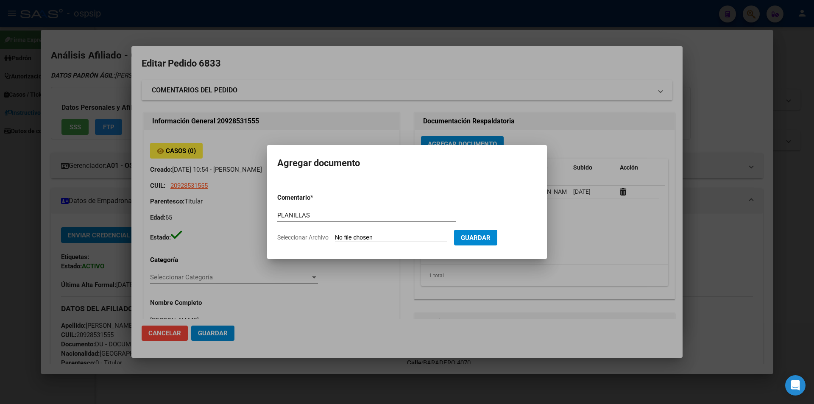
type input "C:\fakepath\PLANILLAS (91).jpg"
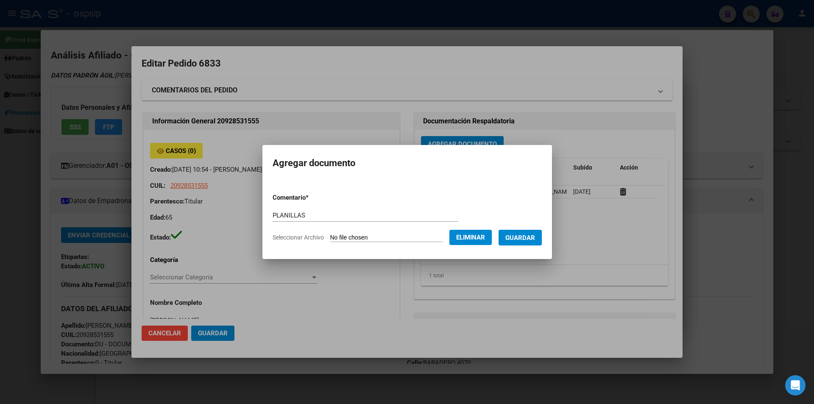
click at [525, 240] on span "Guardar" at bounding box center [521, 238] width 30 height 8
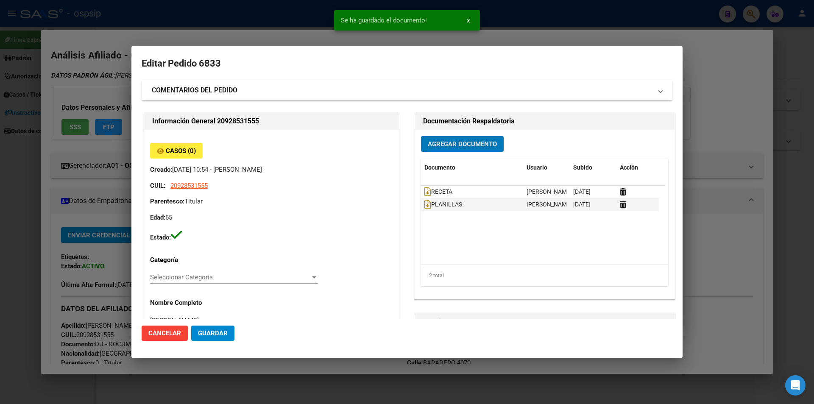
click at [447, 149] on button "Agregar Documento" at bounding box center [462, 144] width 83 height 16
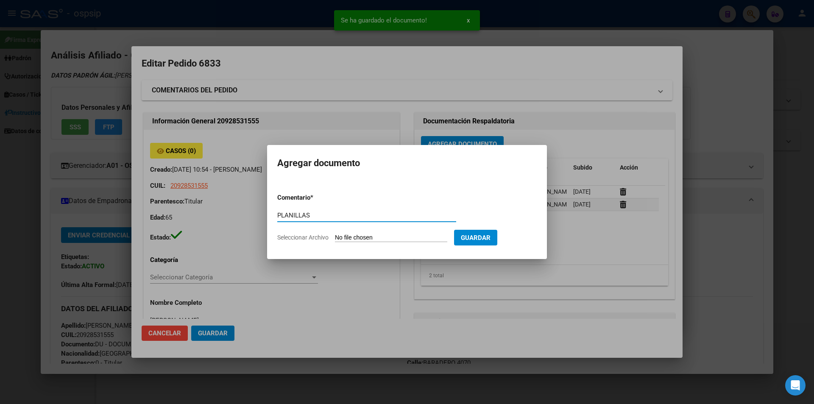
type input "PLANILLAS"
click at [350, 235] on input "Seleccionar Archivo" at bounding box center [391, 238] width 112 height 8
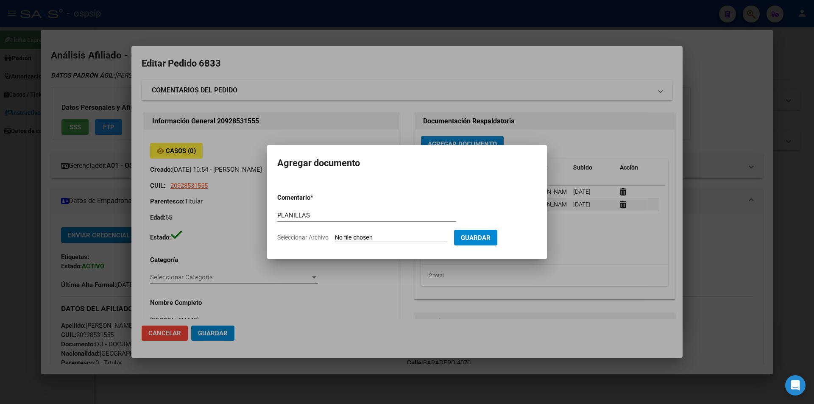
type input "C:\fakepath\PLANILLAS (92).jpg"
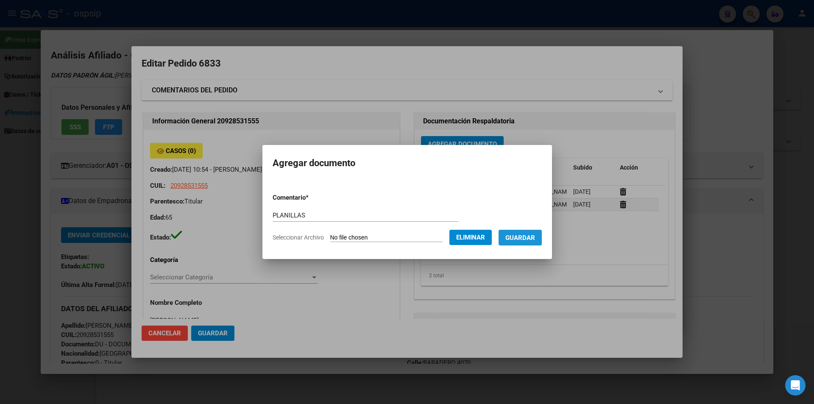
click at [530, 239] on span "Guardar" at bounding box center [521, 238] width 30 height 8
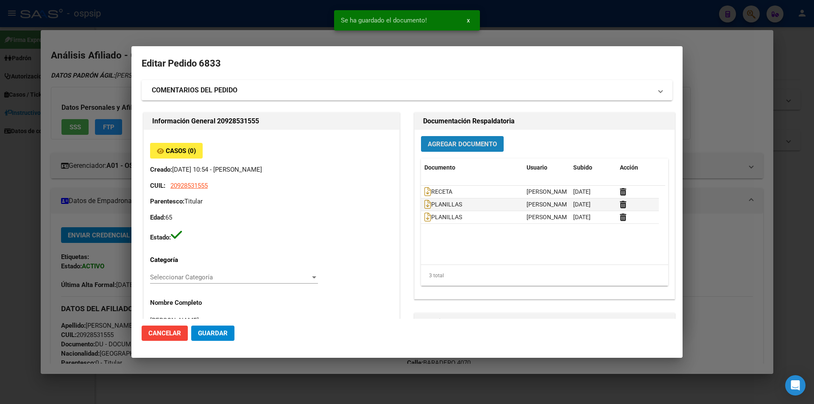
click at [428, 145] on span "Agregar Documento" at bounding box center [462, 144] width 69 height 8
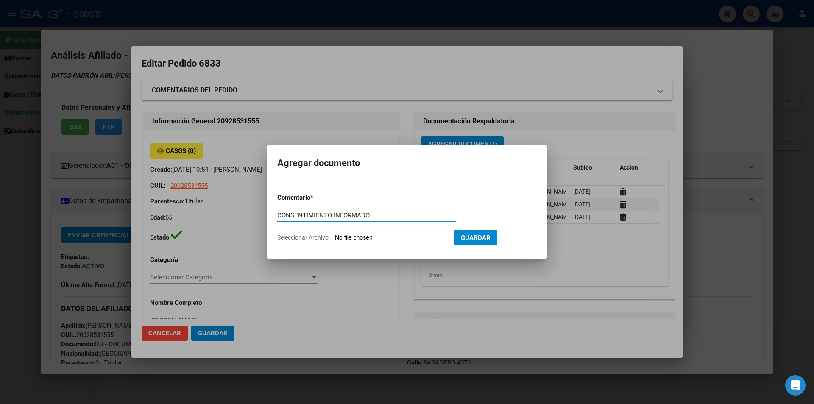
type input "CONSENTIMIENTO INFORMADO"
click at [358, 235] on input "Seleccionar Archivo" at bounding box center [391, 238] width 112 height 8
type input "C:\fakepath\CONSENTIMIENTO INFORMADO (67).jpg"
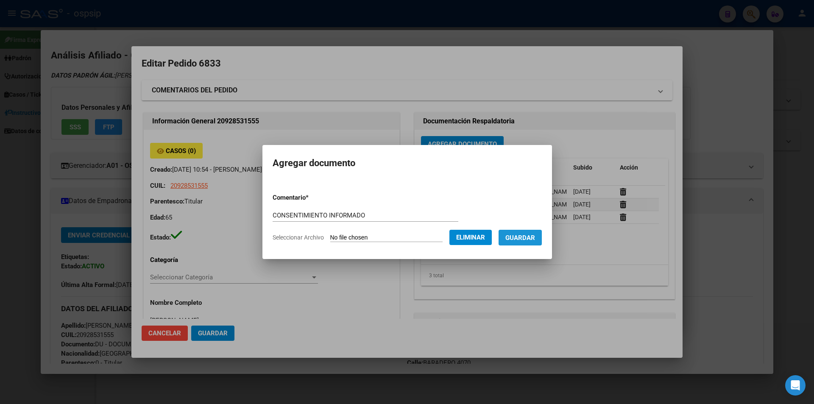
click at [528, 242] on button "Guardar" at bounding box center [520, 238] width 43 height 16
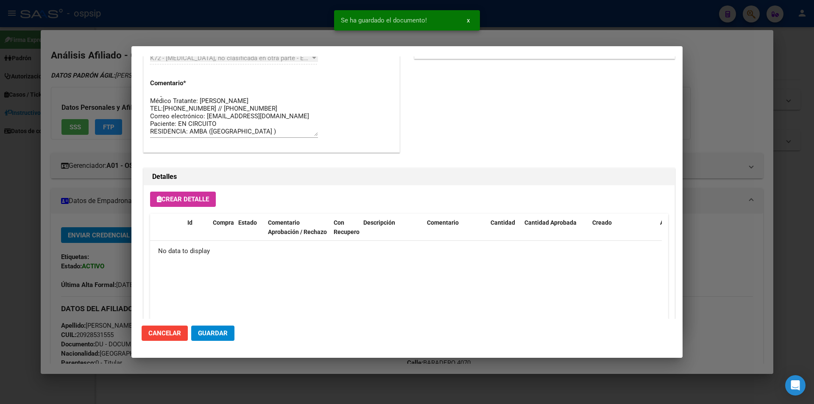
scroll to position [484, 0]
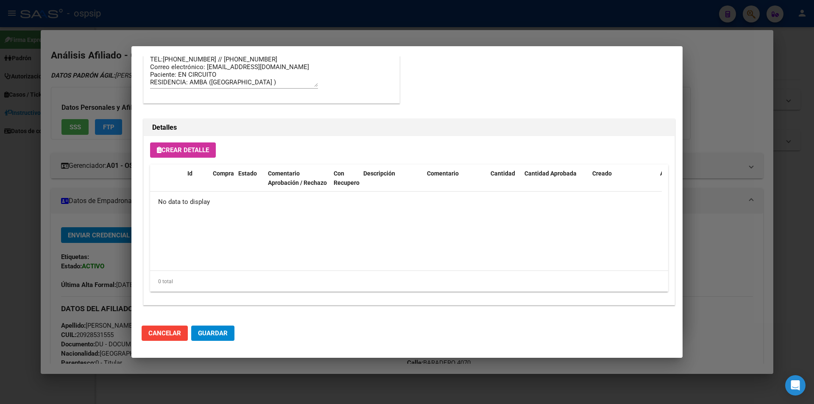
click at [182, 154] on button "Crear Detalle" at bounding box center [183, 150] width 66 height 15
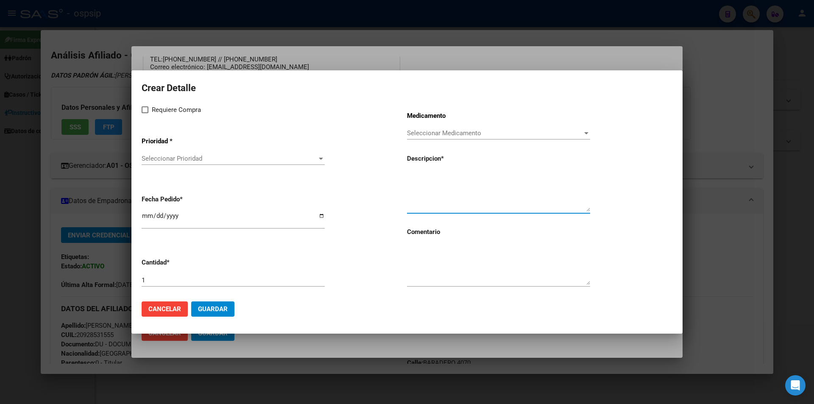
paste textarea "[MEDICAL_DATA] XL ( ACCION PROLONGADA)1 mg caps.acc.prol.x 50"
type textarea "[MEDICAL_DATA] XL ( ACCION PROLONGADA)1 mg caps.acc.prol.x 50"
click at [433, 264] on textarea at bounding box center [498, 265] width 183 height 40
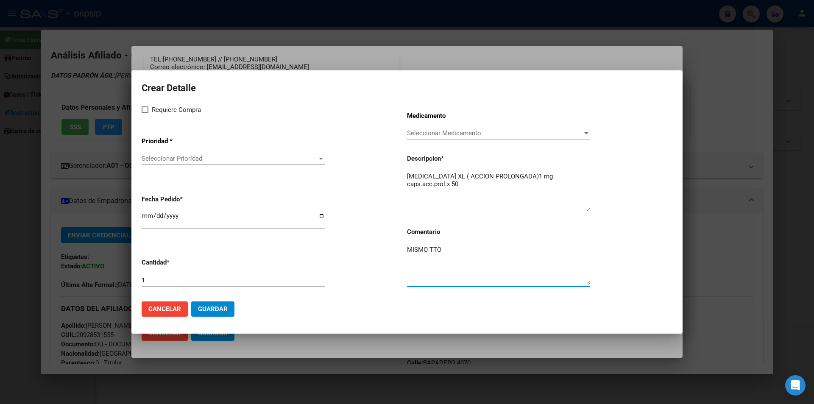
type textarea "MISMO TTO"
click at [148, 103] on div "Crear Detalle Requiere Compra Prioridad * Seleccionar Prioridad Seleccionar Pri…" at bounding box center [407, 187] width 531 height 215
click at [147, 109] on span at bounding box center [145, 109] width 7 height 7
click at [145, 113] on input "Requiere Compra" at bounding box center [145, 113] width 0 height 0
checkbox input "true"
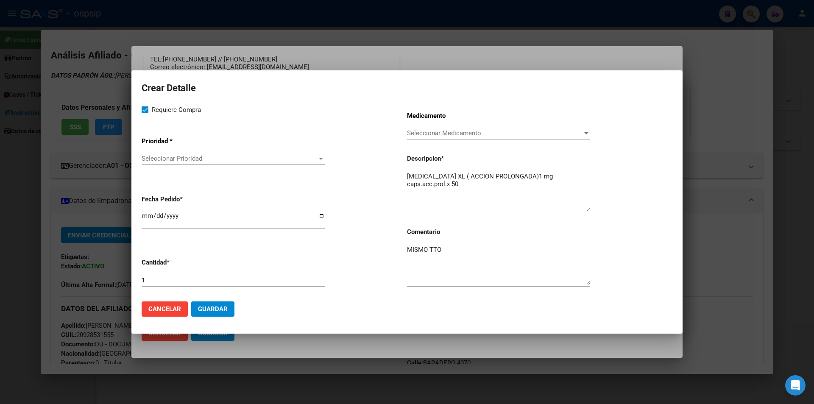
click at [150, 159] on span "Seleccionar Prioridad" at bounding box center [230, 159] width 176 height 8
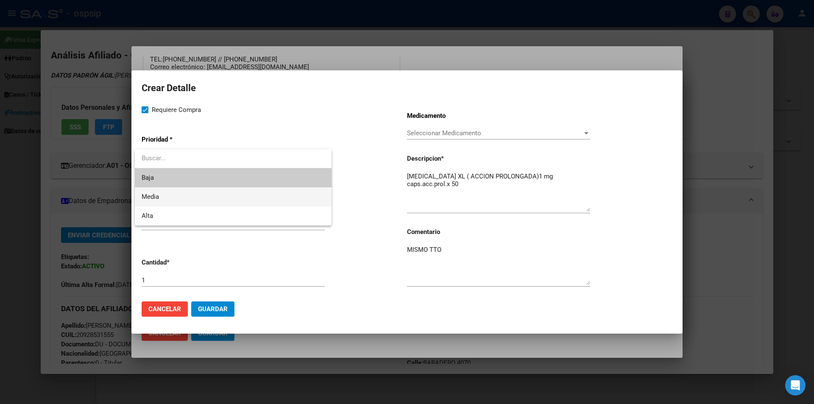
click at [188, 204] on span "Media" at bounding box center [233, 196] width 183 height 19
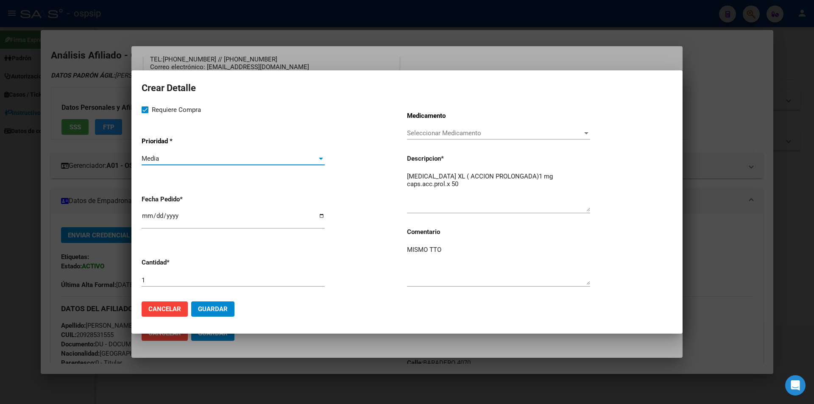
click at [149, 216] on input "2025-08-14" at bounding box center [233, 220] width 183 height 14
type input "2025-08-21"
type input "2025-07-21"
click at [217, 304] on button "Guardar" at bounding box center [212, 309] width 43 height 15
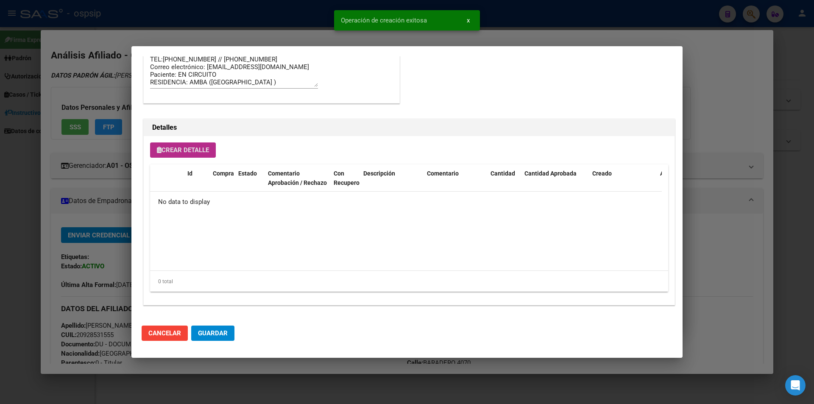
scroll to position [499, 0]
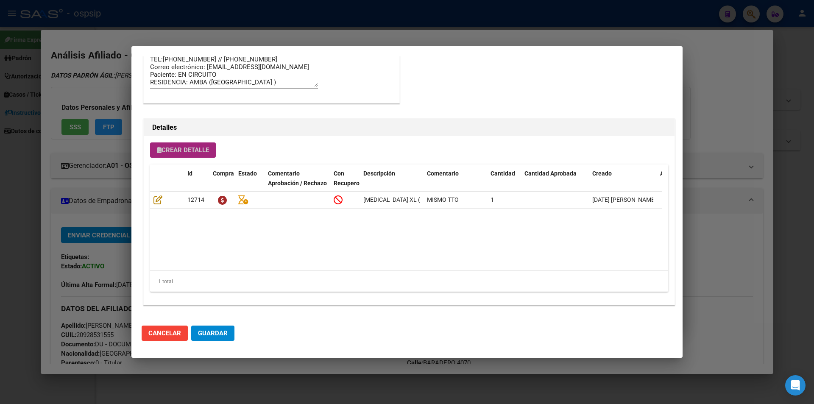
click at [171, 147] on span "Crear Detalle" at bounding box center [183, 150] width 52 height 8
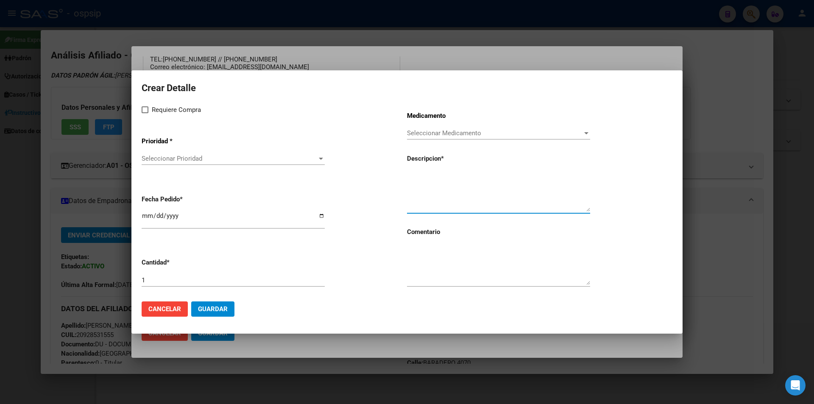
paste textarea "[MEDICAL_DATA] 300 mg (amilasa 1800u+ lipasa 25000u + proteasa 1000u) cáps.x 50"
type textarea "[MEDICAL_DATA] 300 mg (amilasa 1800u+ lipasa 25000u + proteasa 1000u) cáps.x 50"
click at [452, 265] on textarea at bounding box center [498, 265] width 183 height 40
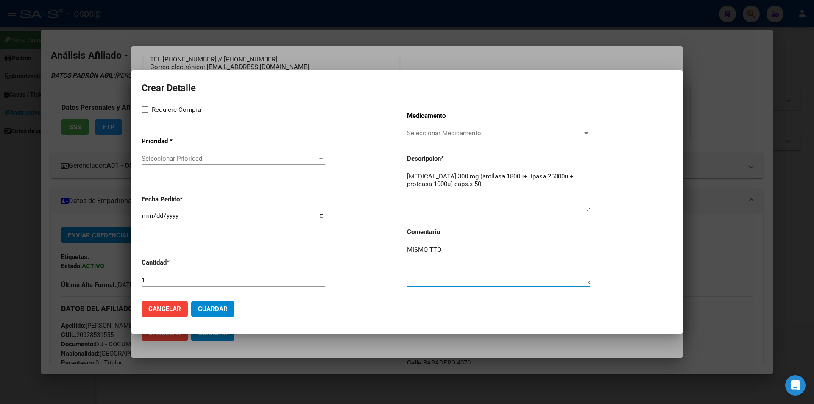
type textarea "MISMO TTO"
click at [144, 105] on label "Requiere Compra" at bounding box center [171, 110] width 59 height 10
click at [145, 113] on input "Requiere Compra" at bounding box center [145, 113] width 0 height 0
checkbox input "true"
click at [156, 159] on span "Seleccionar Prioridad" at bounding box center [230, 159] width 176 height 8
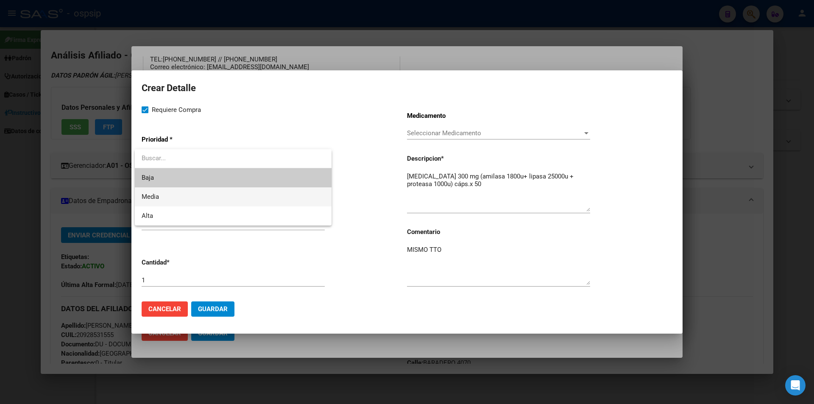
click at [183, 199] on span "Media" at bounding box center [233, 196] width 183 height 19
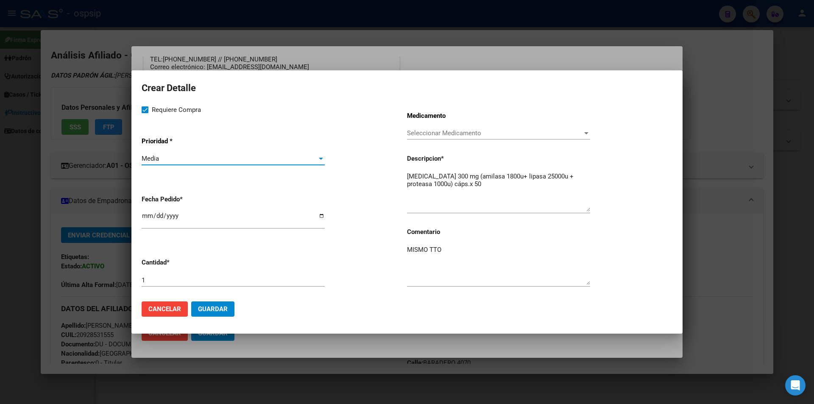
click at [143, 219] on input "2025-08-14" at bounding box center [233, 220] width 183 height 14
type input "2025-08-21"
type input "2025-07-21"
click at [224, 310] on span "Guardar" at bounding box center [213, 309] width 30 height 8
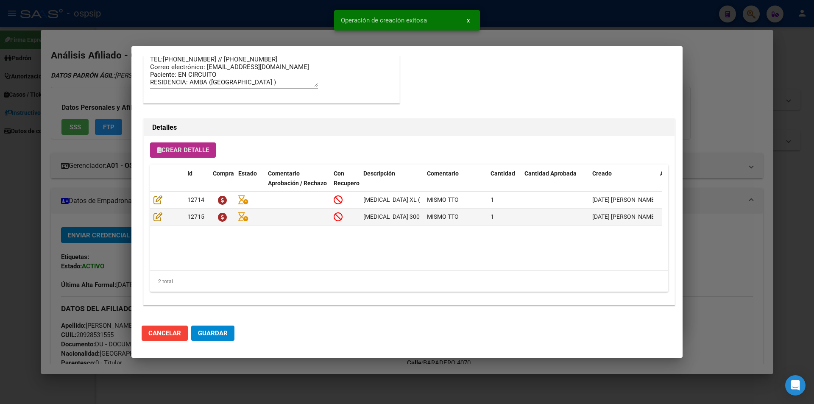
click at [216, 337] on span "Guardar" at bounding box center [213, 334] width 30 height 8
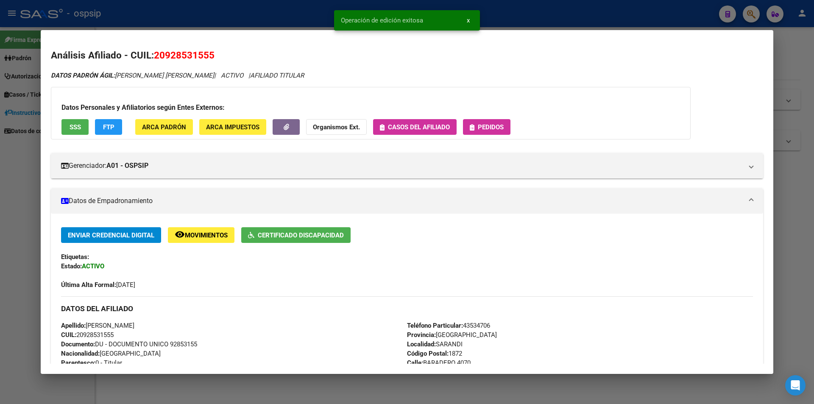
click at [481, 131] on span "Pedidos" at bounding box center [491, 127] width 26 height 8
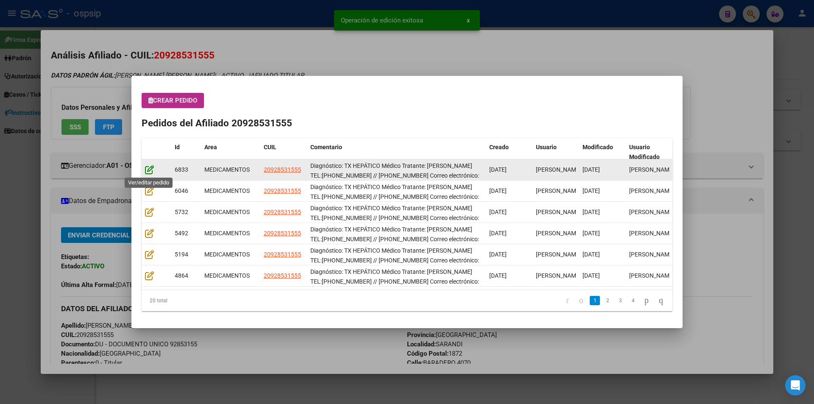
click at [150, 172] on icon at bounding box center [149, 169] width 9 height 9
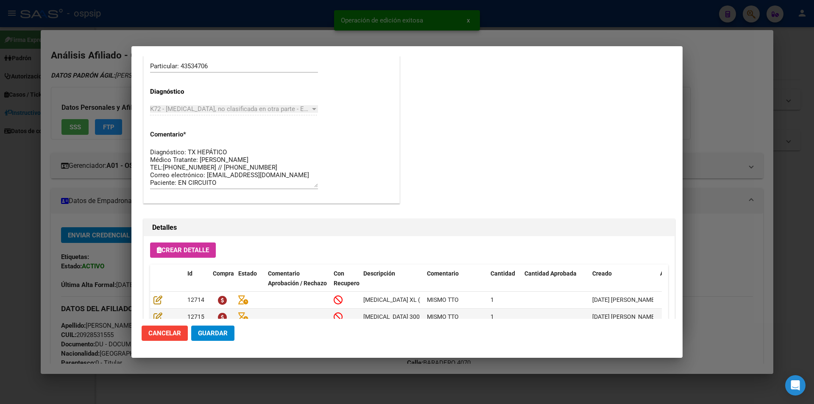
scroll to position [542, 0]
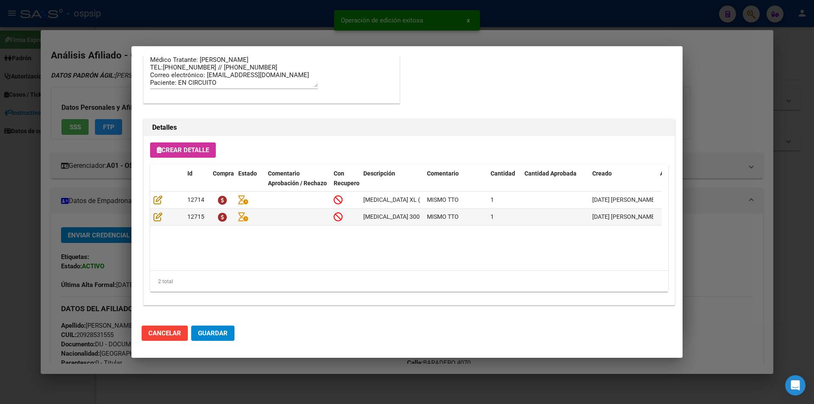
click at [216, 340] on button "Guardar" at bounding box center [212, 333] width 43 height 15
click at [218, 336] on span "Guardar" at bounding box center [213, 334] width 30 height 8
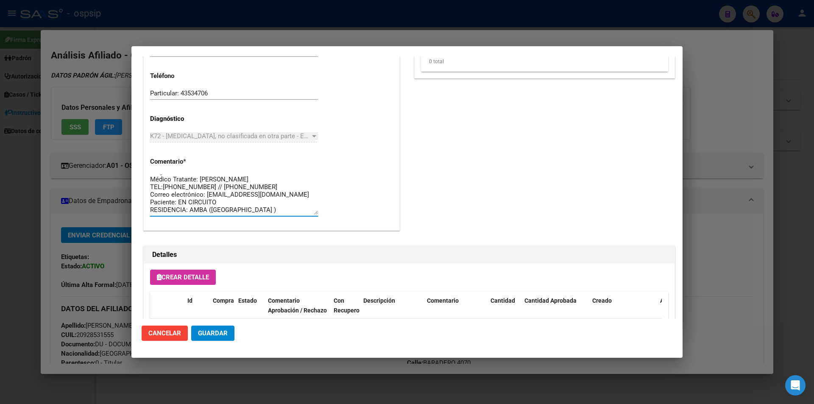
scroll to position [0, 0]
drag, startPoint x: 251, startPoint y: 213, endPoint x: 129, endPoint y: 162, distance: 131.8
click at [129, 162] on div "20928531555 Buscar (apellido, dni, cuil, nro traspaso, cuit, obra social) searc…" at bounding box center [407, 202] width 814 height 404
